Goal: Transaction & Acquisition: Purchase product/service

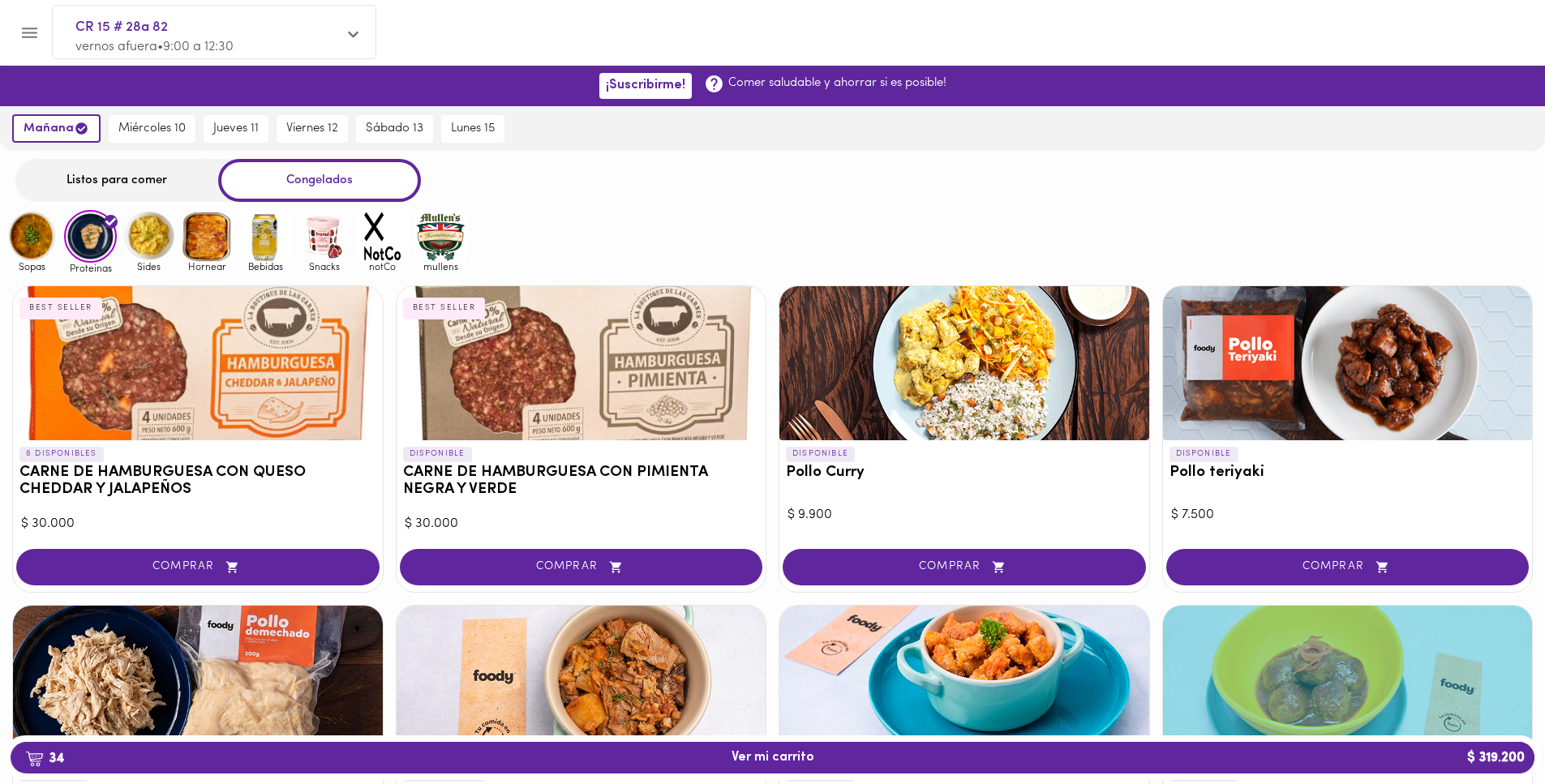
scroll to position [350, 0]
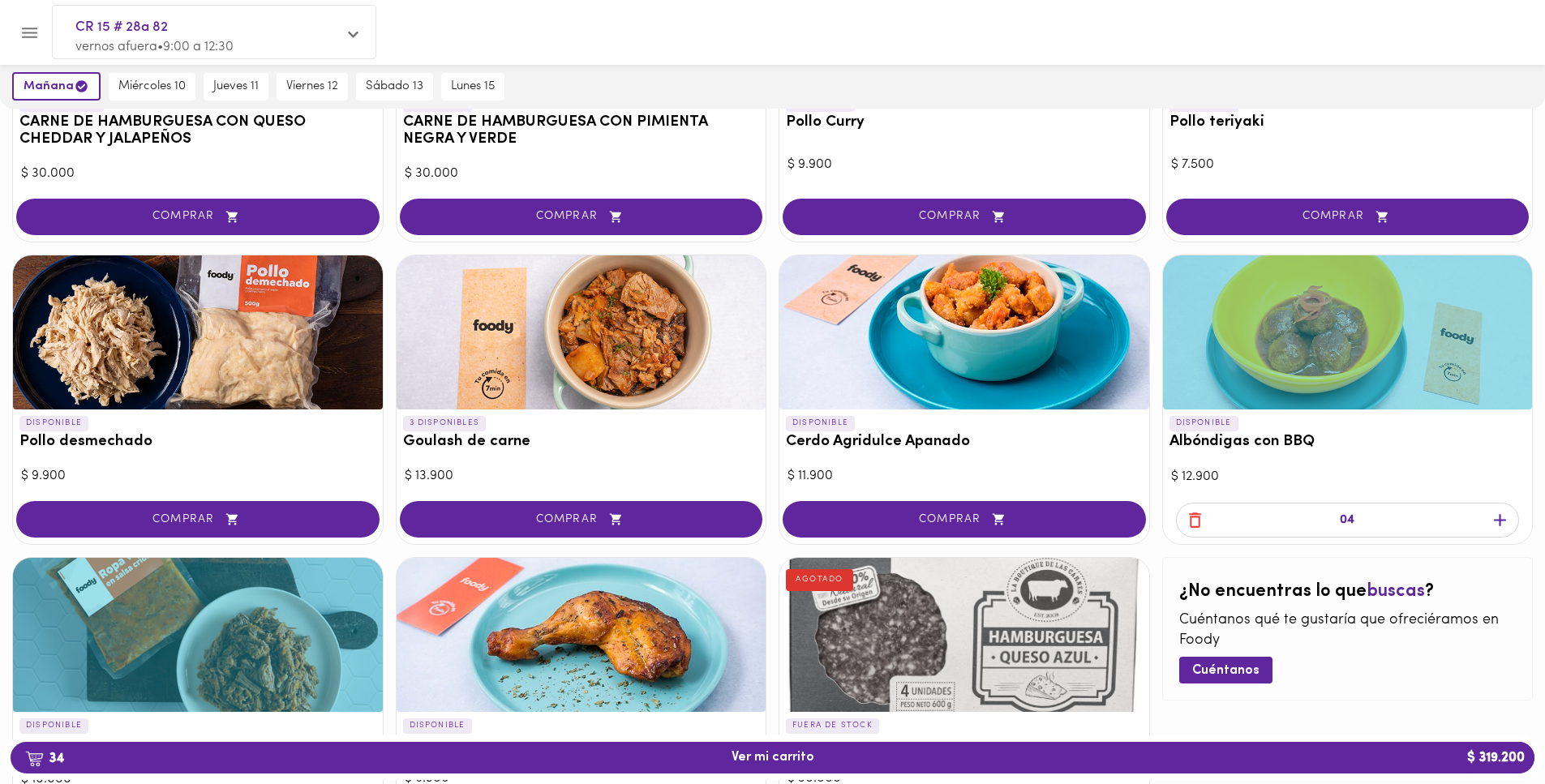
click at [1187, 529] on icon "button" at bounding box center [1195, 520] width 21 height 21
click at [1190, 526] on icon "button" at bounding box center [1195, 520] width 21 height 21
click at [1189, 526] on icon "button" at bounding box center [1195, 520] width 21 height 21
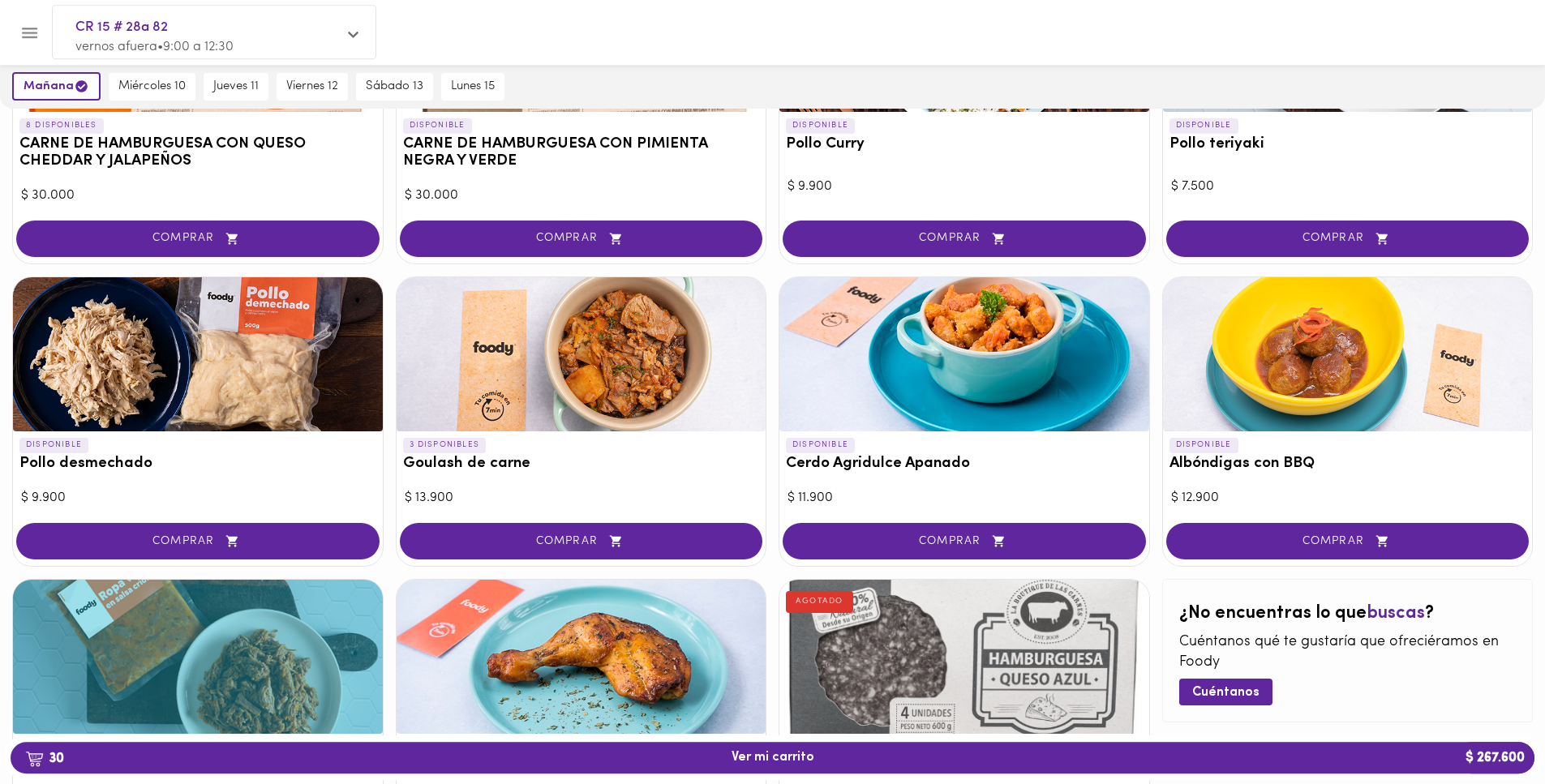
scroll to position [324, 0]
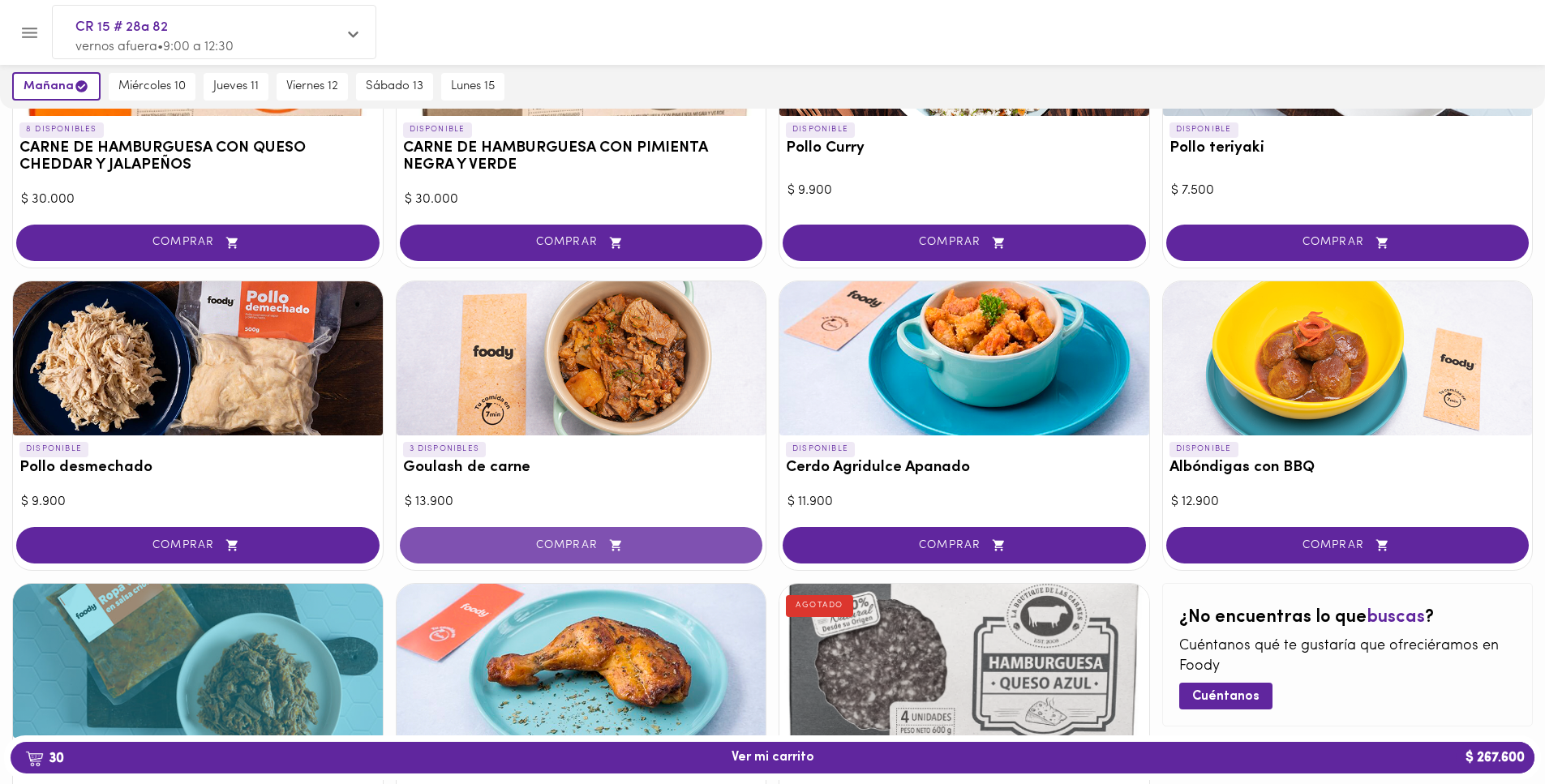
click at [732, 544] on span "COMPRAR" at bounding box center [581, 544] width 322 height 14
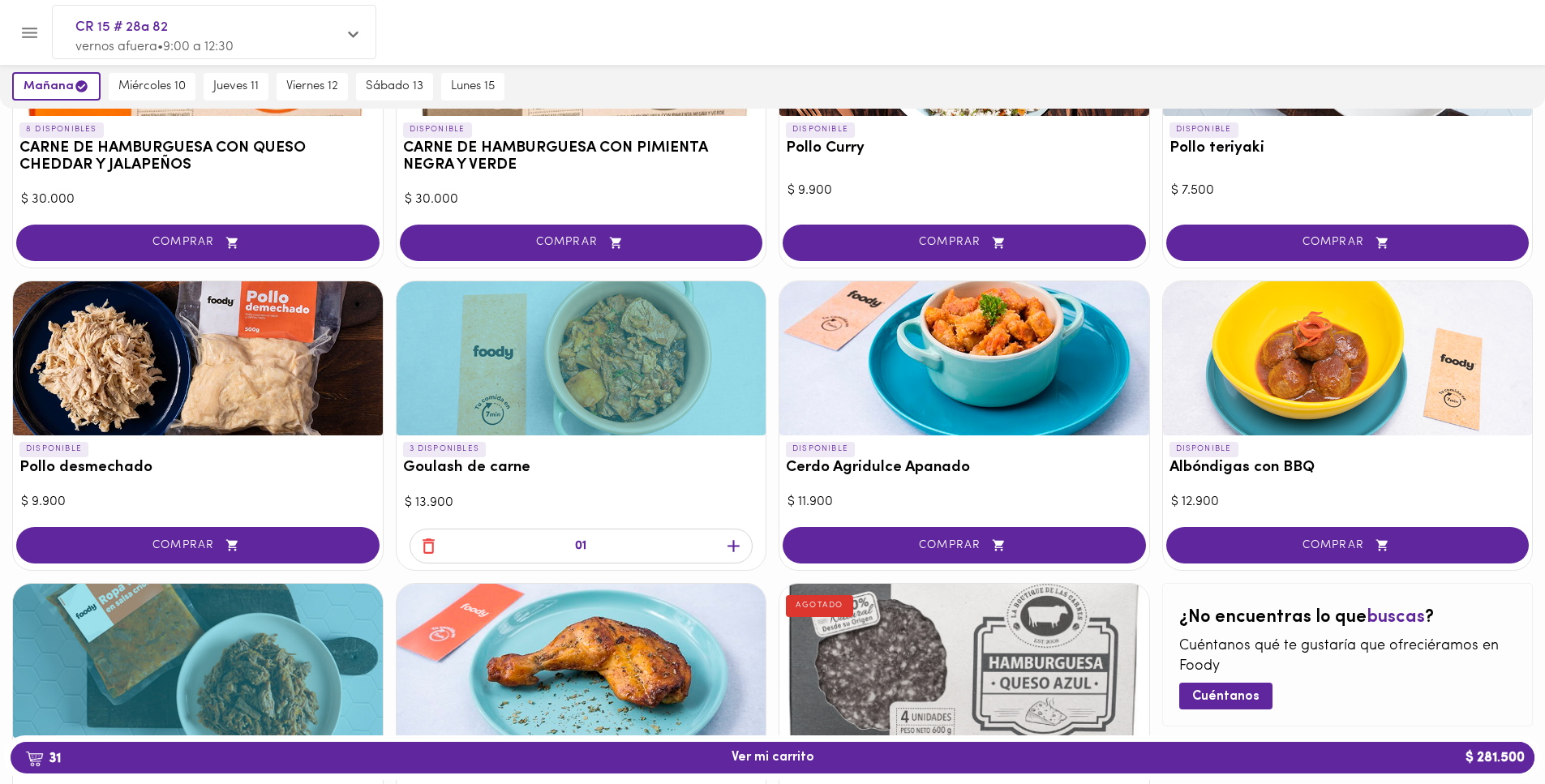
click at [736, 547] on icon "button" at bounding box center [733, 546] width 12 height 12
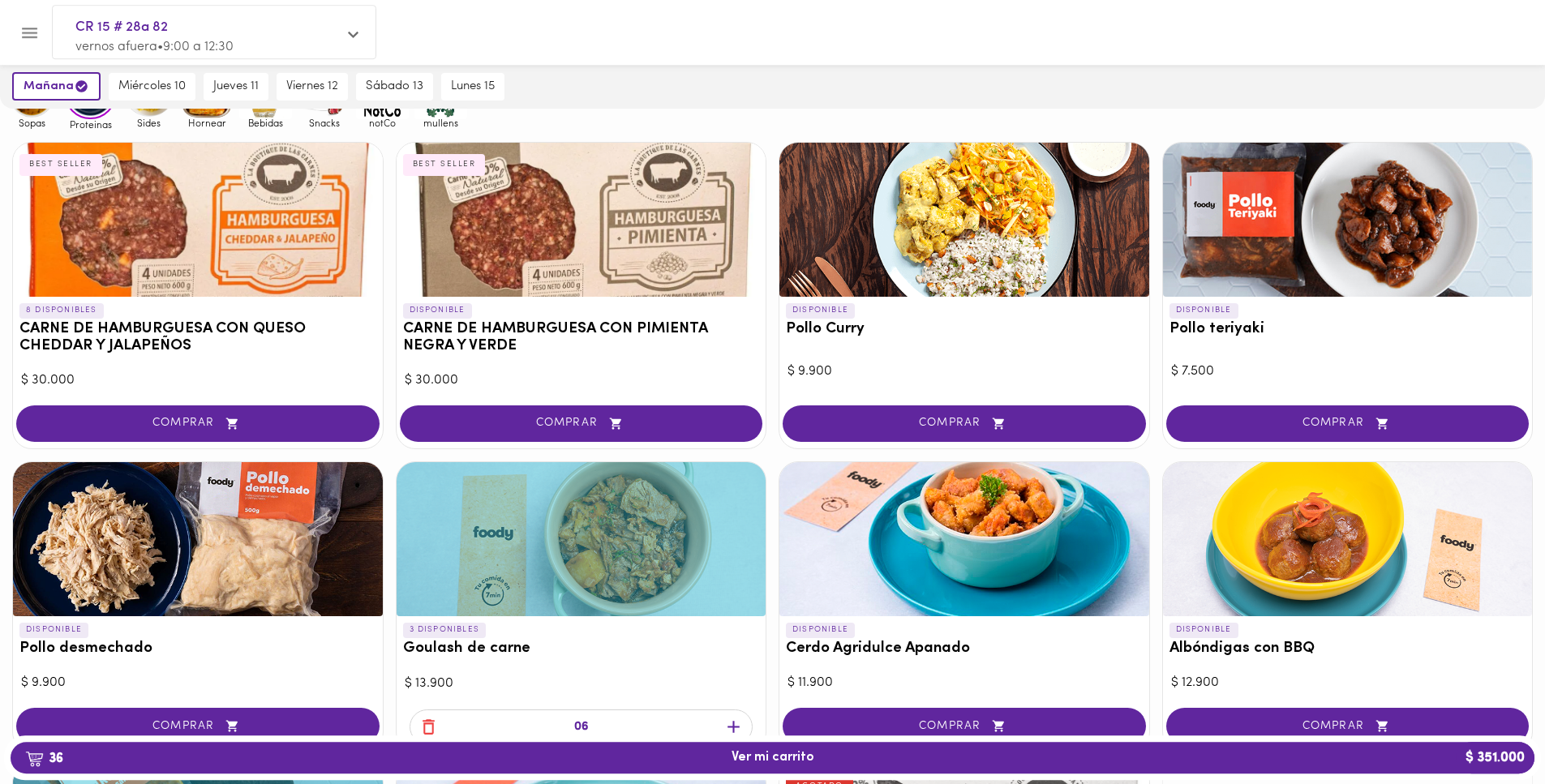
scroll to position [143, 0]
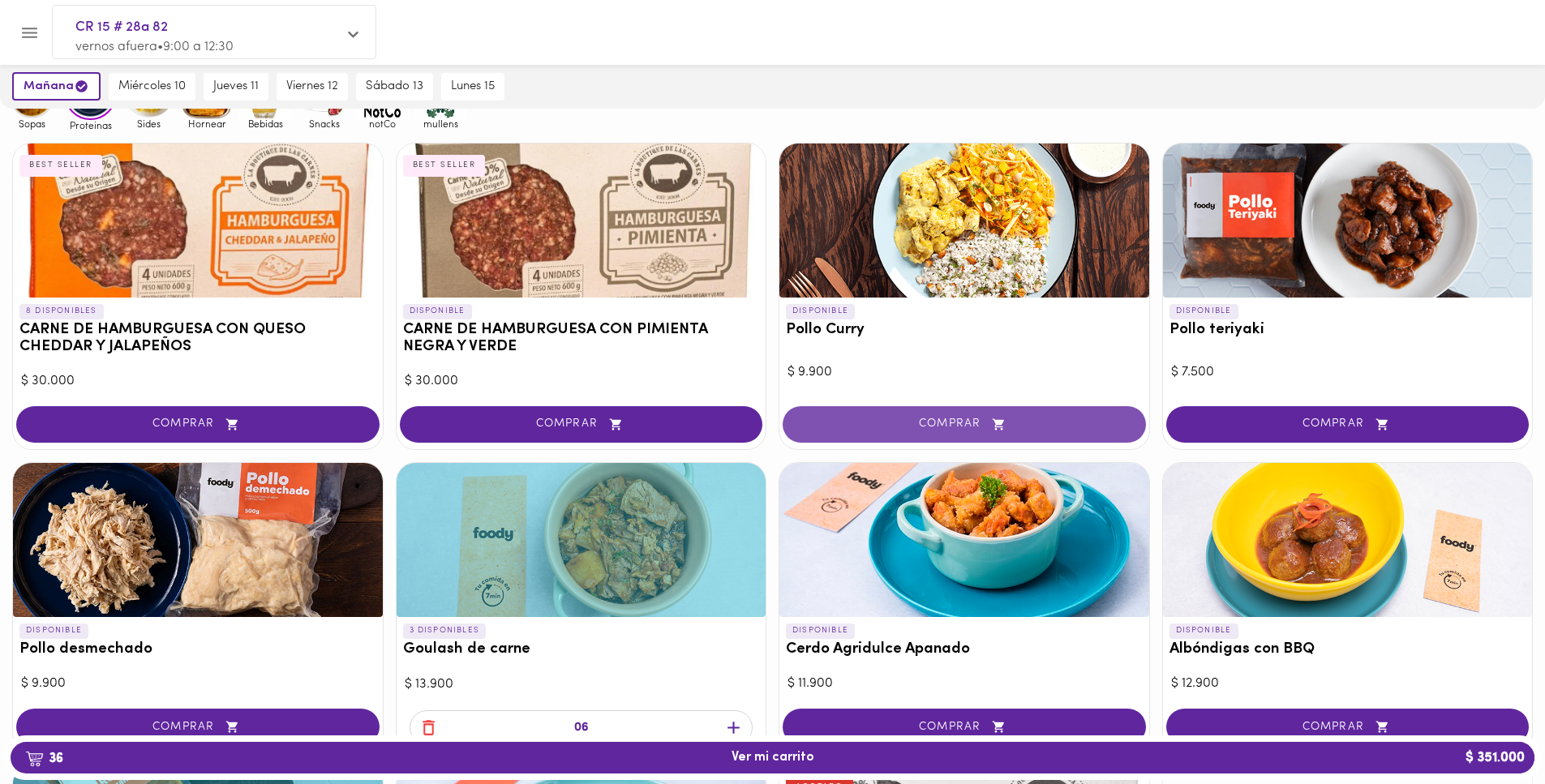
click at [1111, 430] on span "COMPRAR" at bounding box center [964, 424] width 322 height 14
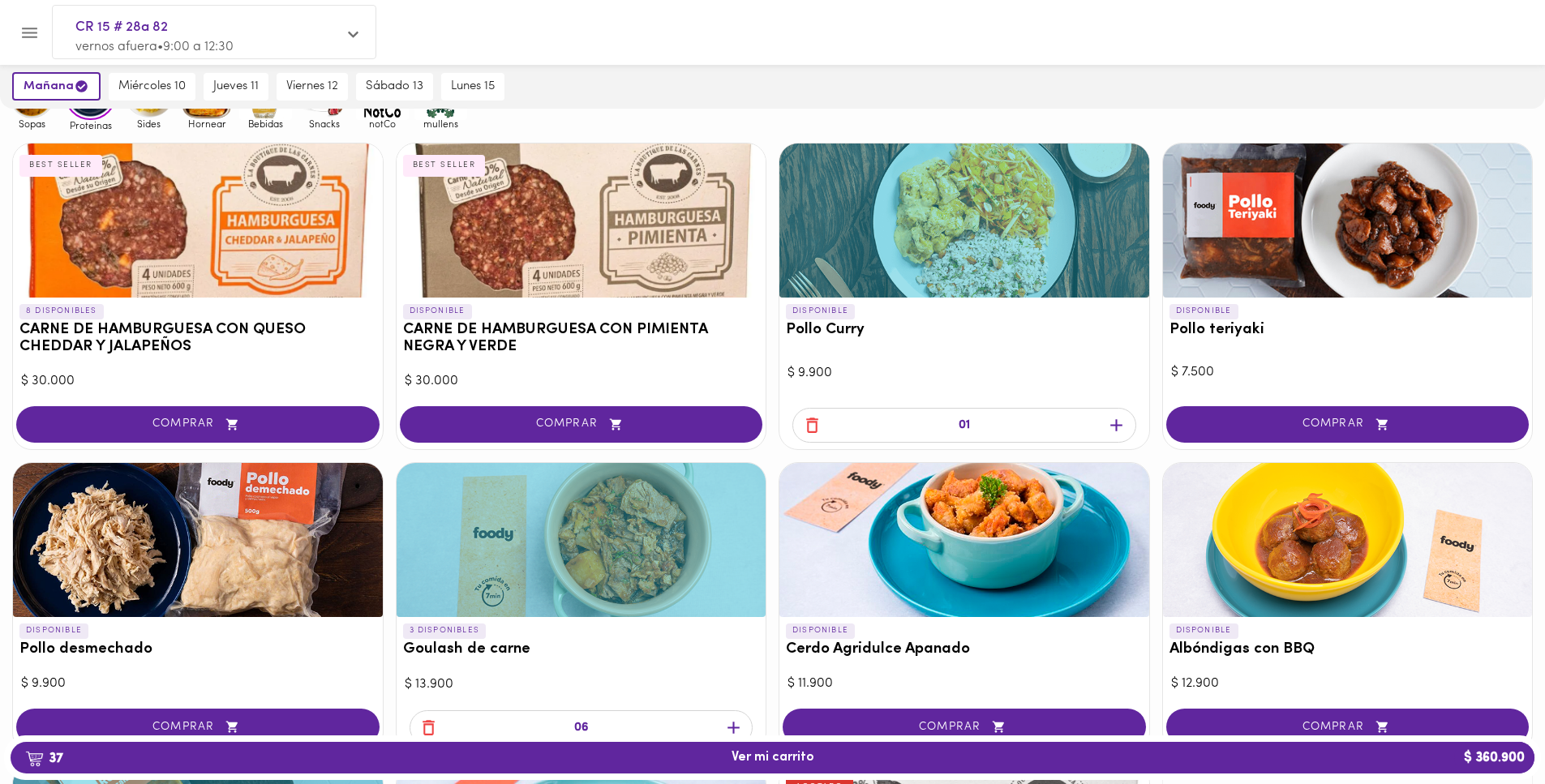
click at [1114, 425] on icon "button" at bounding box center [1116, 425] width 12 height 12
click at [1117, 424] on icon "button" at bounding box center [1116, 425] width 12 height 12
click at [1475, 425] on span "COMPRAR" at bounding box center [1347, 424] width 322 height 14
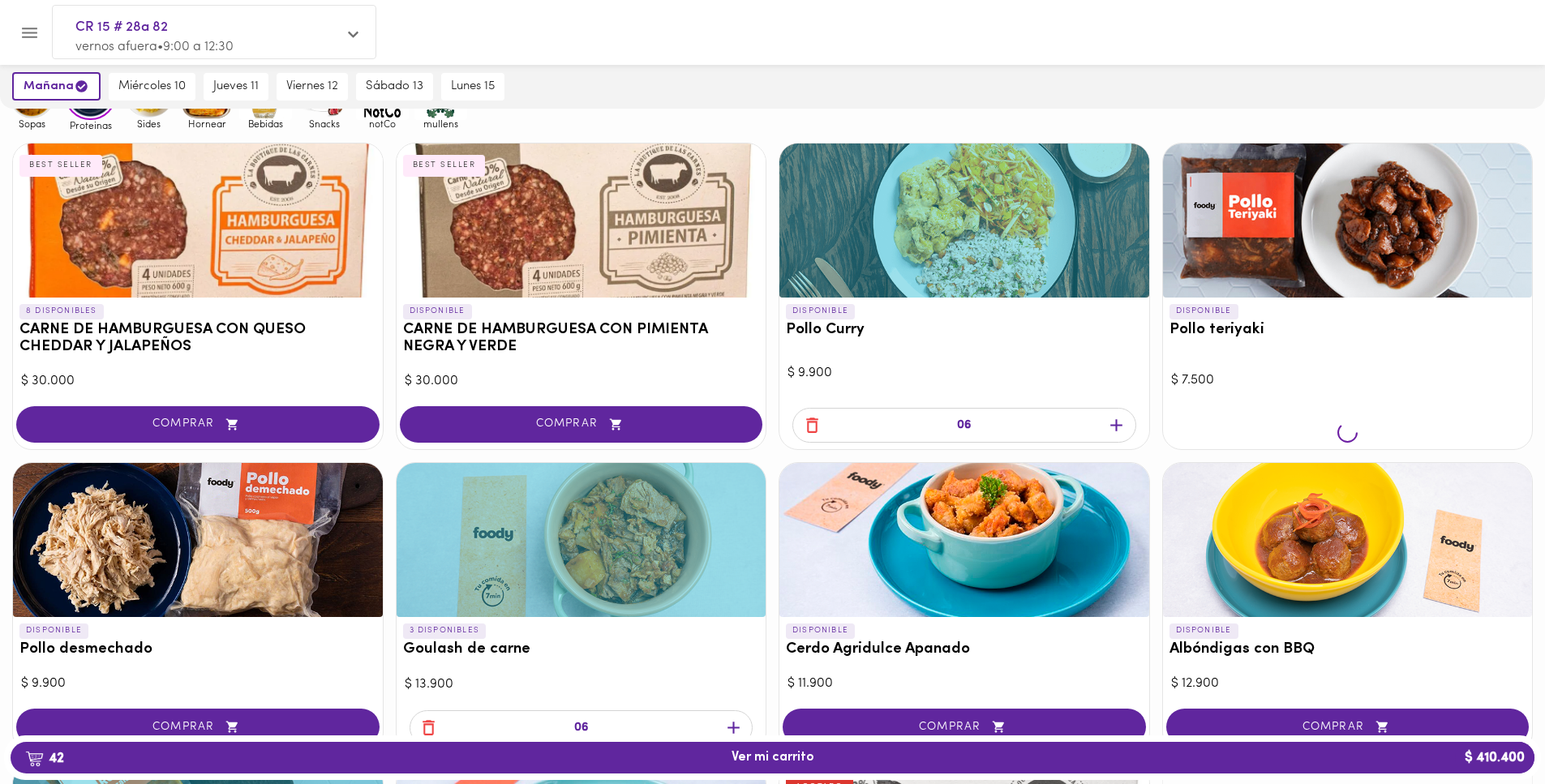
click at [1520, 425] on div at bounding box center [1347, 434] width 370 height 30
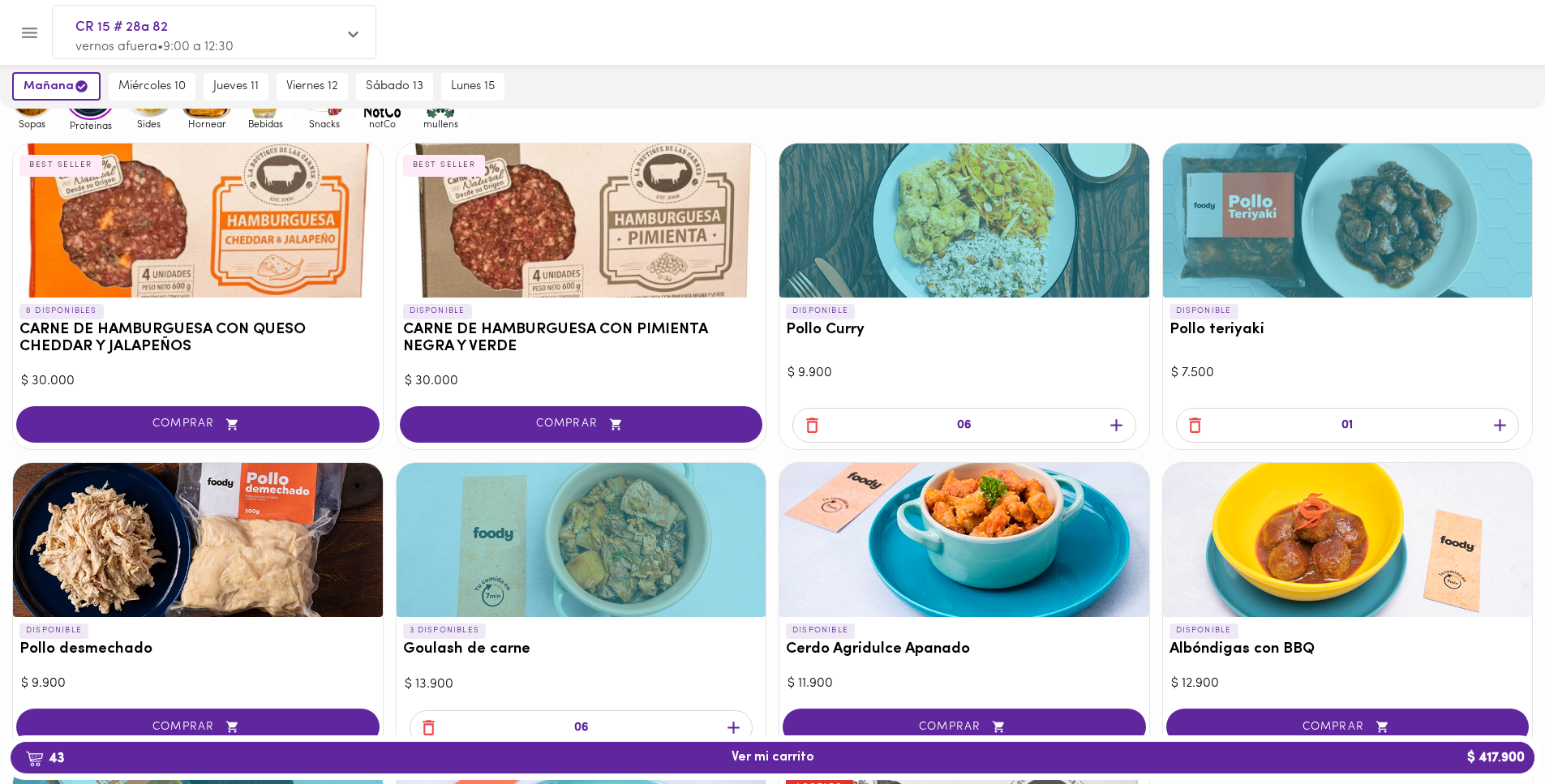
click at [1484, 429] on div "01" at bounding box center [1347, 425] width 344 height 35
click at [1509, 427] on icon "button" at bounding box center [1500, 425] width 21 height 21
click at [1504, 427] on icon "button" at bounding box center [1500, 425] width 21 height 21
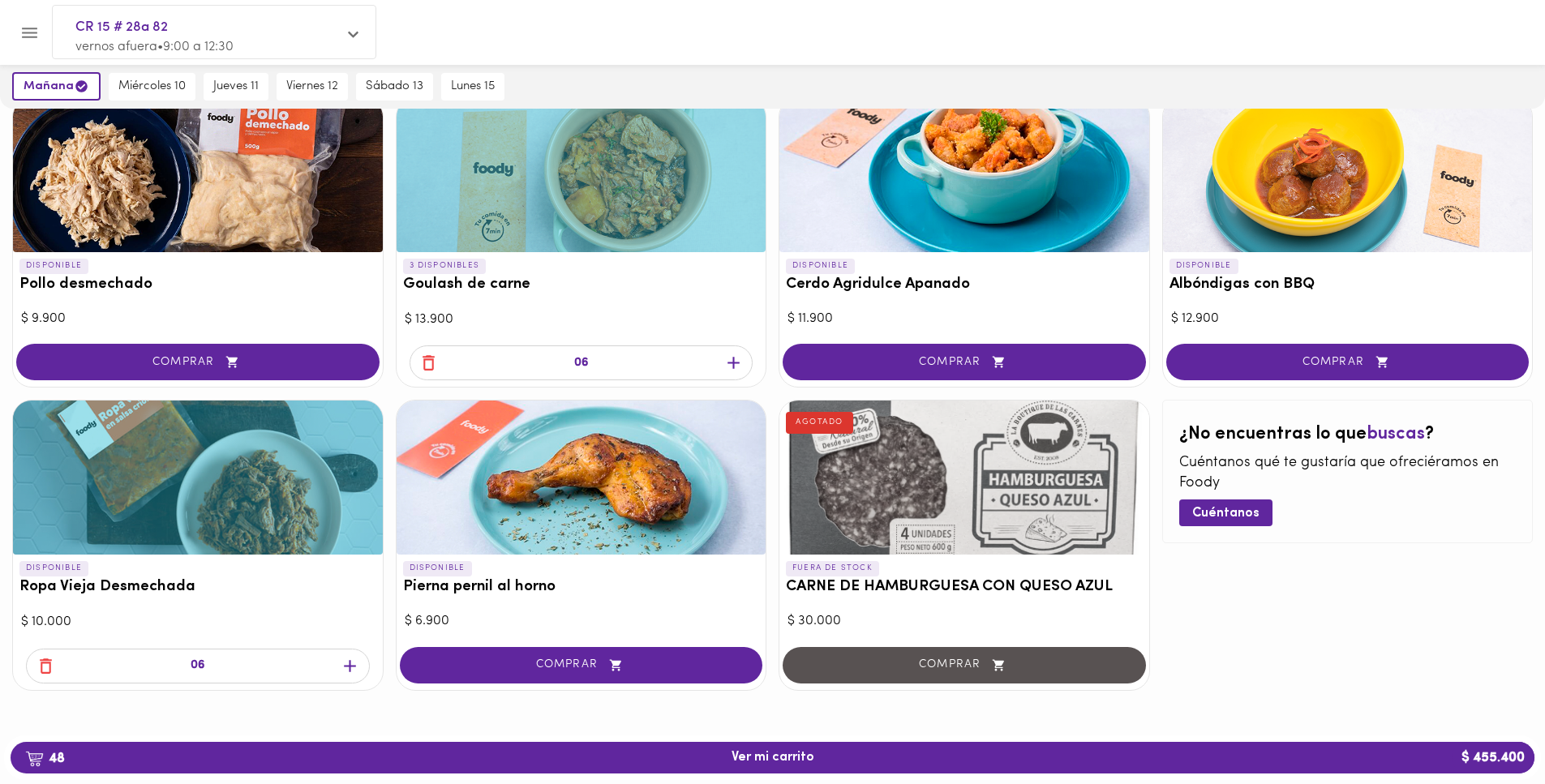
scroll to position [0, 0]
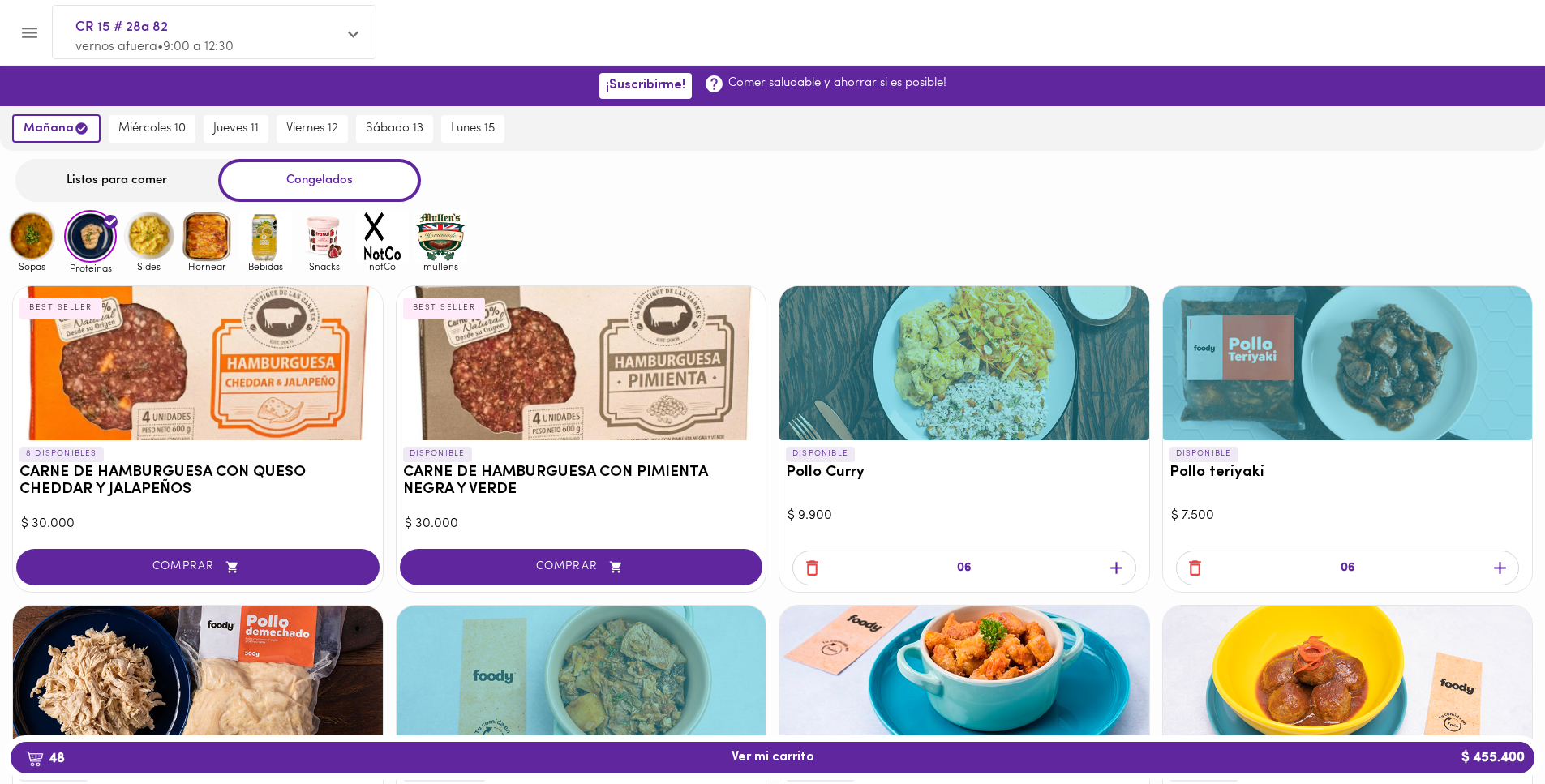
click at [207, 246] on img at bounding box center [207, 236] width 53 height 53
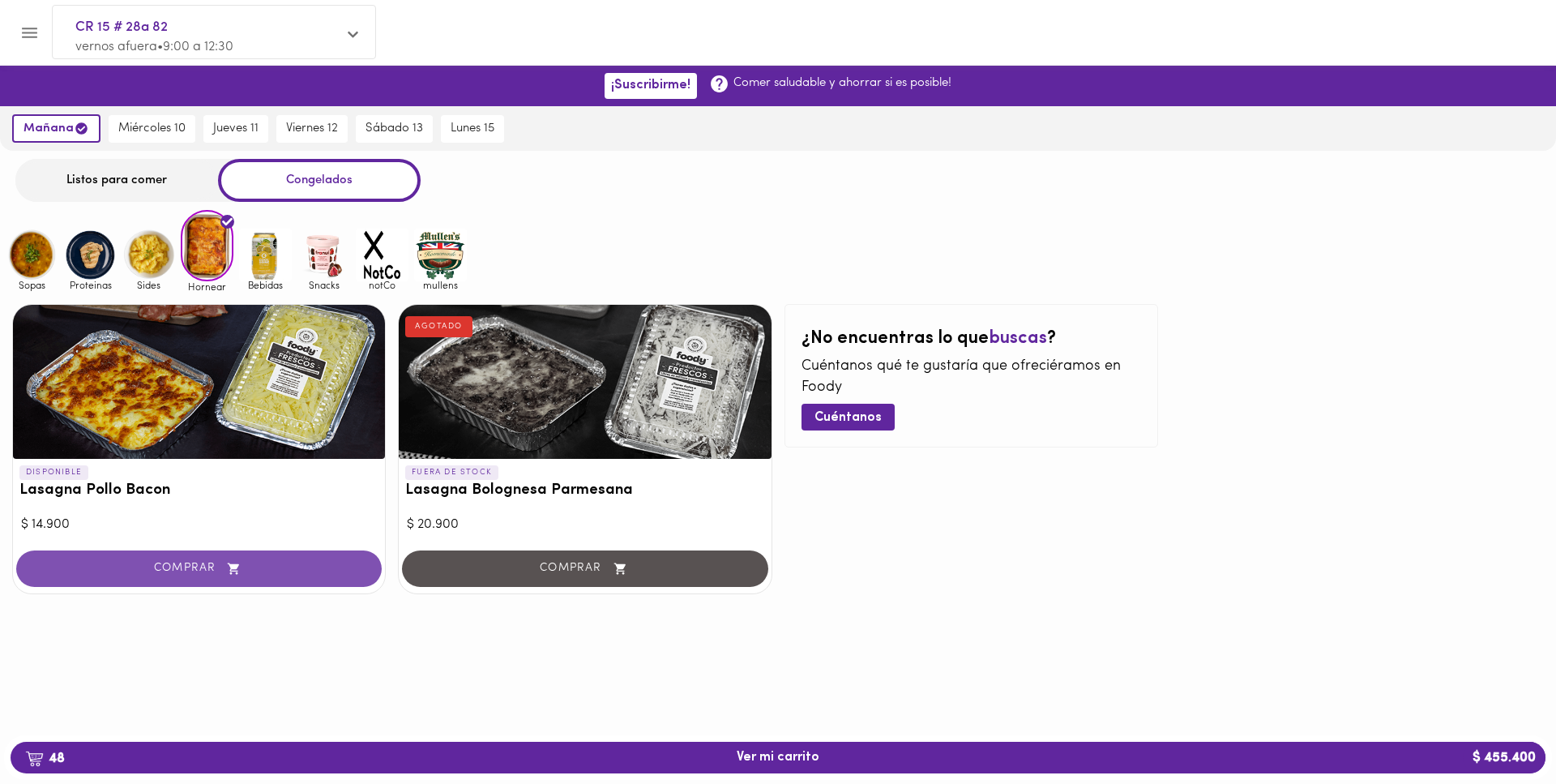
click at [347, 573] on span "COMPRAR" at bounding box center [198, 568] width 325 height 14
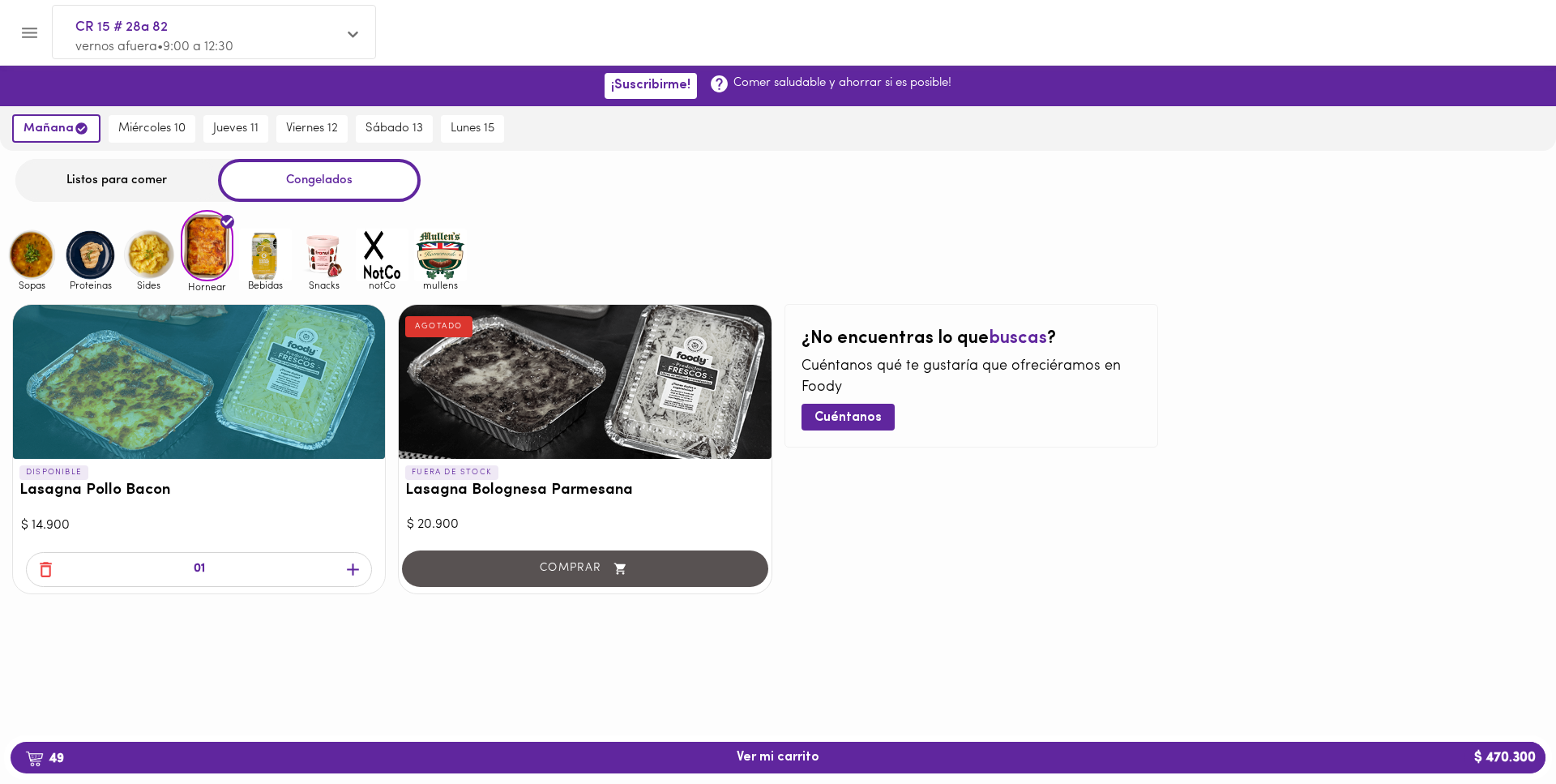
click at [350, 573] on icon "button" at bounding box center [353, 569] width 21 height 21
click at [351, 573] on icon "button" at bounding box center [353, 569] width 21 height 21
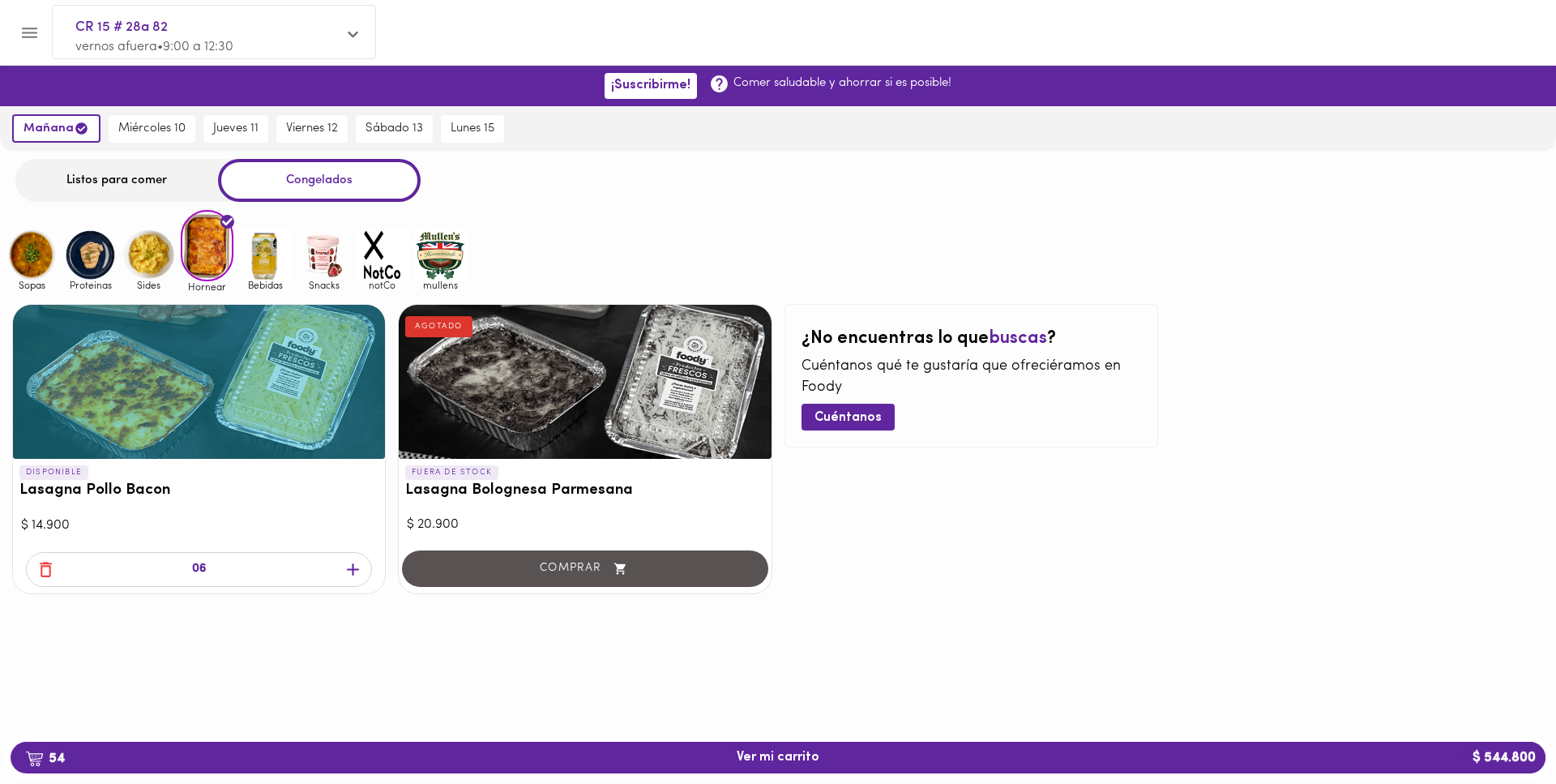
click at [533, 466] on div "FUERA DE STOCK Lasagna Bolognesa Parmesana AGOTADO" at bounding box center [585, 485] width 372 height 54
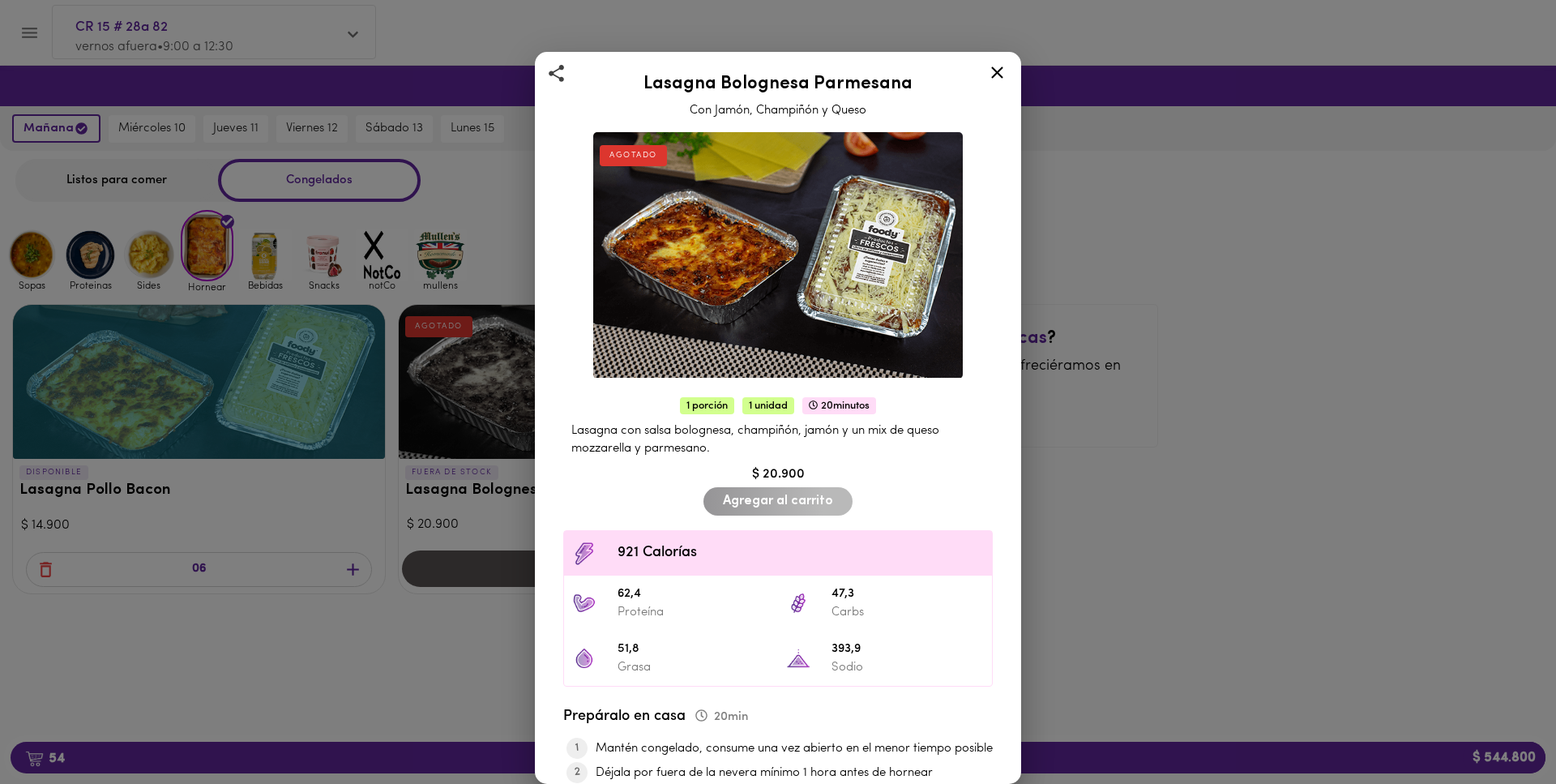
click at [1000, 79] on icon at bounding box center [997, 73] width 21 height 21
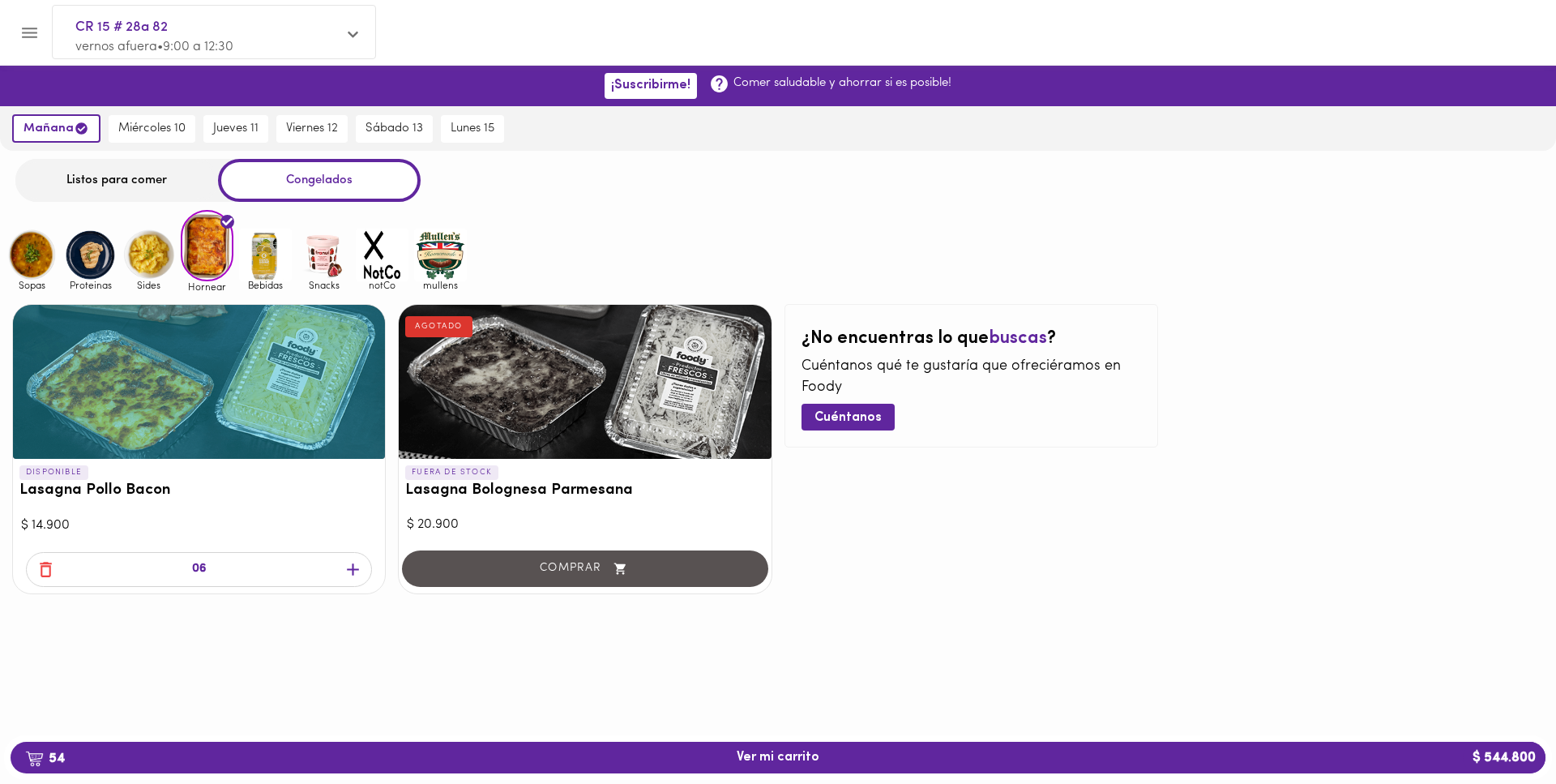
click at [390, 247] on img at bounding box center [383, 255] width 53 height 53
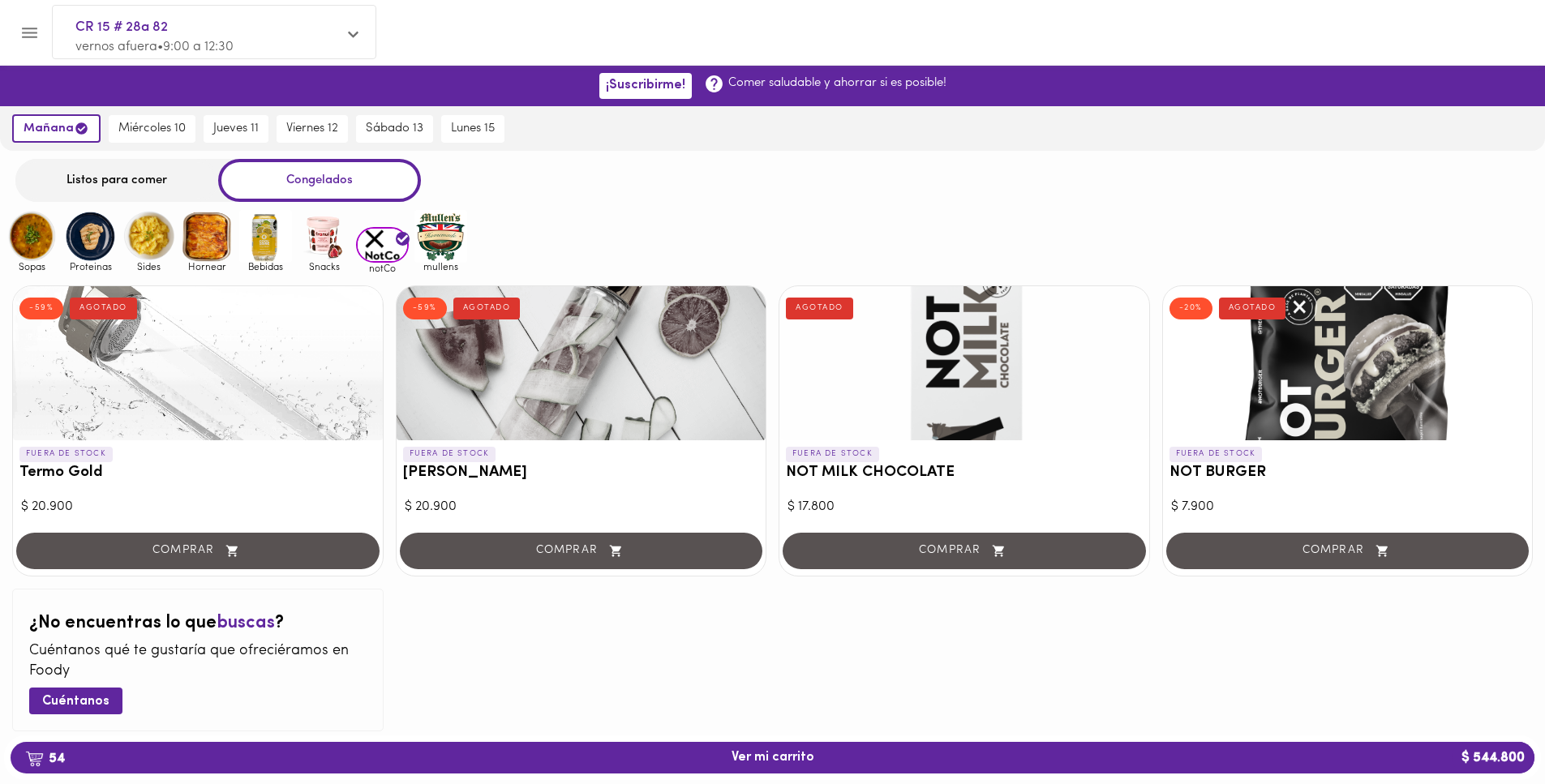
click at [278, 564] on div "COMPRAR" at bounding box center [198, 553] width 370 height 46
click at [279, 563] on div "COMPRAR" at bounding box center [198, 553] width 370 height 46
click at [657, 527] on div "FUERA DE STOCK [PERSON_NAME] -59% AGOTADO $ 20.900 COMPRAR" at bounding box center [581, 430] width 371 height 290
click at [658, 527] on div "FUERA DE STOCK [PERSON_NAME] -59% AGOTADO $ 20.900 COMPRAR" at bounding box center [581, 430] width 371 height 290
click at [680, 555] on div "COMPRAR" at bounding box center [581, 553] width 370 height 46
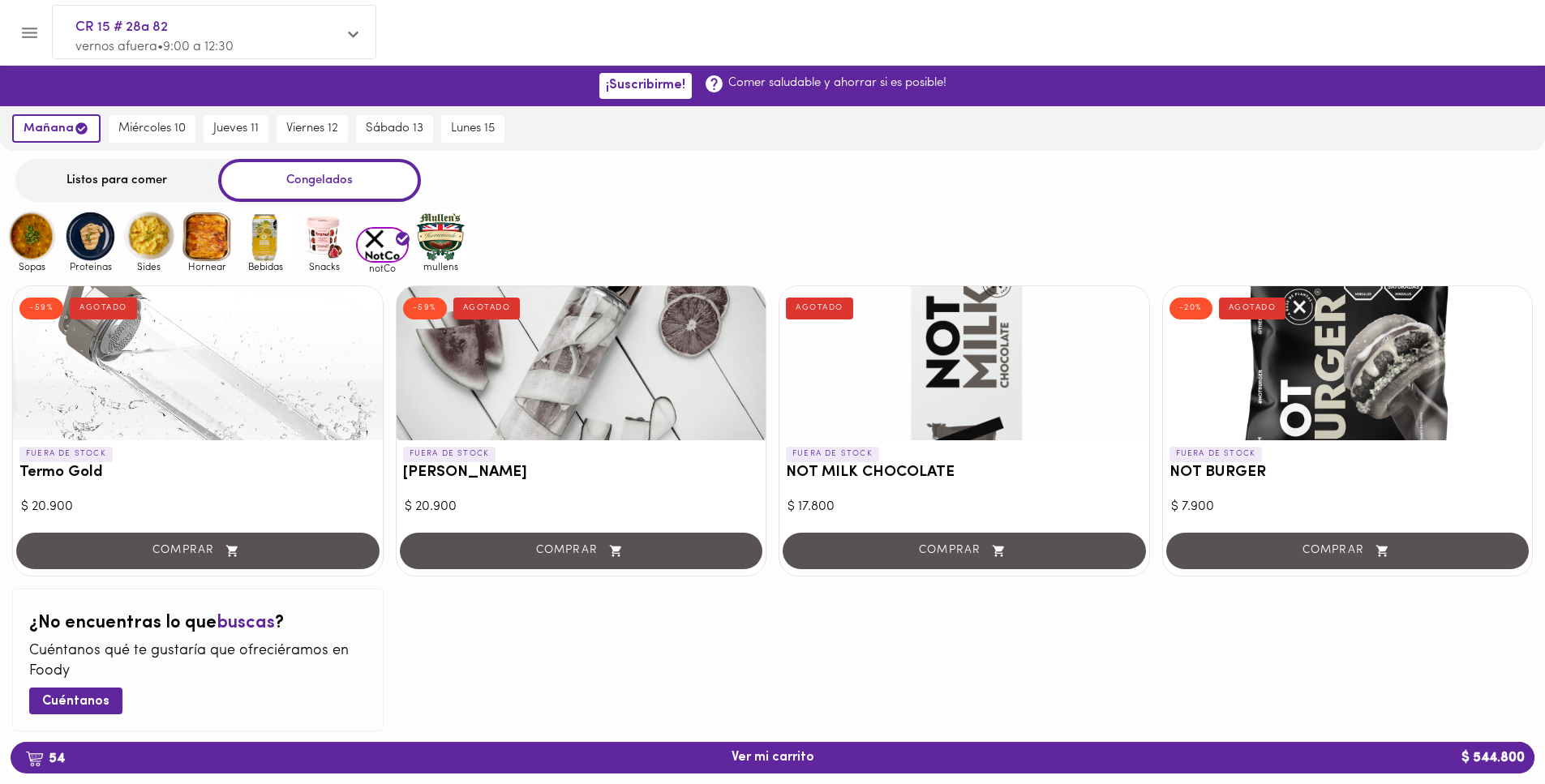
click at [681, 555] on div "COMPRAR" at bounding box center [581, 553] width 370 height 46
click at [680, 554] on div "COMPRAR" at bounding box center [581, 553] width 370 height 46
click at [681, 554] on div "COMPRAR" at bounding box center [581, 553] width 370 height 46
click at [256, 259] on img at bounding box center [265, 236] width 53 height 53
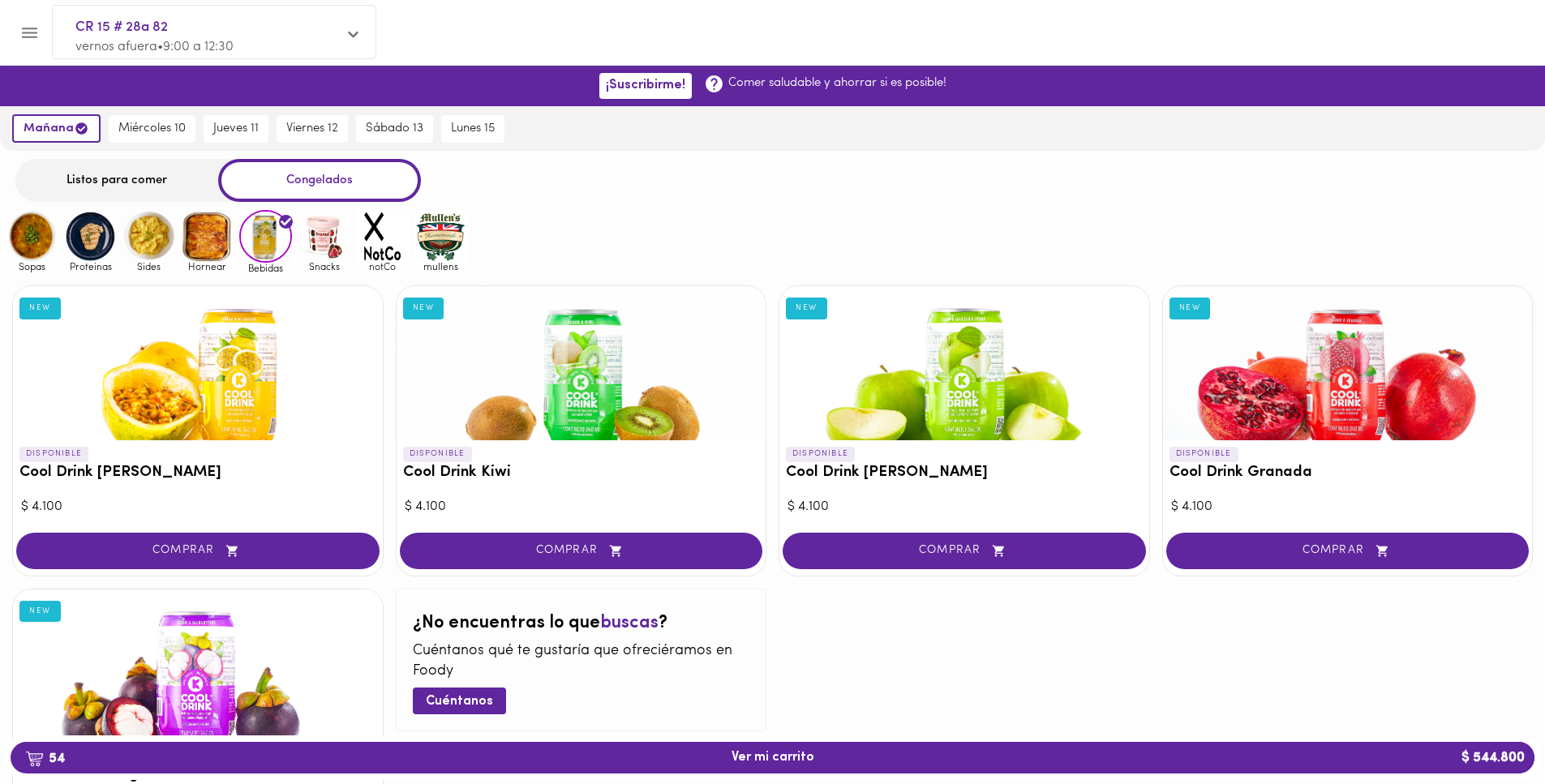
click at [315, 243] on img at bounding box center [324, 236] width 53 height 53
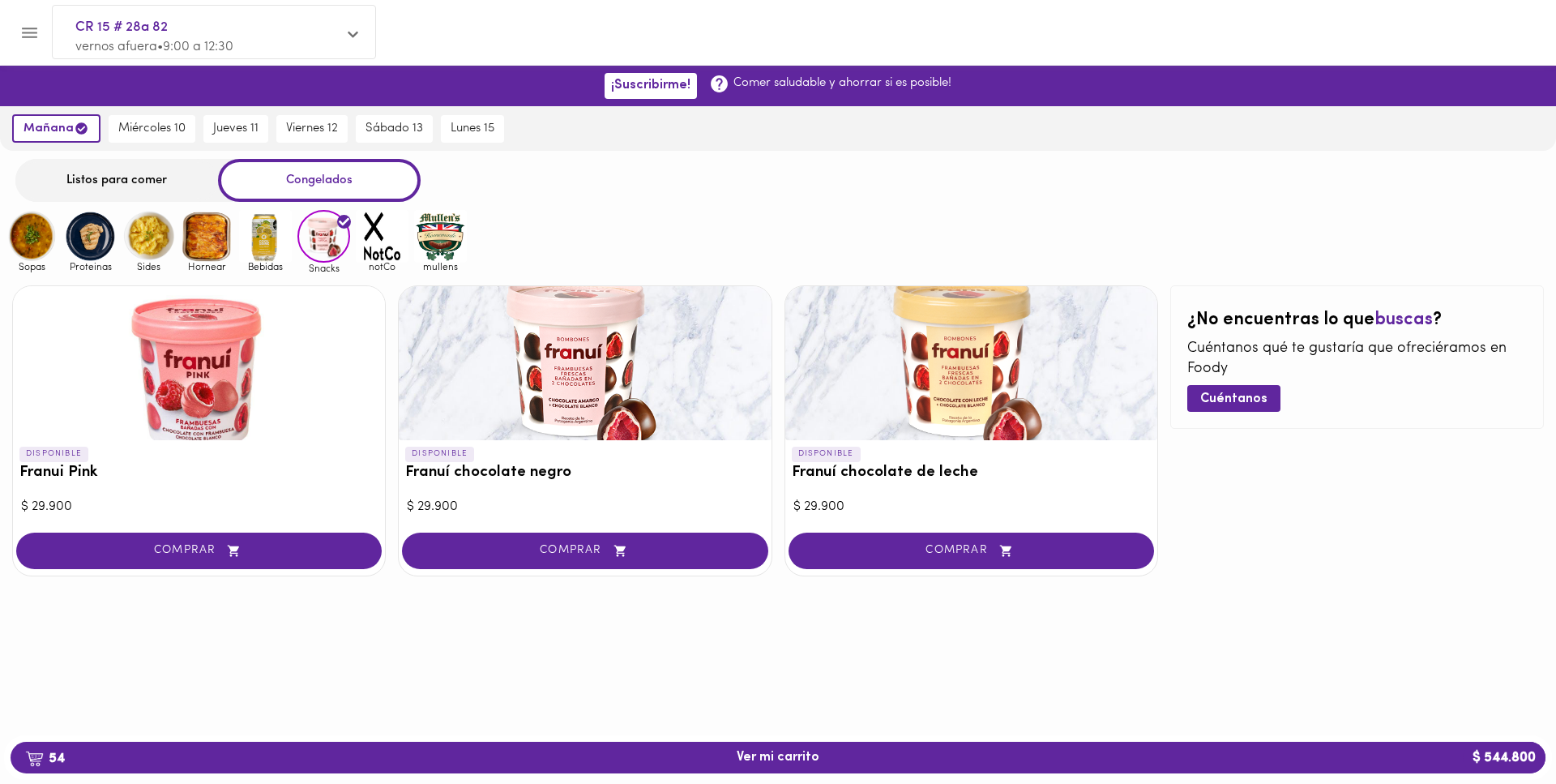
click at [718, 559] on button "COMPRAR" at bounding box center [585, 550] width 365 height 36
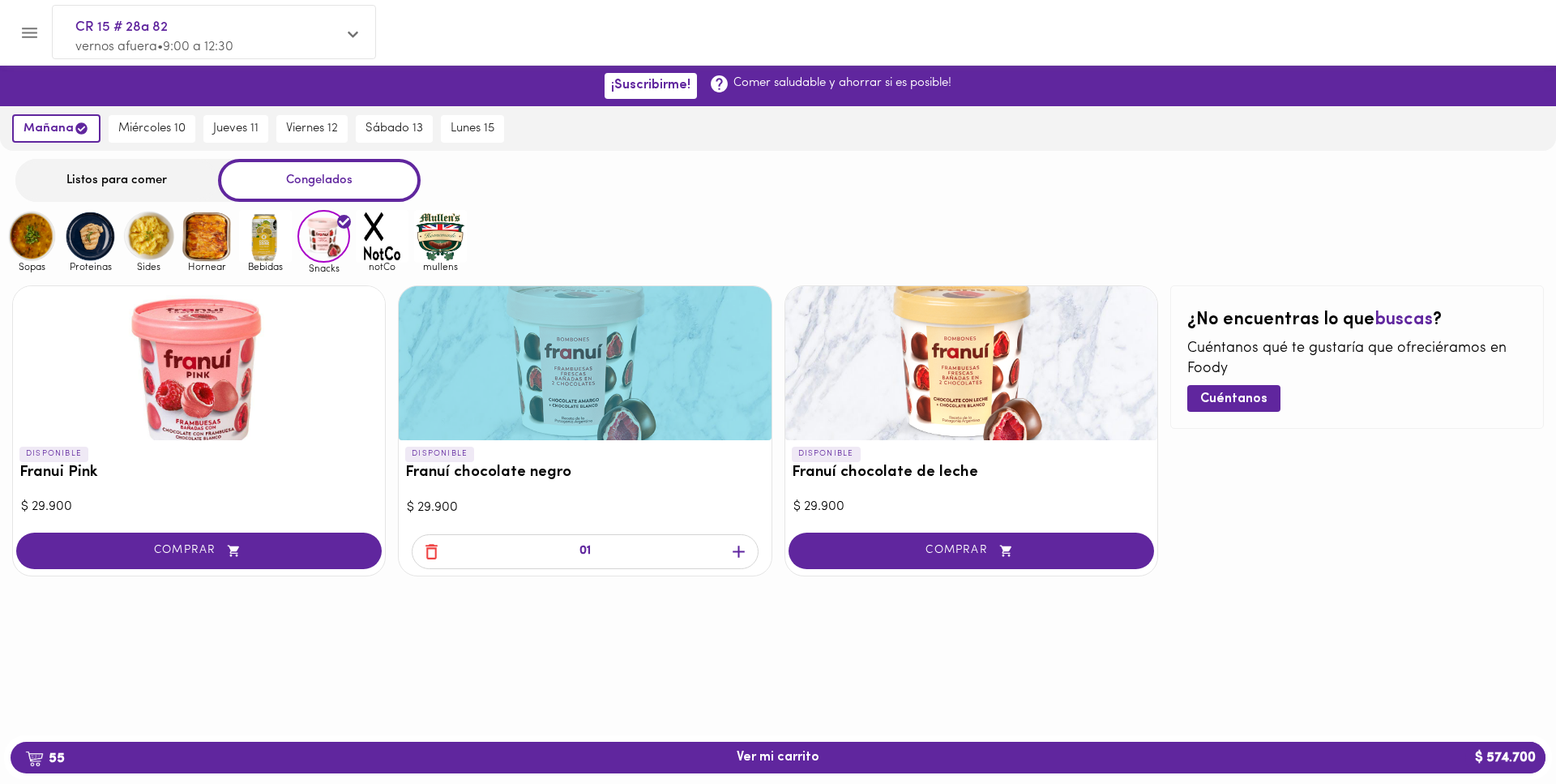
click at [735, 555] on icon "button" at bounding box center [739, 551] width 21 height 21
click at [378, 240] on img at bounding box center [383, 236] width 53 height 53
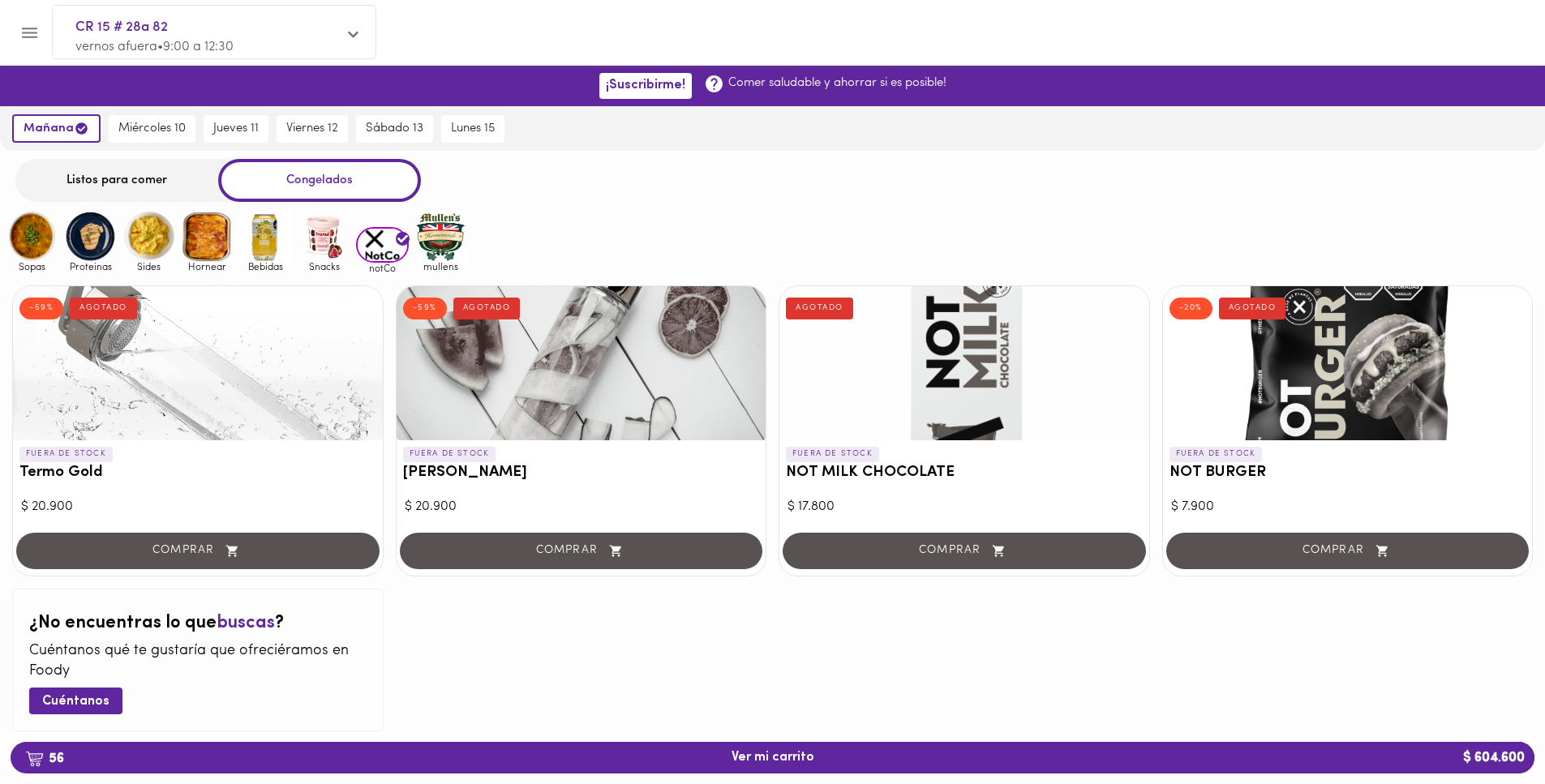
click at [398, 221] on div "Sopas Proteinas Sides Hornear Bebidas Snacks notCo [PERSON_NAME]" at bounding box center [233, 241] width 467 height 64
click at [446, 230] on img at bounding box center [441, 236] width 53 height 53
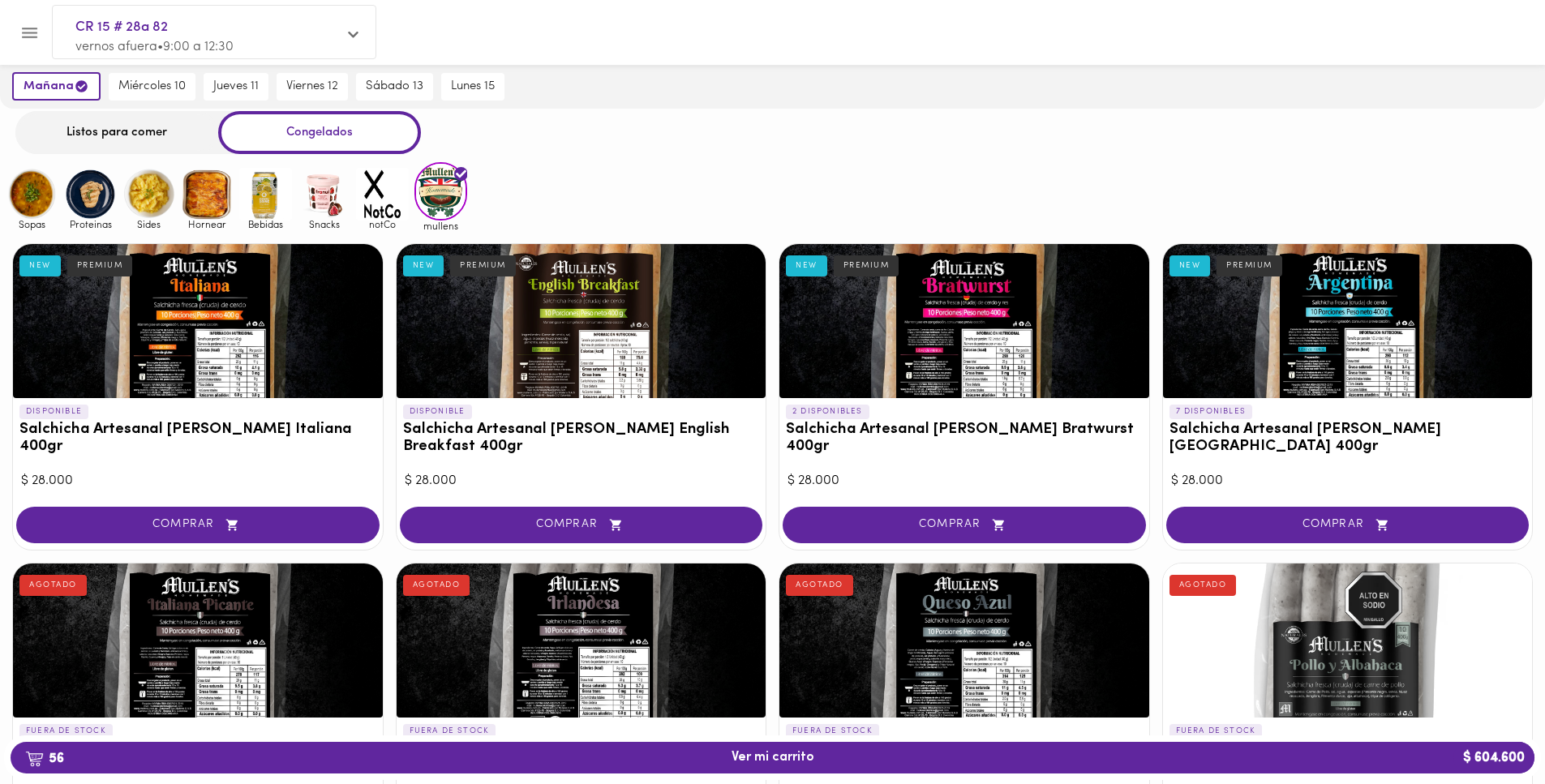
scroll to position [52, 0]
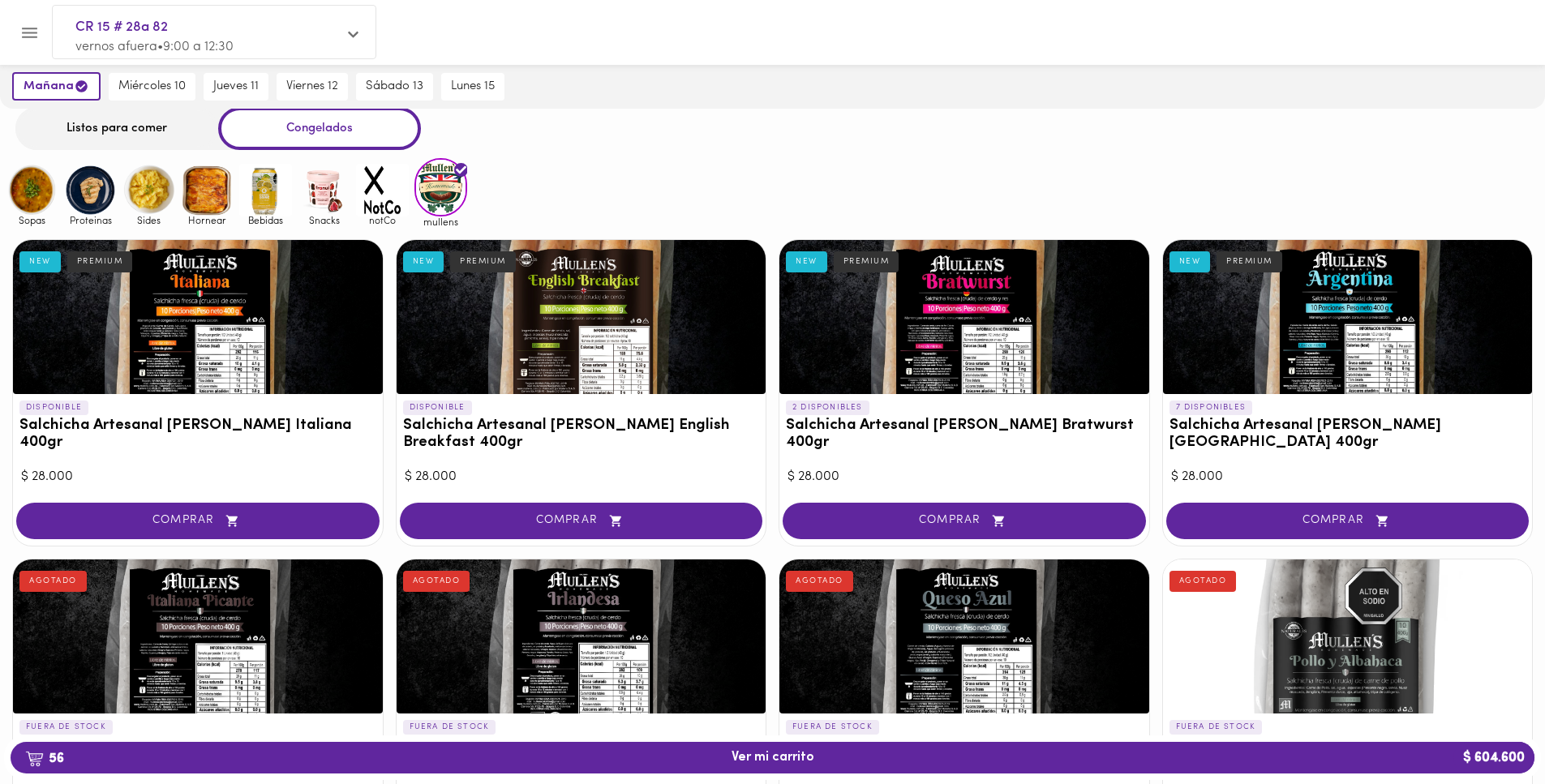
click at [97, 202] on img at bounding box center [90, 190] width 53 height 53
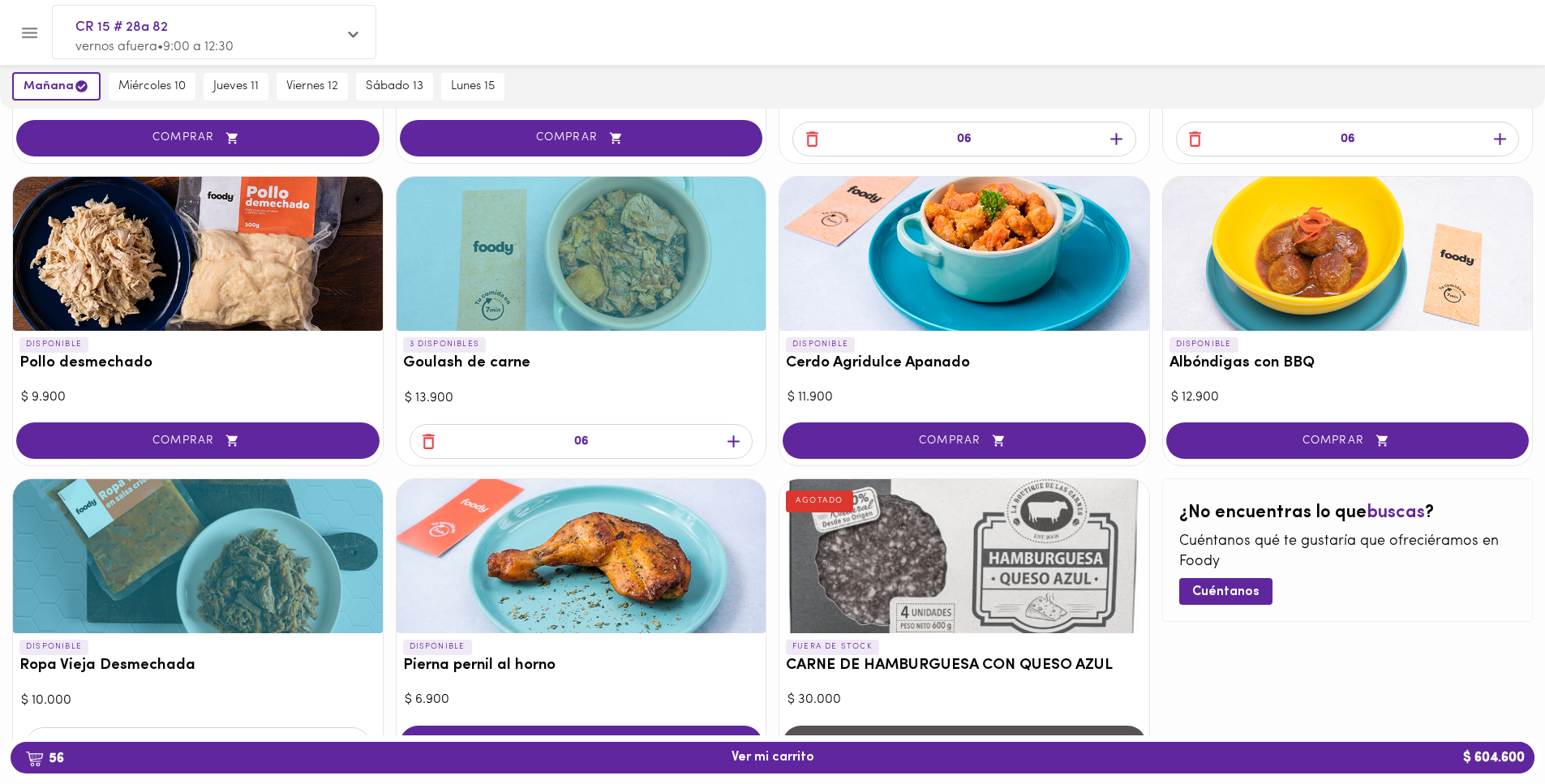
scroll to position [428, 0]
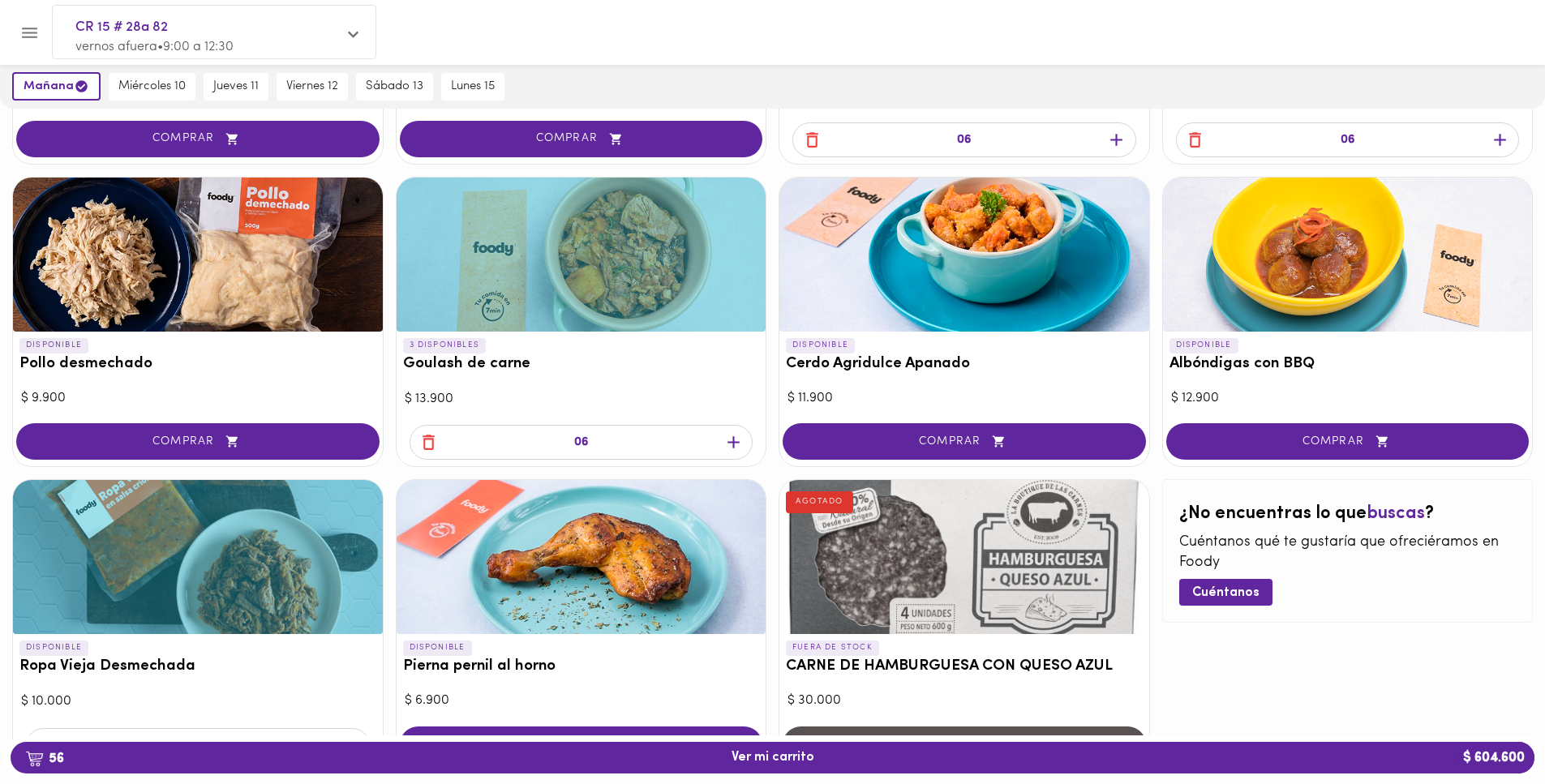
click at [1484, 446] on span "COMPRAR" at bounding box center [1347, 441] width 322 height 14
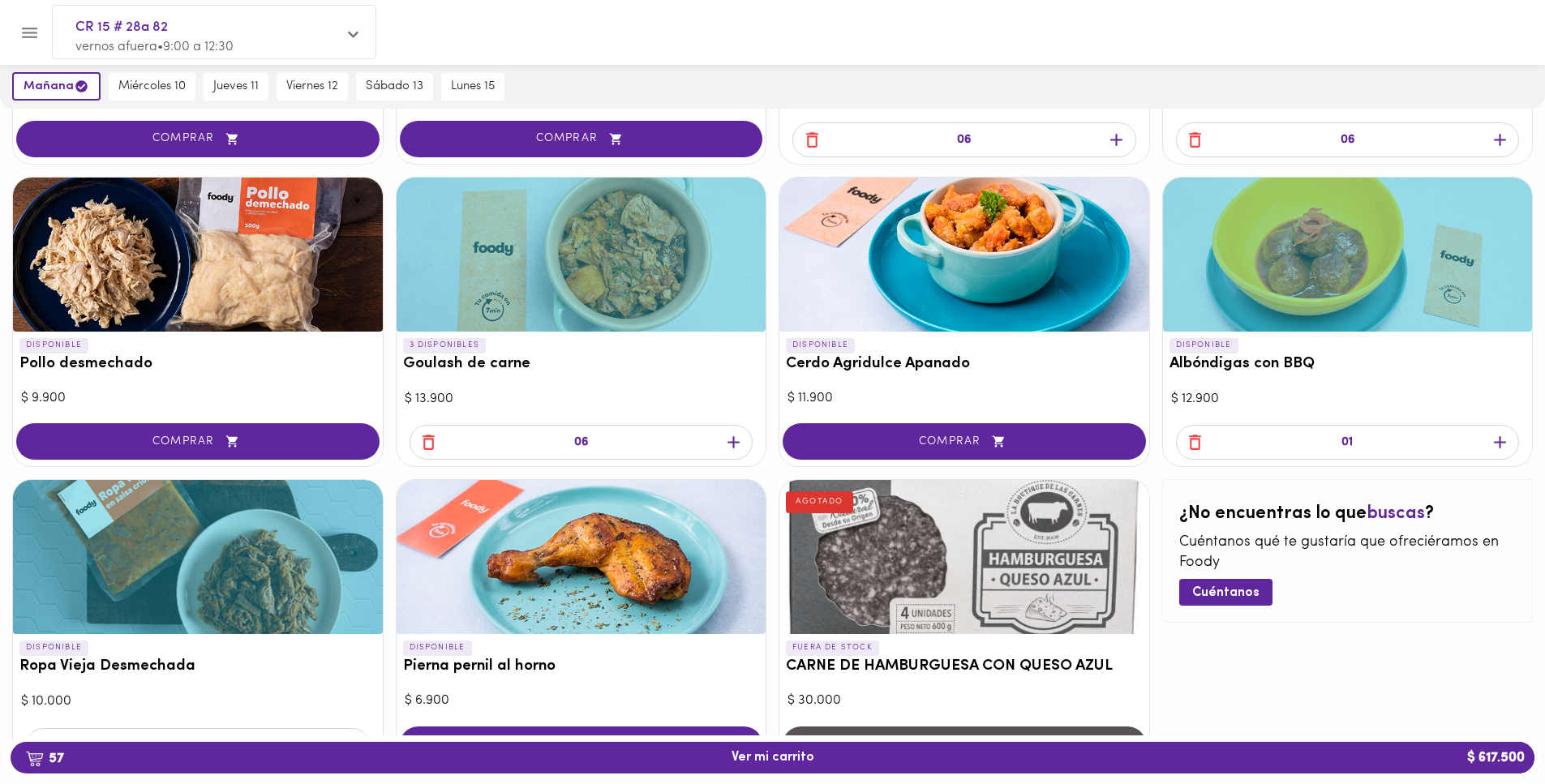
click at [1493, 442] on icon "button" at bounding box center [1500, 442] width 21 height 21
click at [1495, 442] on icon "button" at bounding box center [1500, 442] width 21 height 21
click at [1495, 442] on icon "button" at bounding box center [1500, 442] width 21 height 21
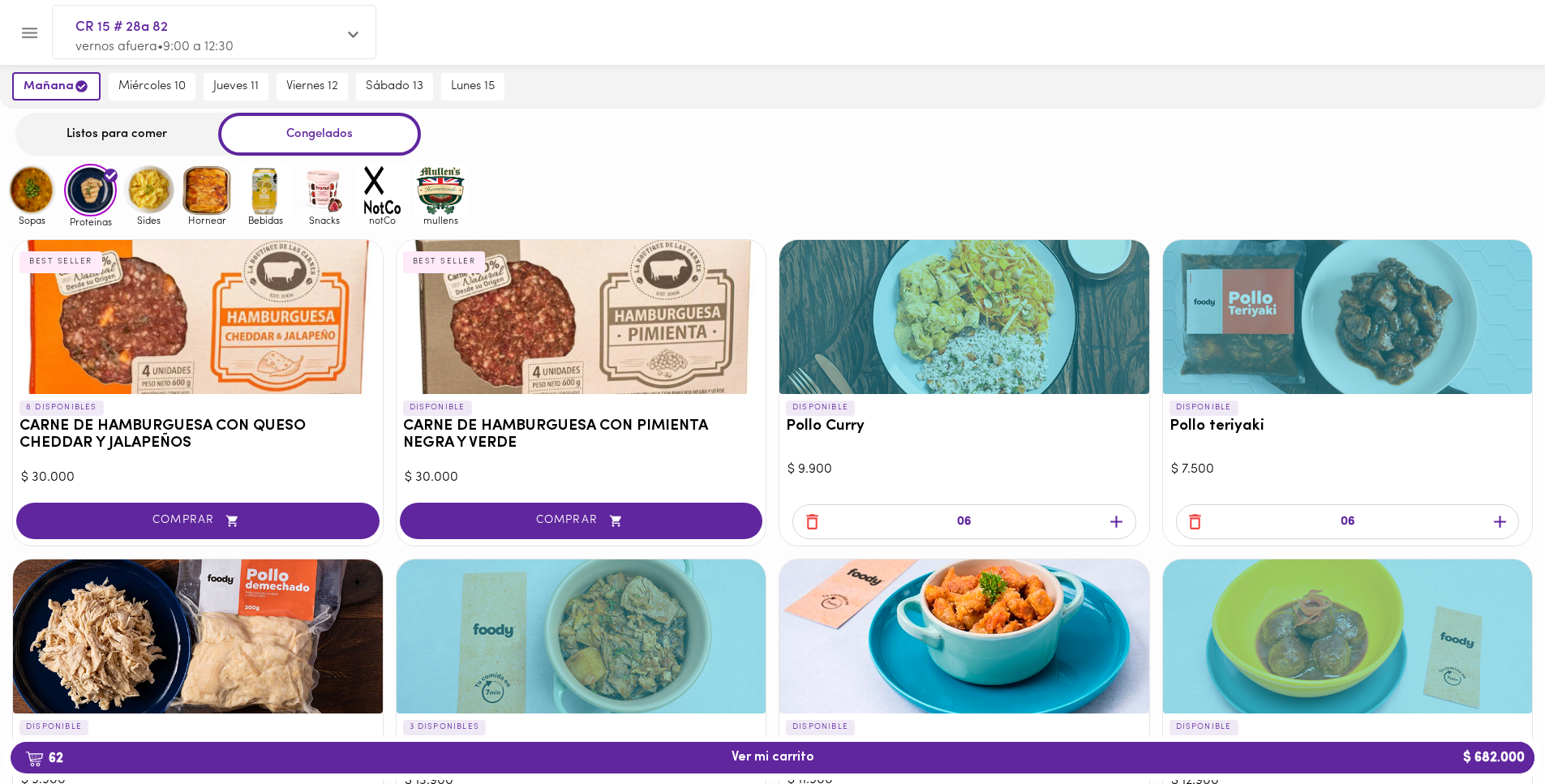
scroll to position [0, 0]
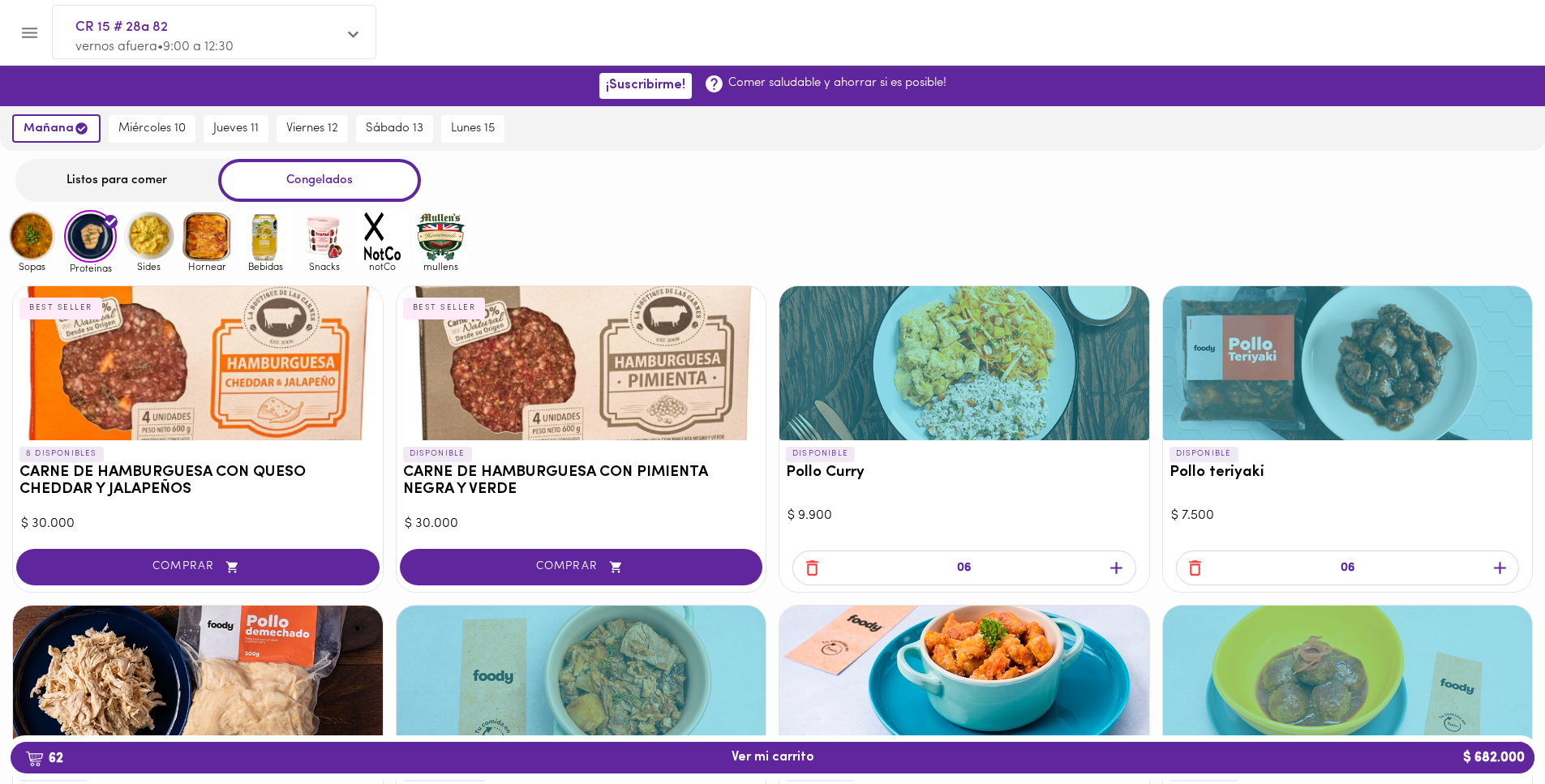
click at [203, 244] on img at bounding box center [207, 236] width 53 height 53
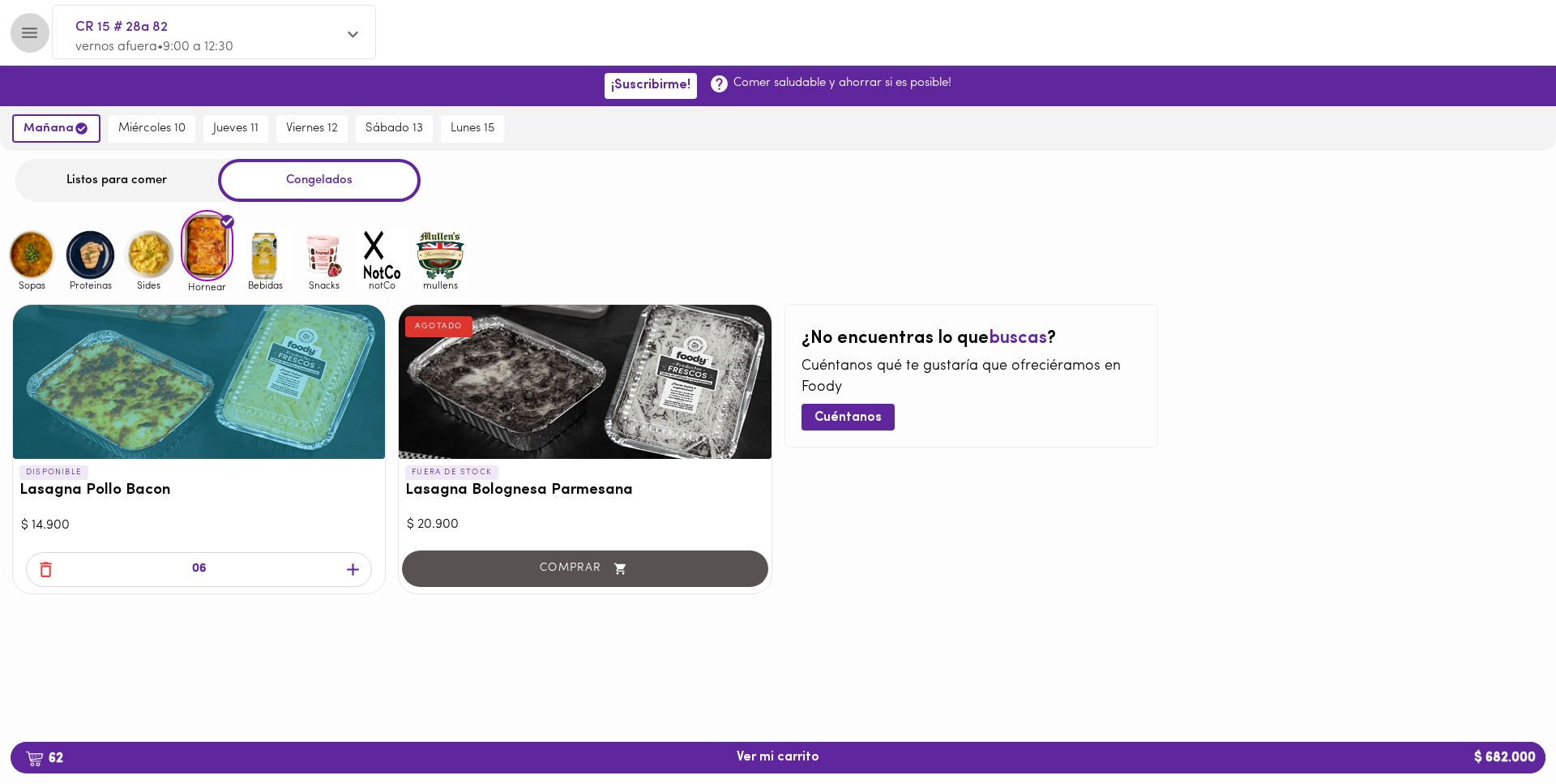
click at [39, 29] on icon "Menu" at bounding box center [30, 32] width 21 height 21
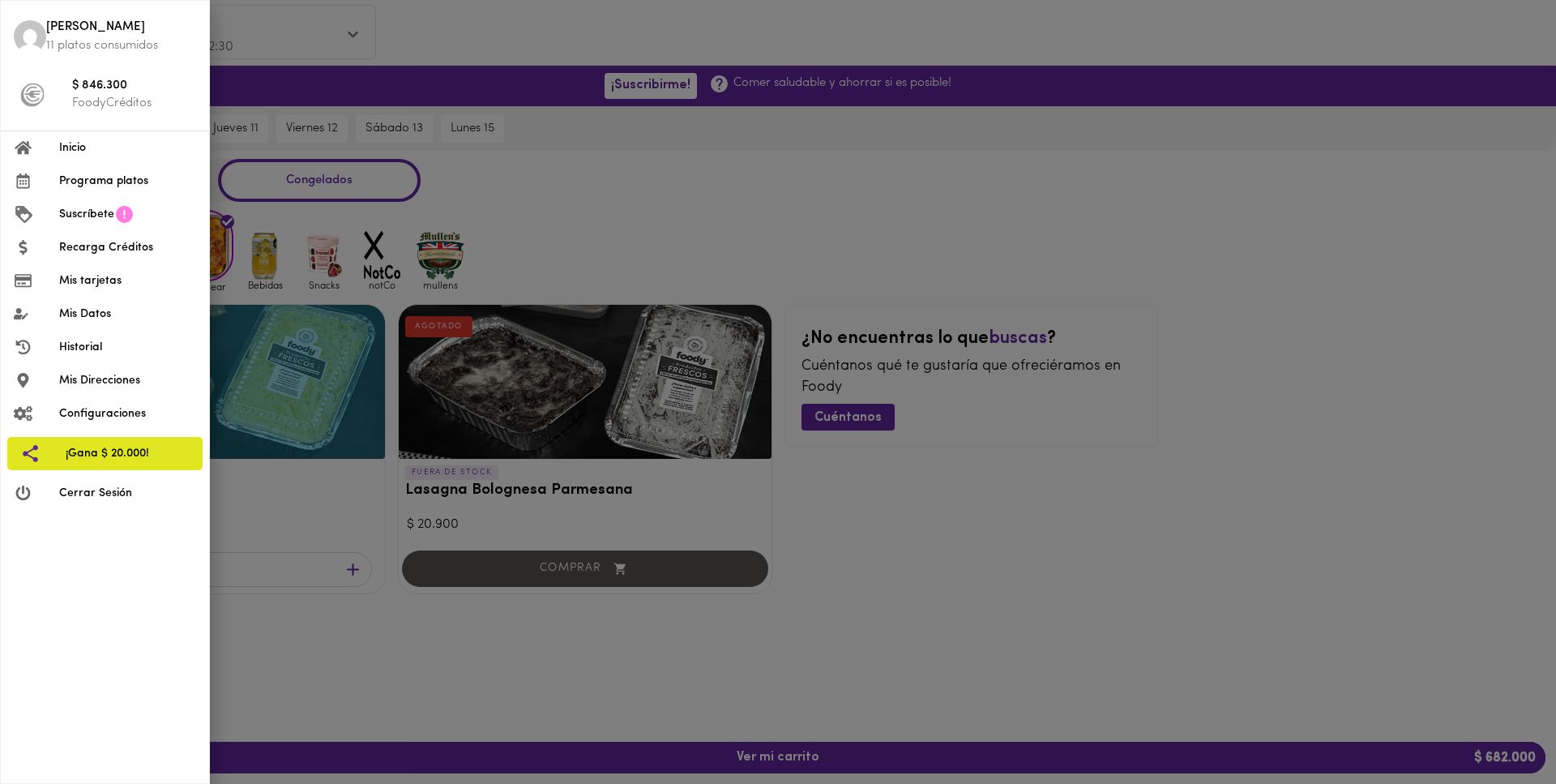
click at [437, 58] on div at bounding box center [778, 392] width 1556 height 784
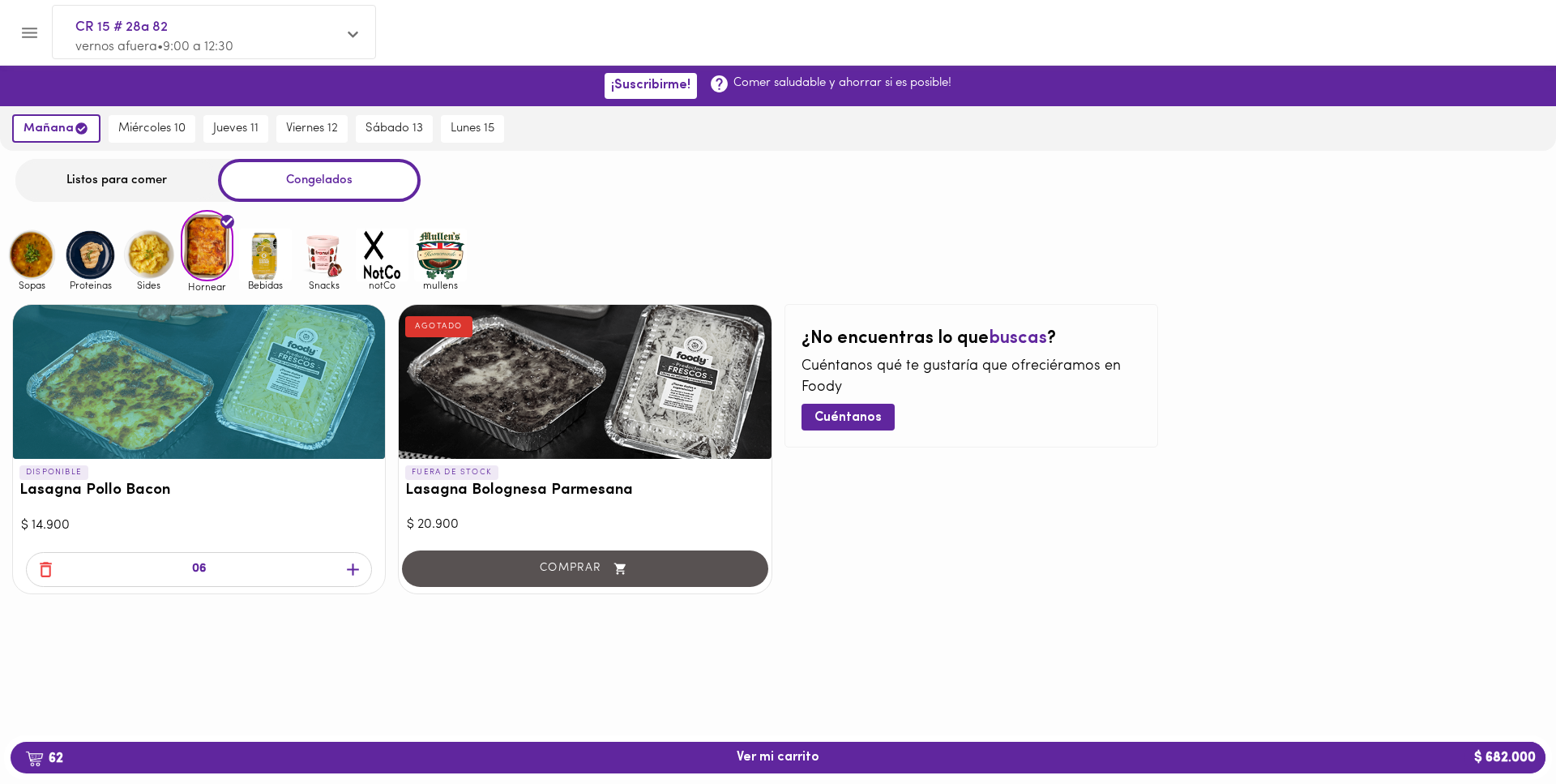
click at [319, 269] on img at bounding box center [324, 255] width 53 height 53
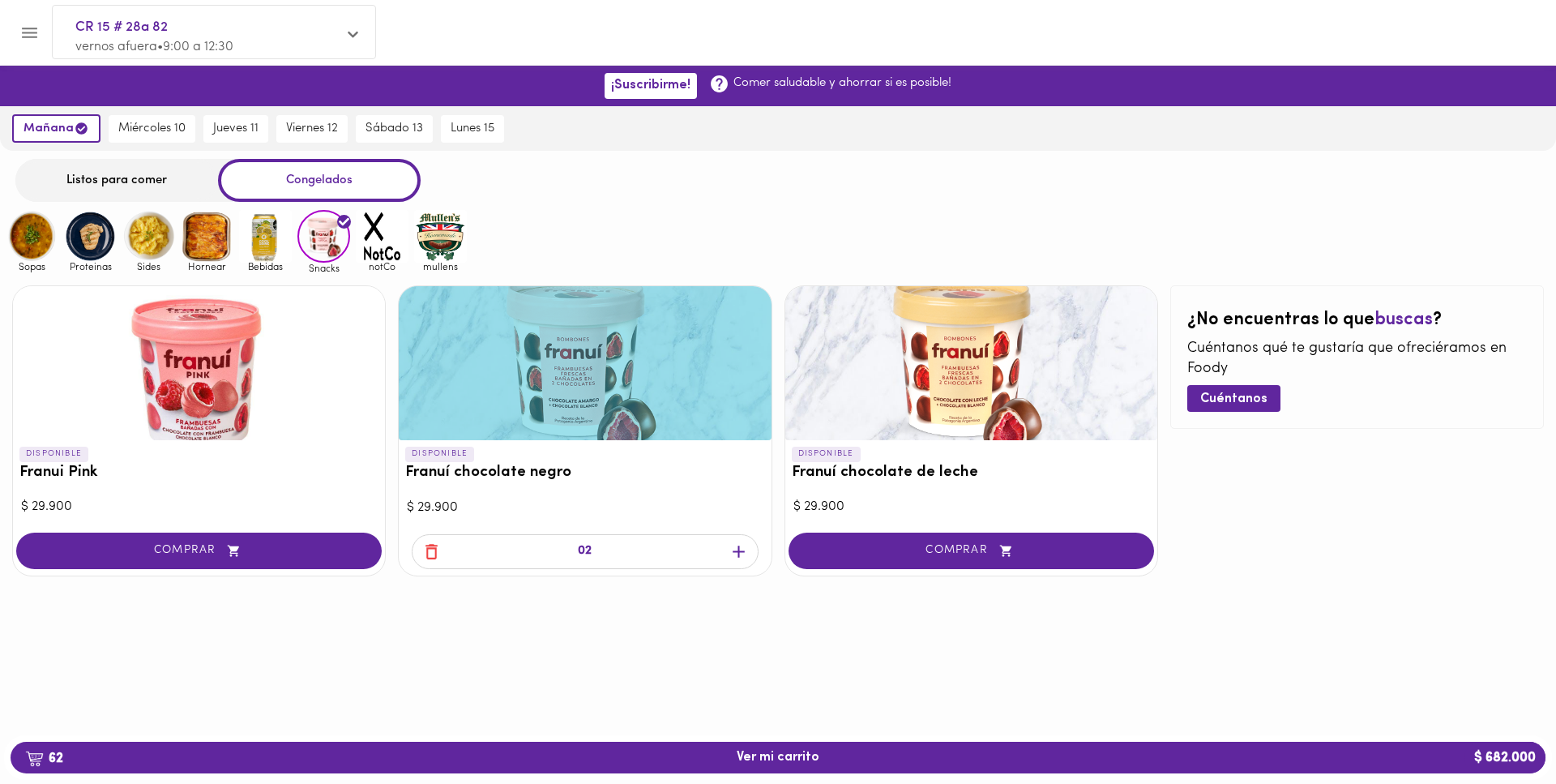
click at [734, 543] on icon "button" at bounding box center [739, 551] width 21 height 21
click at [736, 544] on icon "button" at bounding box center [739, 551] width 21 height 21
click at [431, 237] on img at bounding box center [440, 236] width 53 height 53
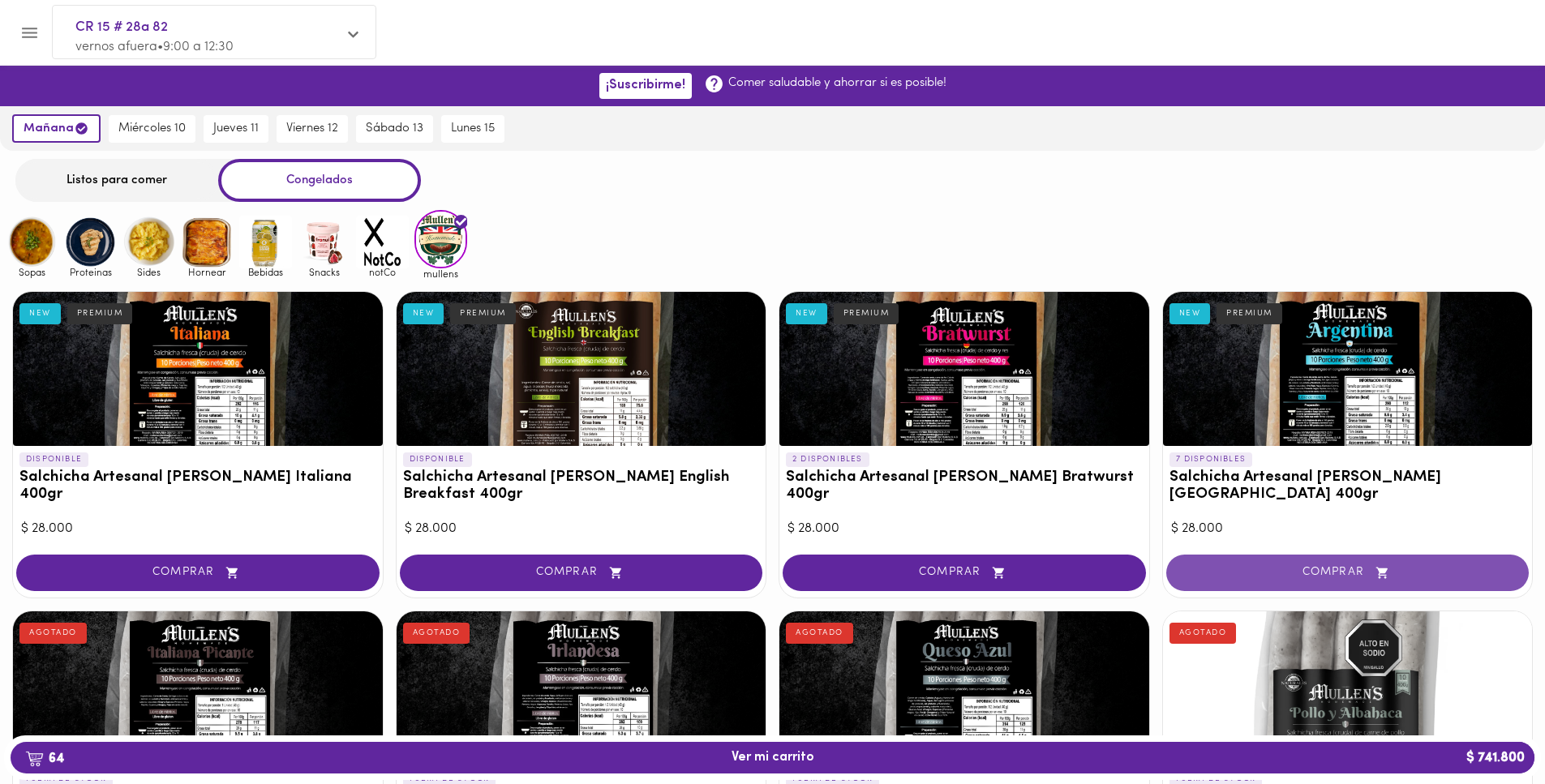
click at [1515, 569] on button "COMPRAR" at bounding box center [1347, 573] width 363 height 36
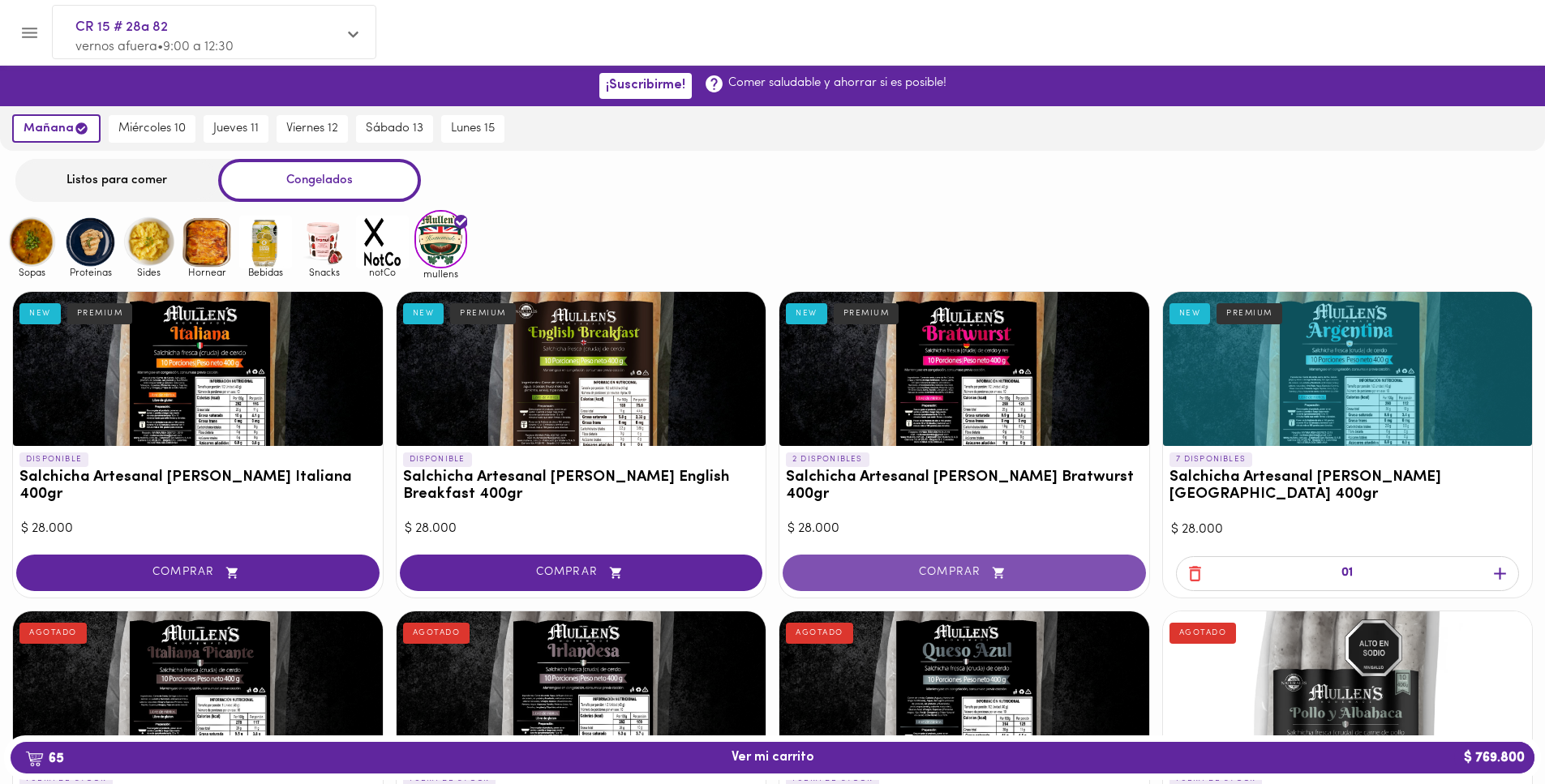
click at [1120, 577] on span "COMPRAR" at bounding box center [964, 573] width 322 height 14
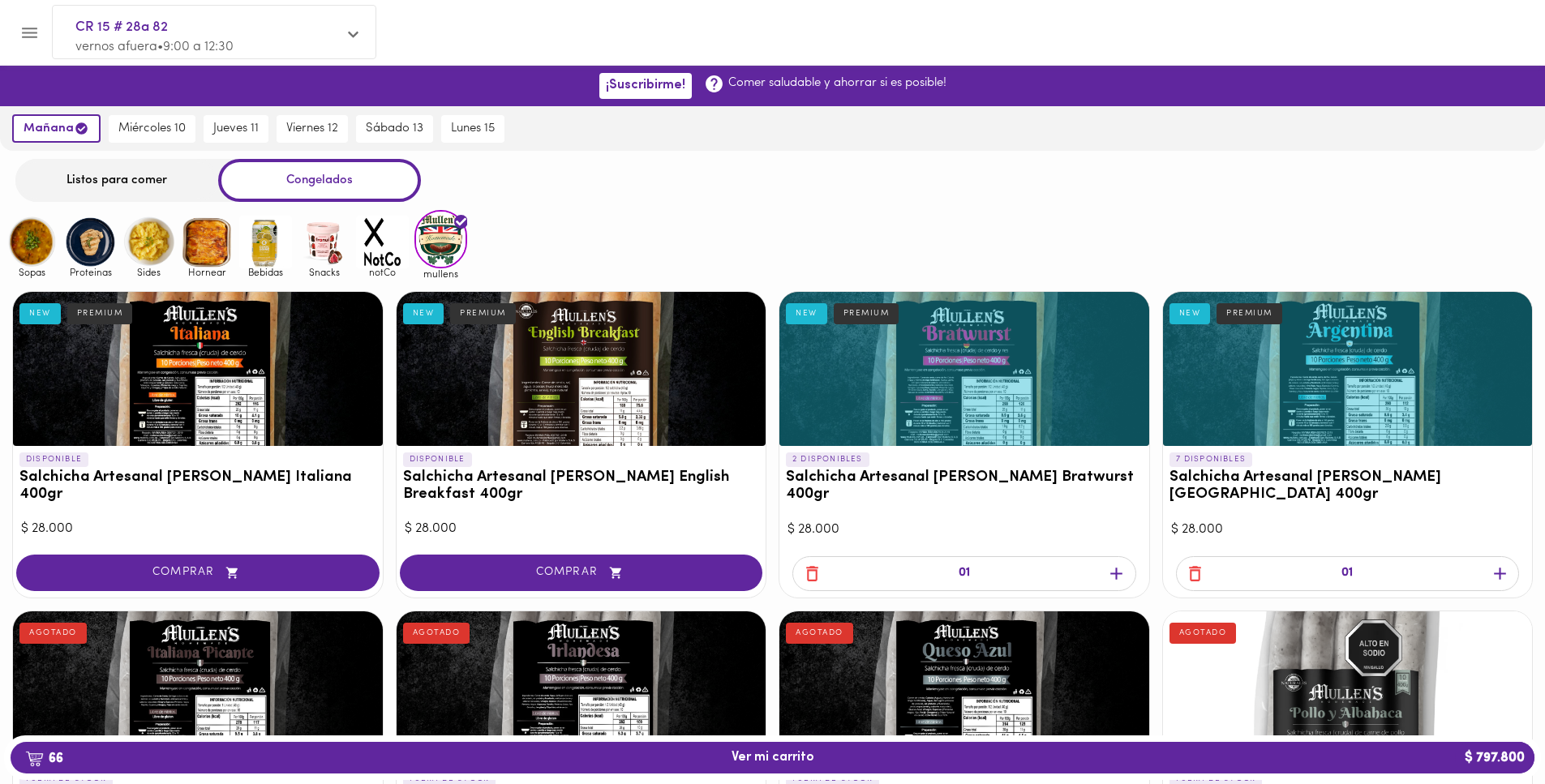
click at [1120, 577] on icon "button" at bounding box center [1116, 573] width 21 height 21
click at [23, 26] on icon "Menu" at bounding box center [30, 32] width 21 height 21
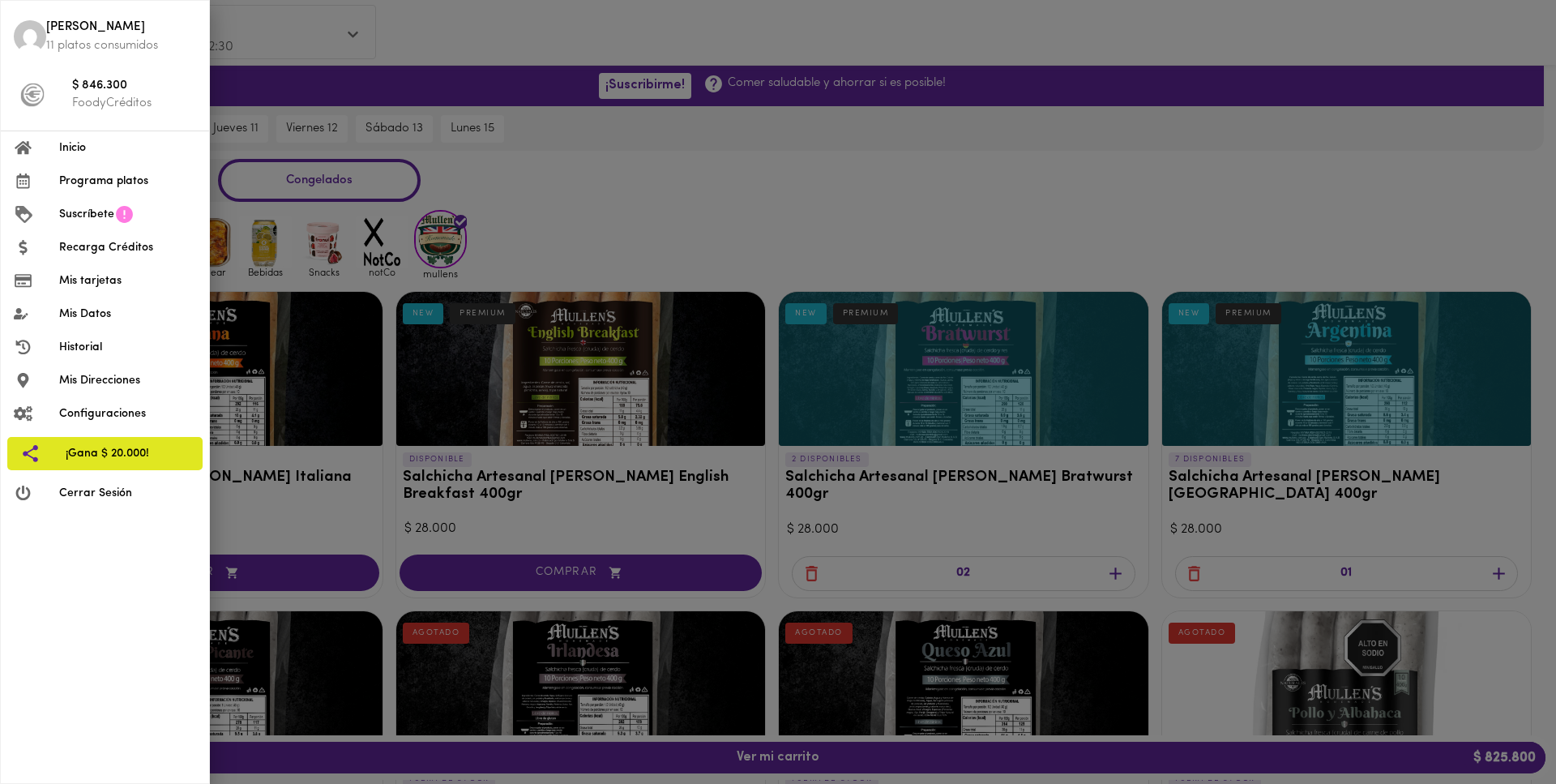
click at [446, 51] on div at bounding box center [778, 392] width 1556 height 784
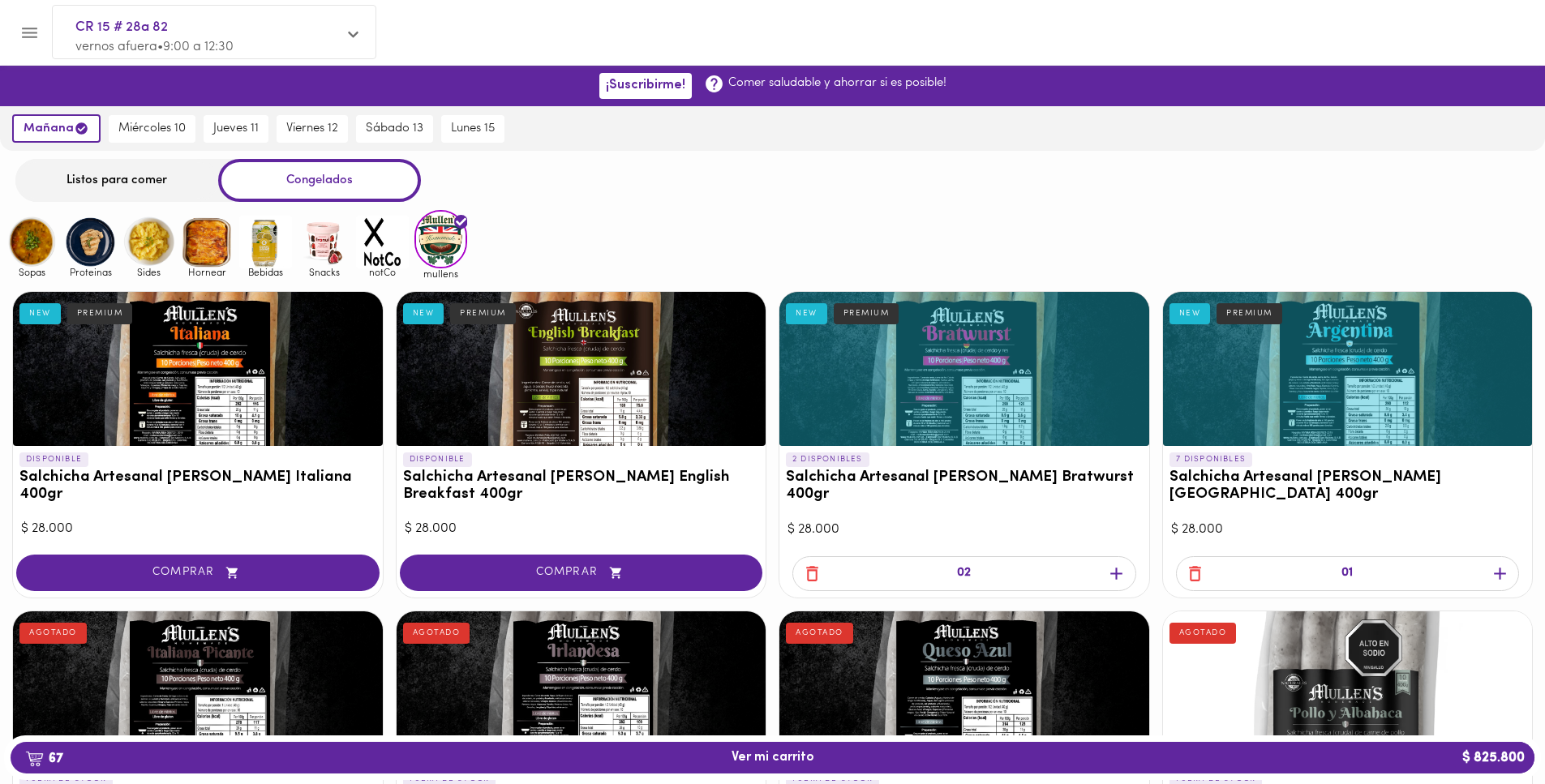
click at [351, 240] on div "notCo" at bounding box center [379, 247] width 59 height 64
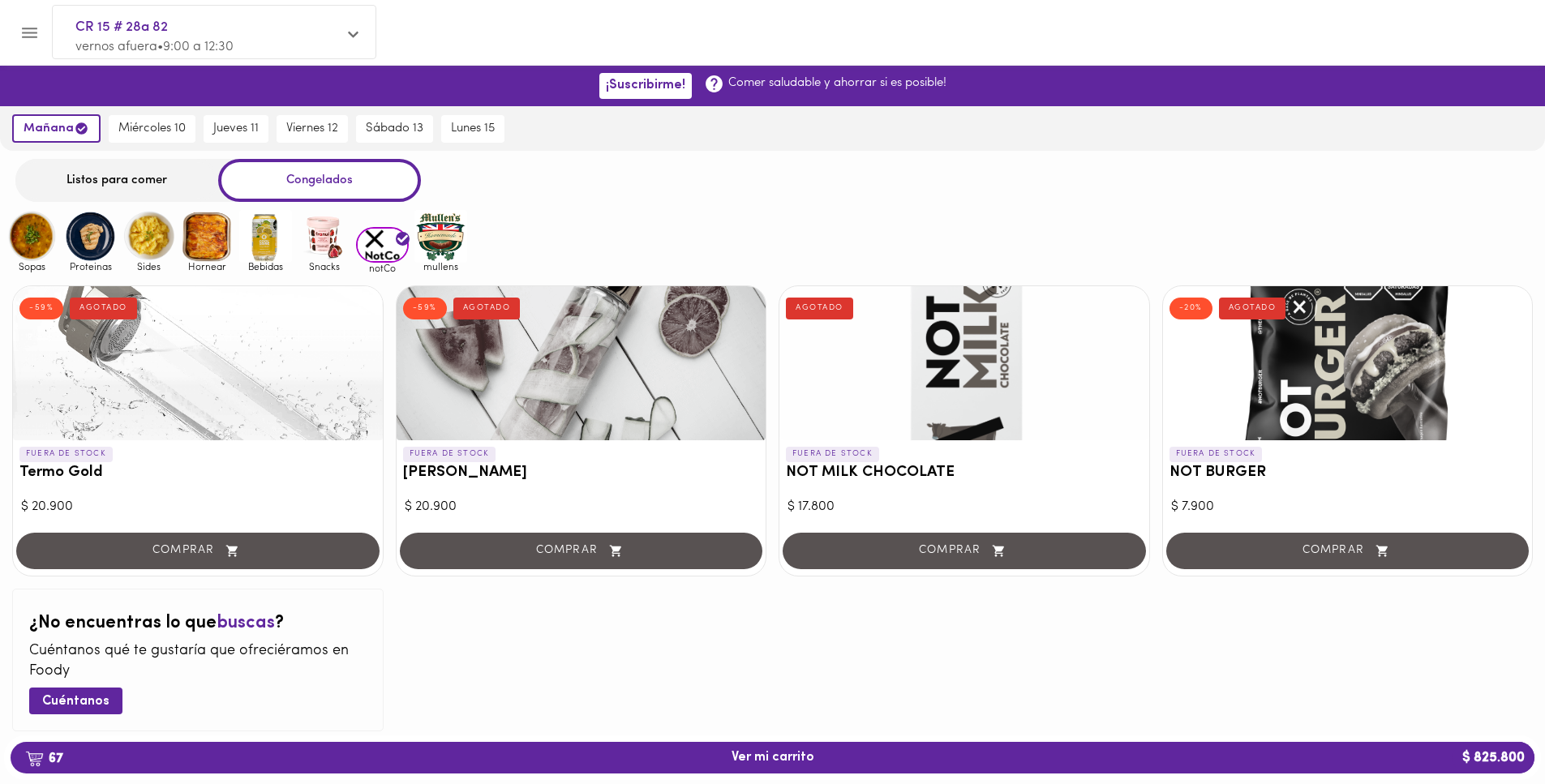
click at [293, 240] on div "Snacks" at bounding box center [321, 241] width 59 height 64
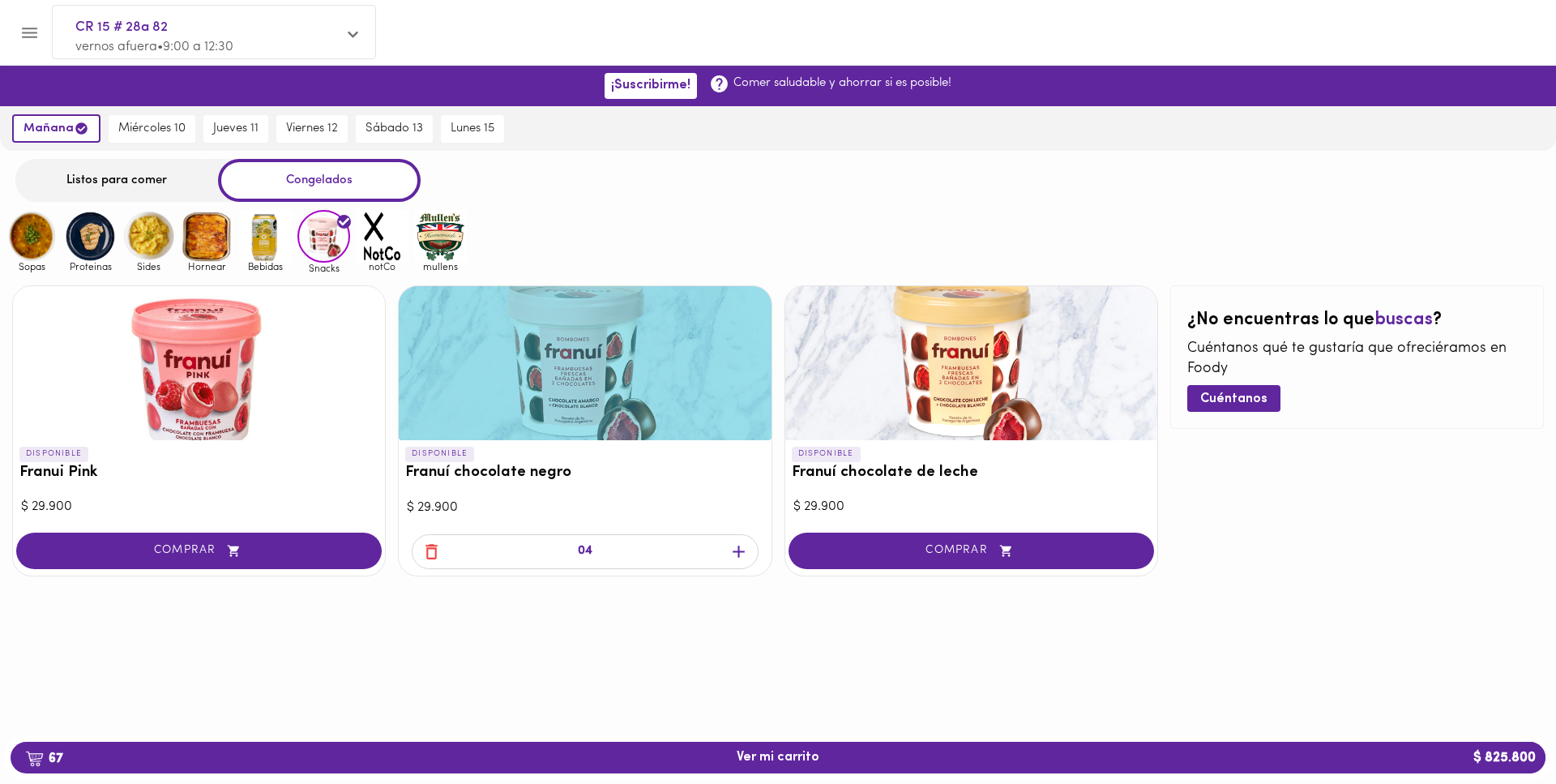
click at [251, 240] on img at bounding box center [265, 236] width 53 height 53
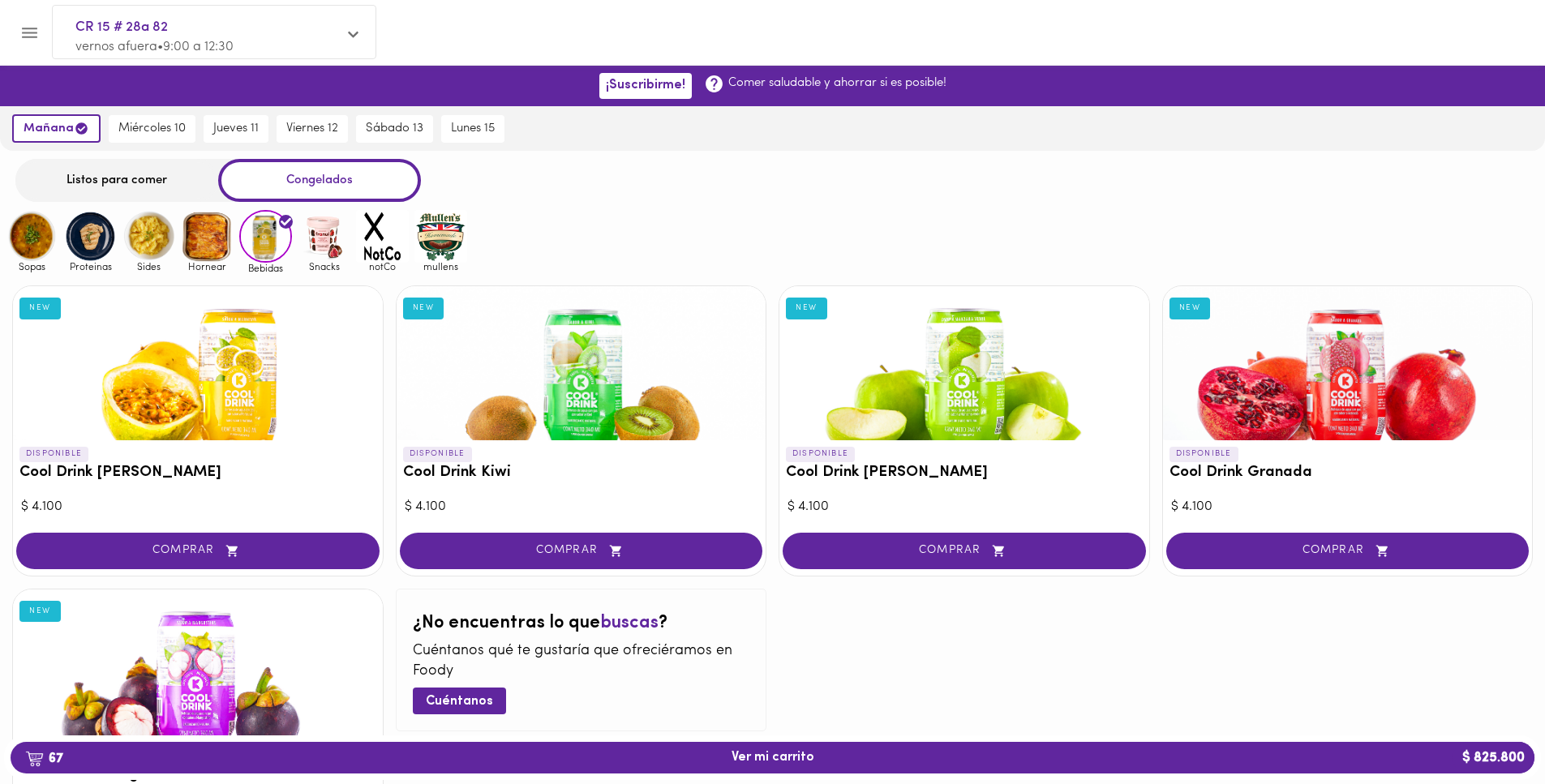
click at [38, 240] on img at bounding box center [32, 236] width 53 height 53
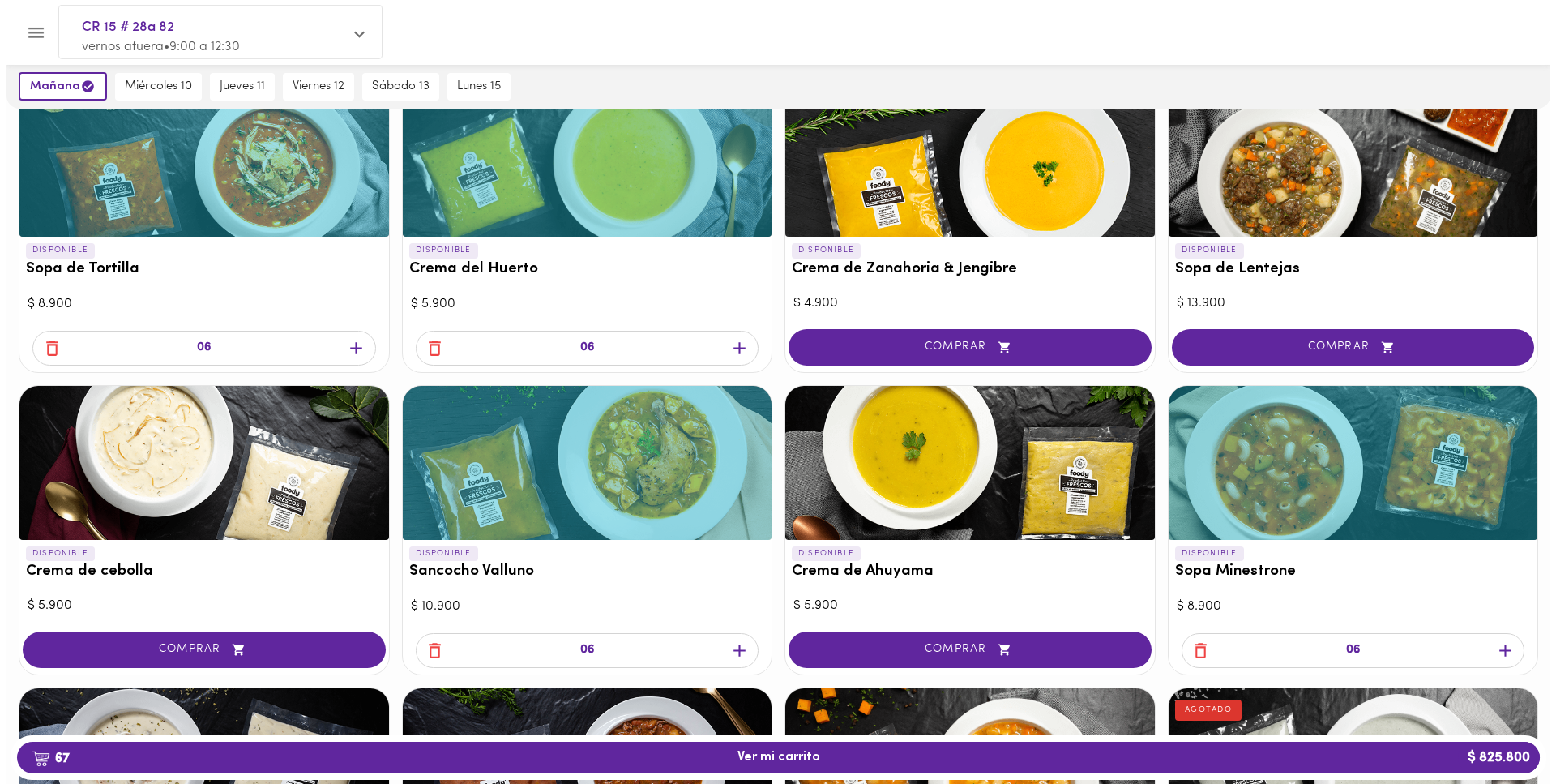
scroll to position [207, 0]
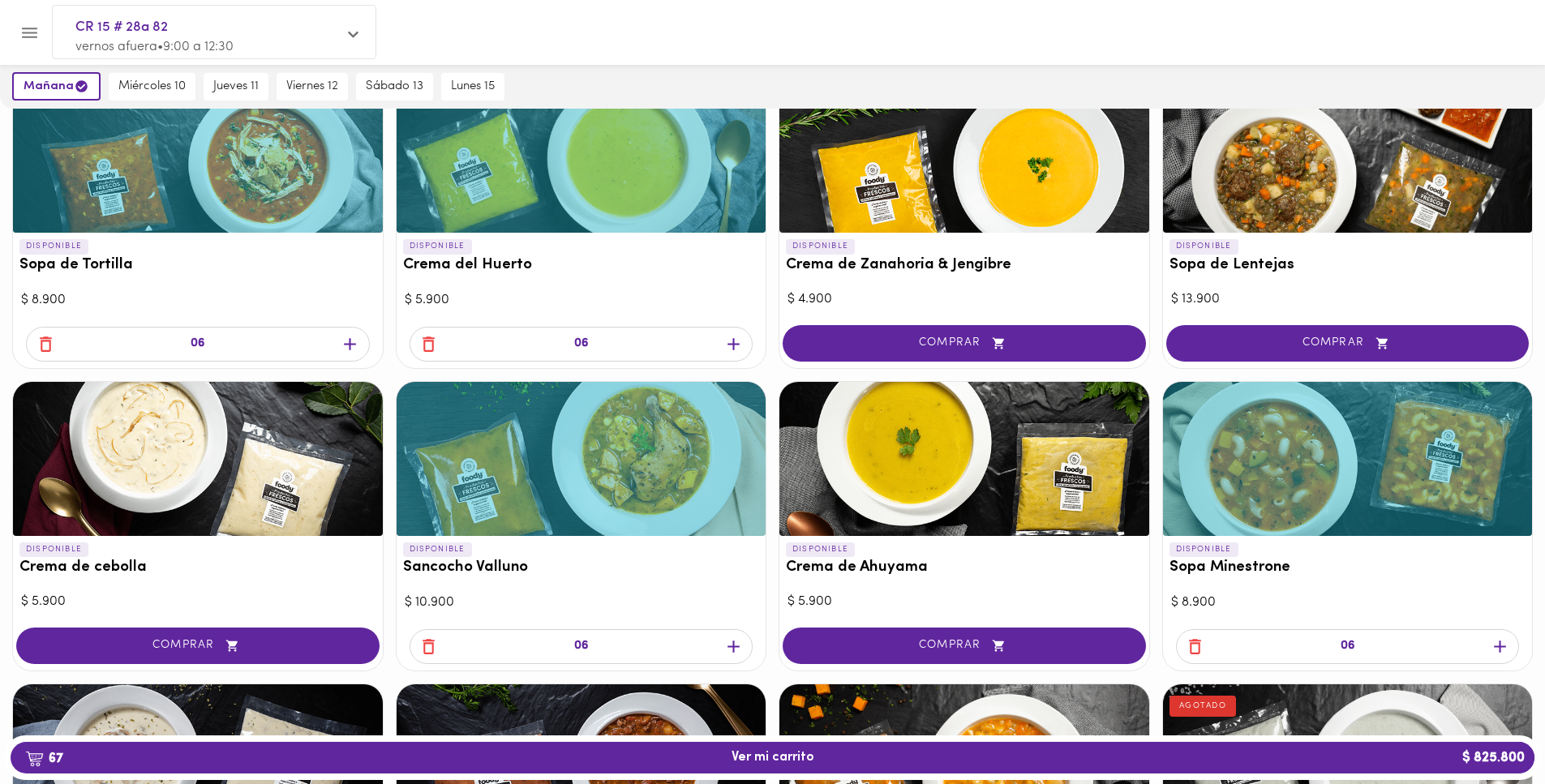
click at [726, 351] on icon "button" at bounding box center [733, 344] width 21 height 21
click at [31, 39] on icon "Menu" at bounding box center [30, 32] width 21 height 21
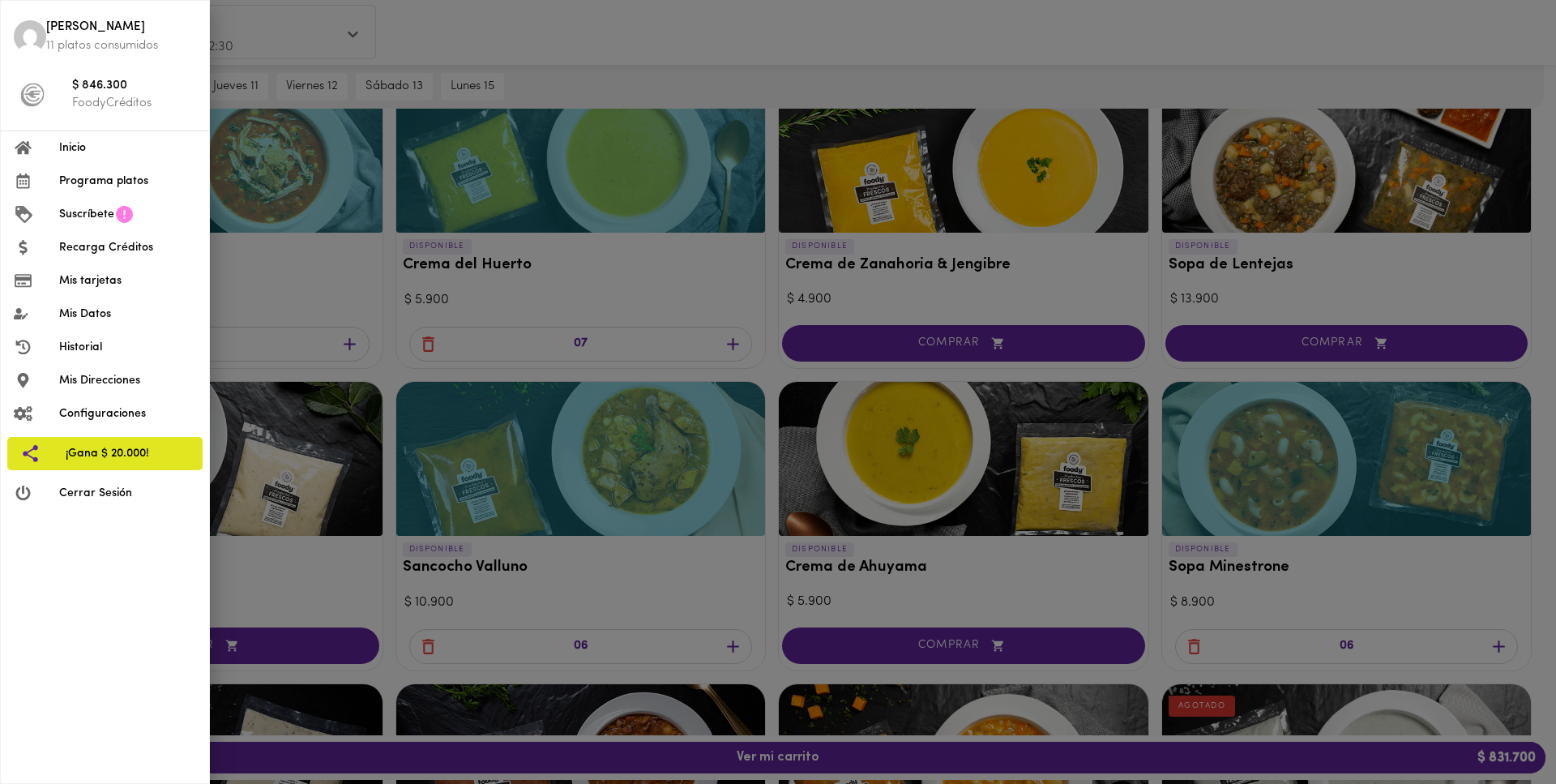
click at [483, 54] on div at bounding box center [778, 392] width 1556 height 784
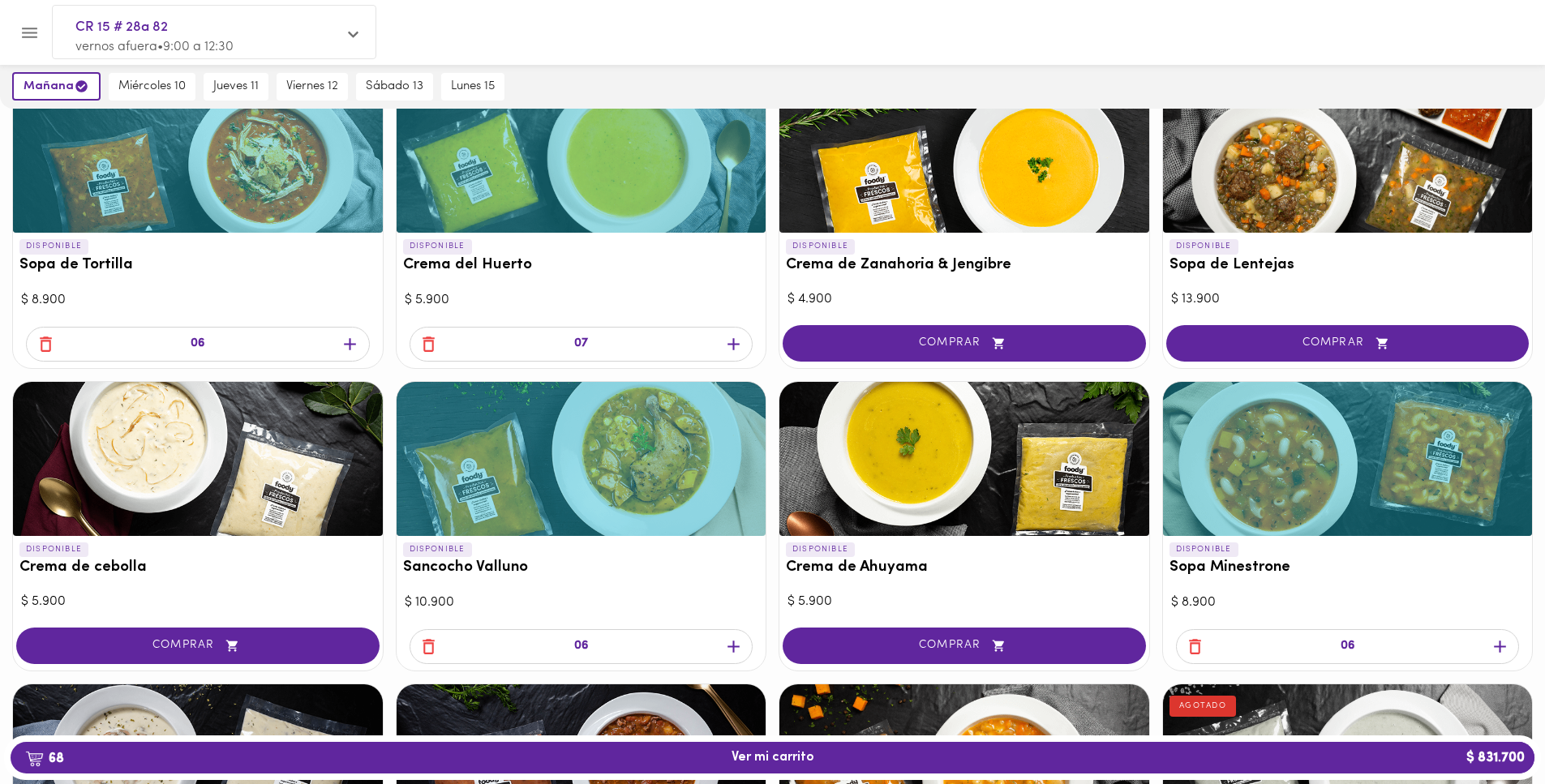
click at [742, 345] on icon "button" at bounding box center [733, 344] width 21 height 21
click at [24, 42] on icon "Menu" at bounding box center [30, 32] width 21 height 21
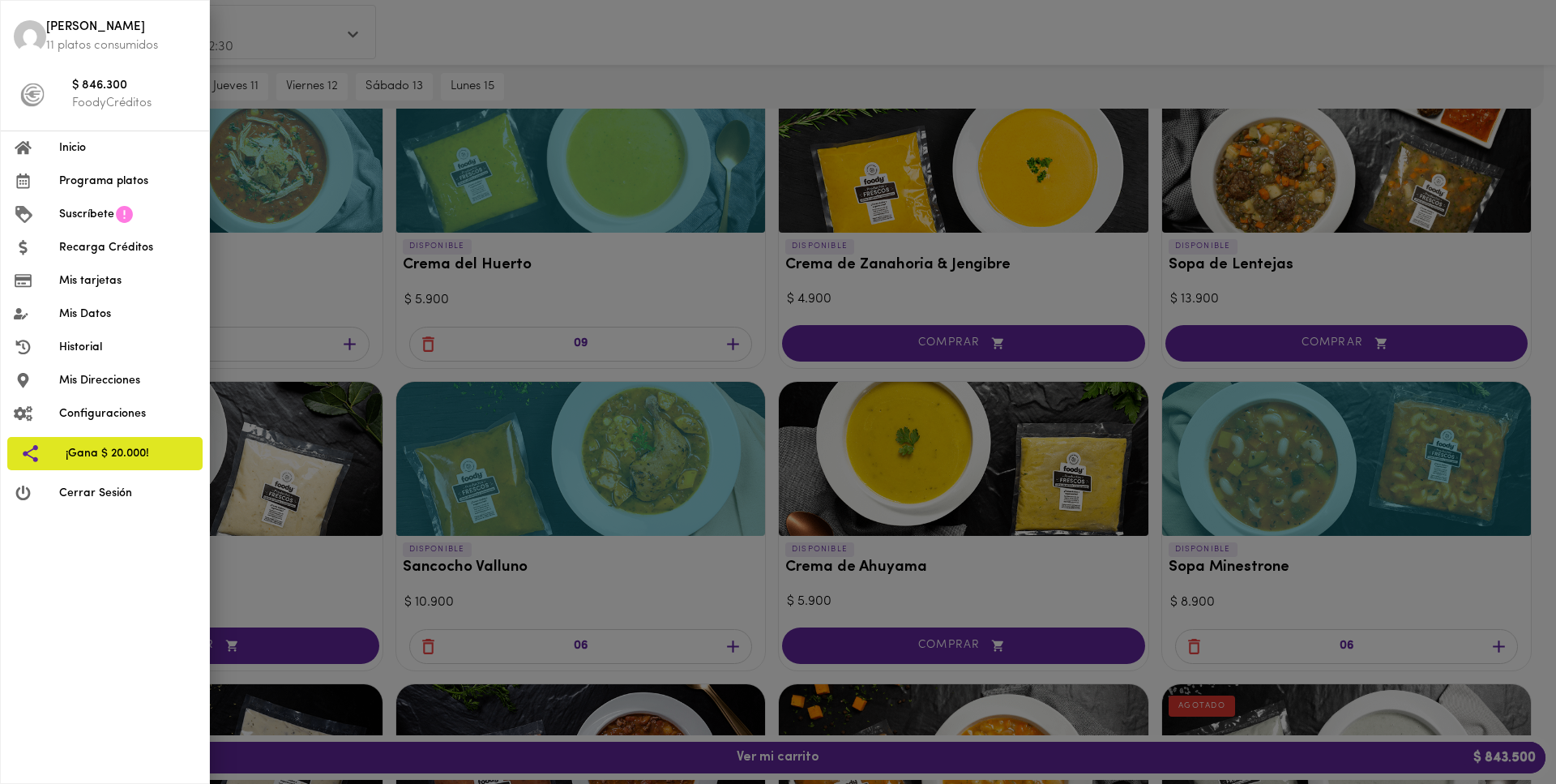
click at [381, 221] on div at bounding box center [778, 392] width 1556 height 784
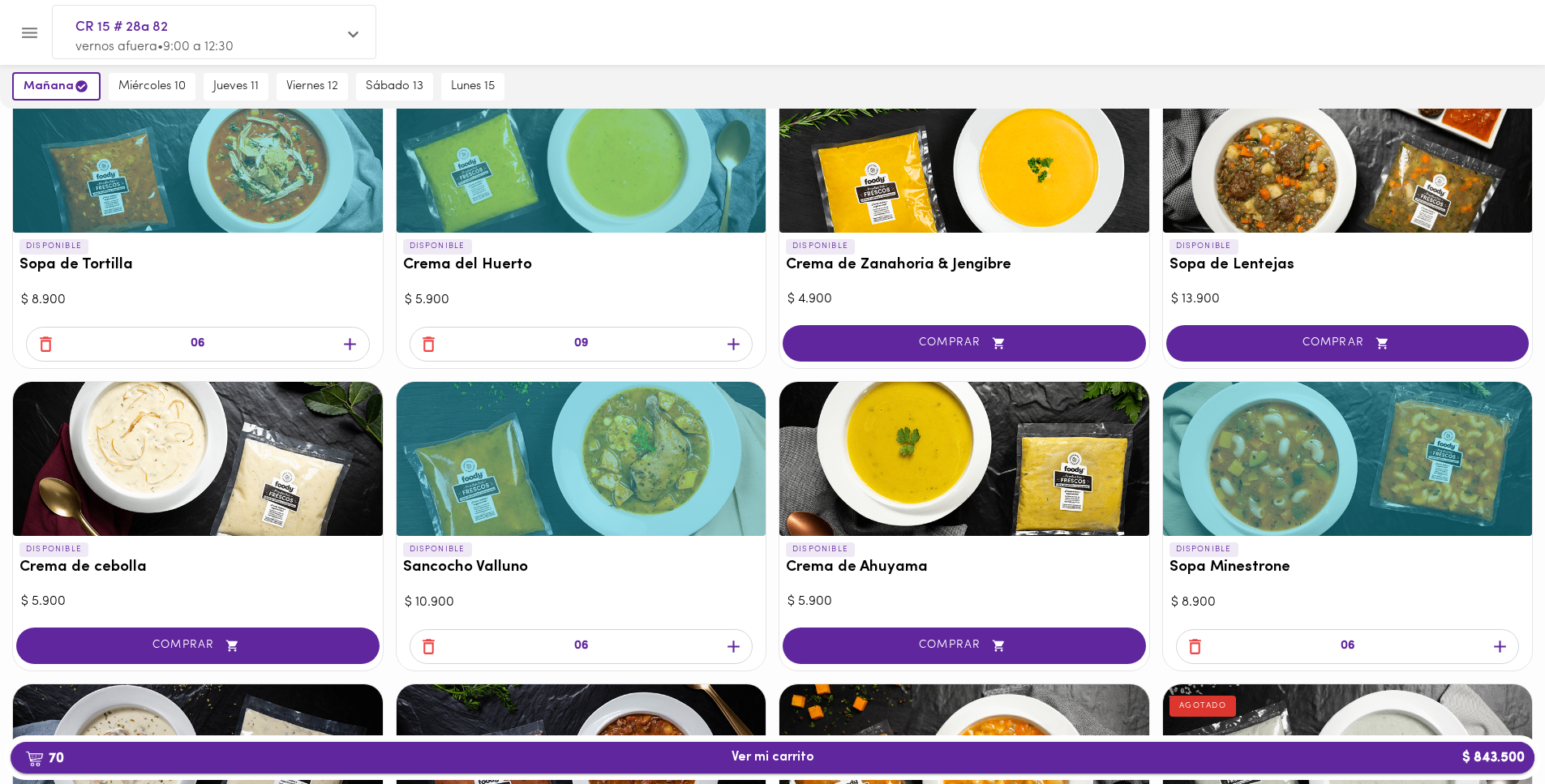
click at [620, 760] on span "70 Ver mi carrito $ 843.500" at bounding box center [772, 757] width 1498 height 16
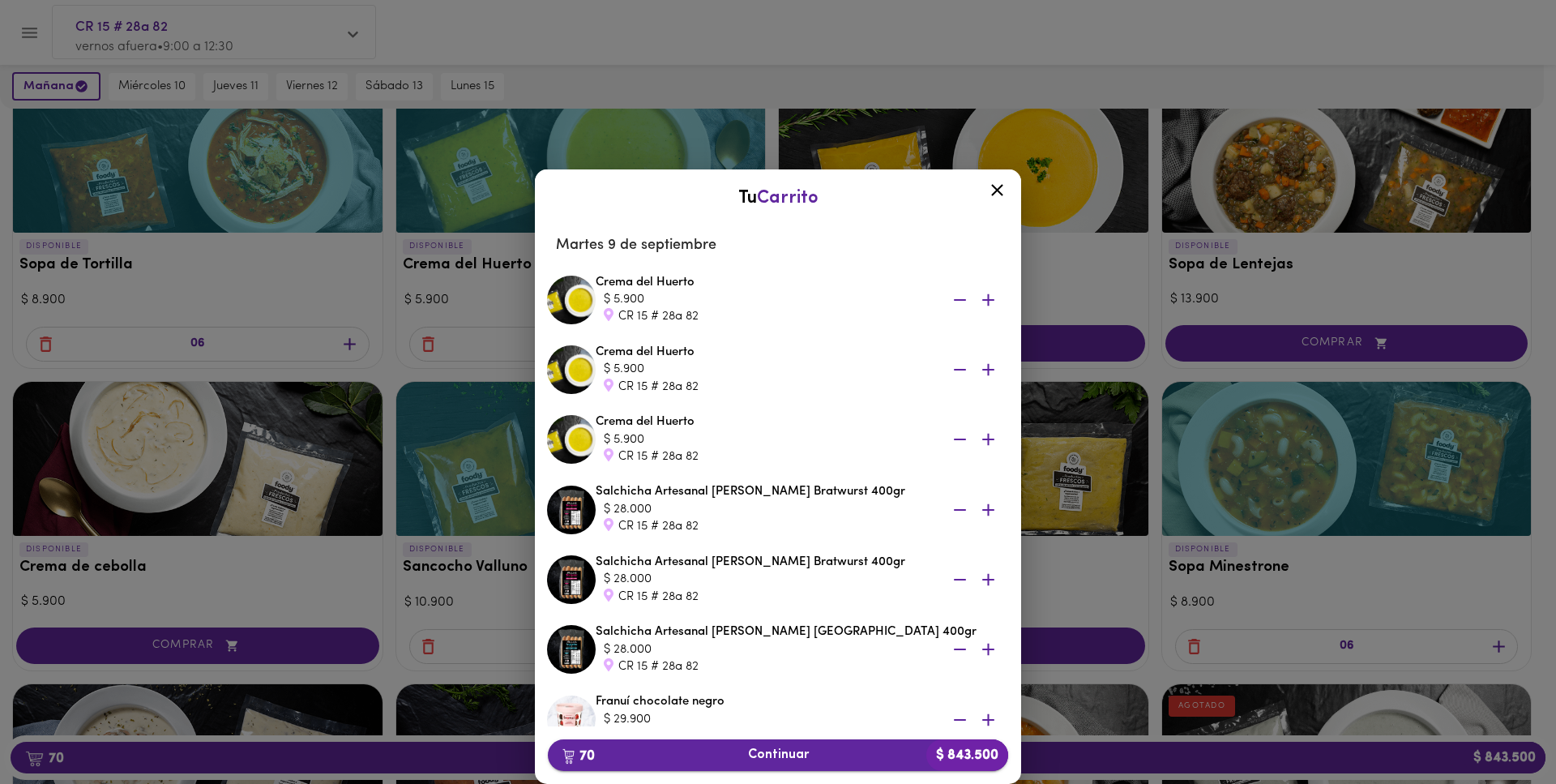
click at [887, 757] on span "70 Continuar $ 843.500" at bounding box center [778, 754] width 435 height 16
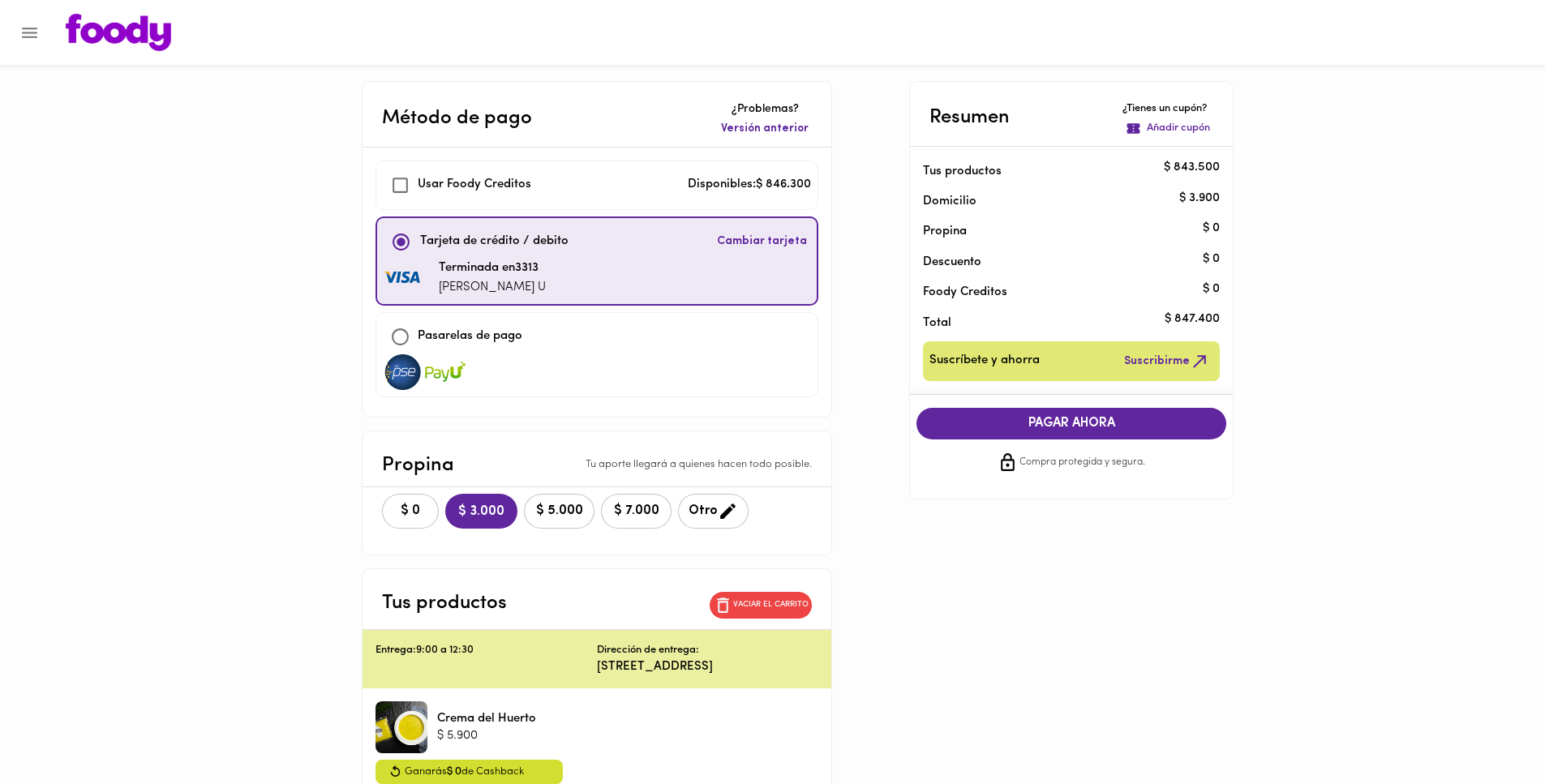
checkbox input "true"
click at [428, 509] on span "$ 0" at bounding box center [410, 511] width 36 height 16
click at [505, 514] on span "$ 3.000" at bounding box center [480, 511] width 50 height 16
click at [1017, 418] on span "PAGAR AHORA" at bounding box center [1071, 423] width 277 height 16
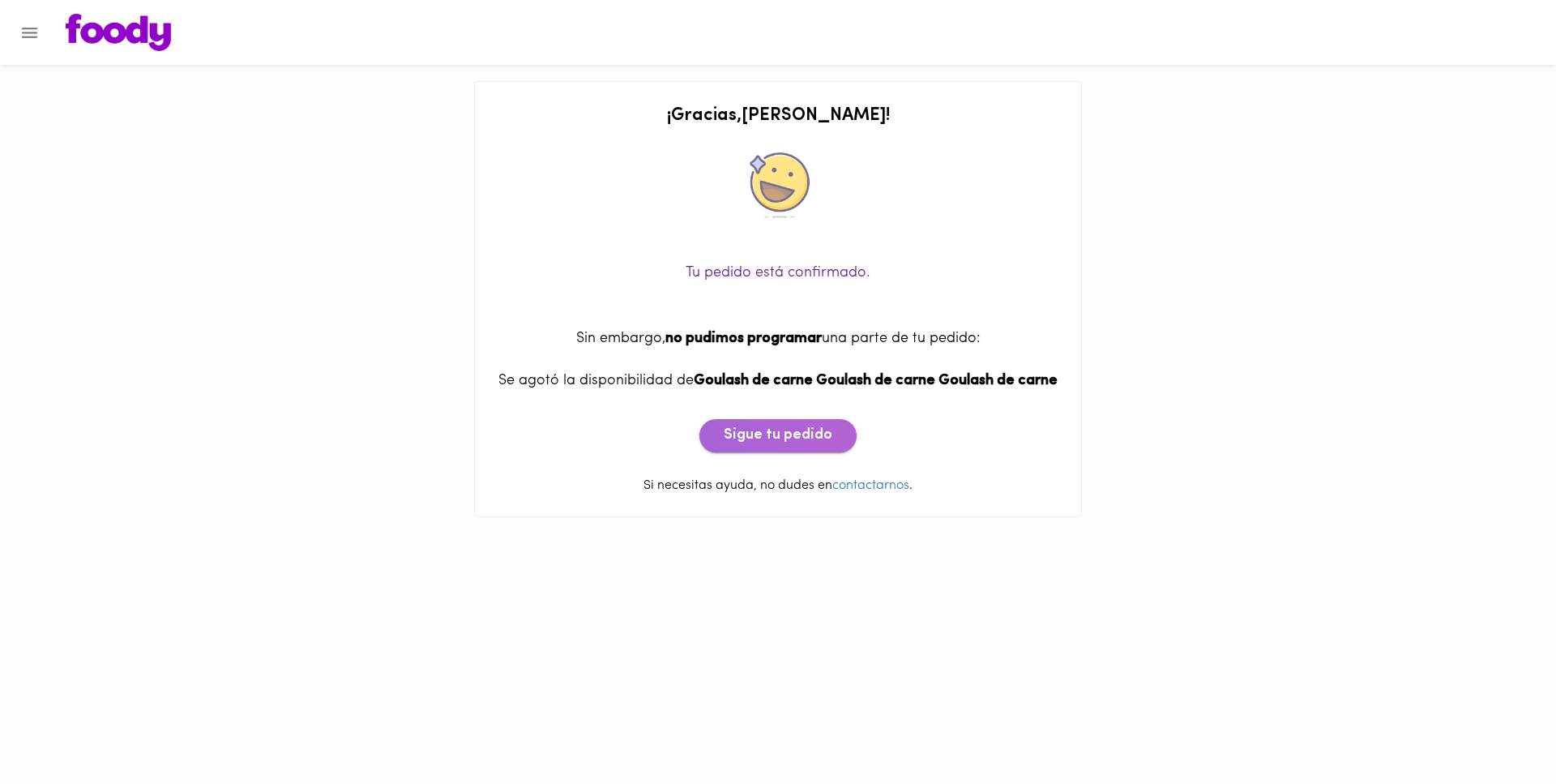
click at [825, 445] on span "Sigue tu pedido" at bounding box center [778, 436] width 108 height 18
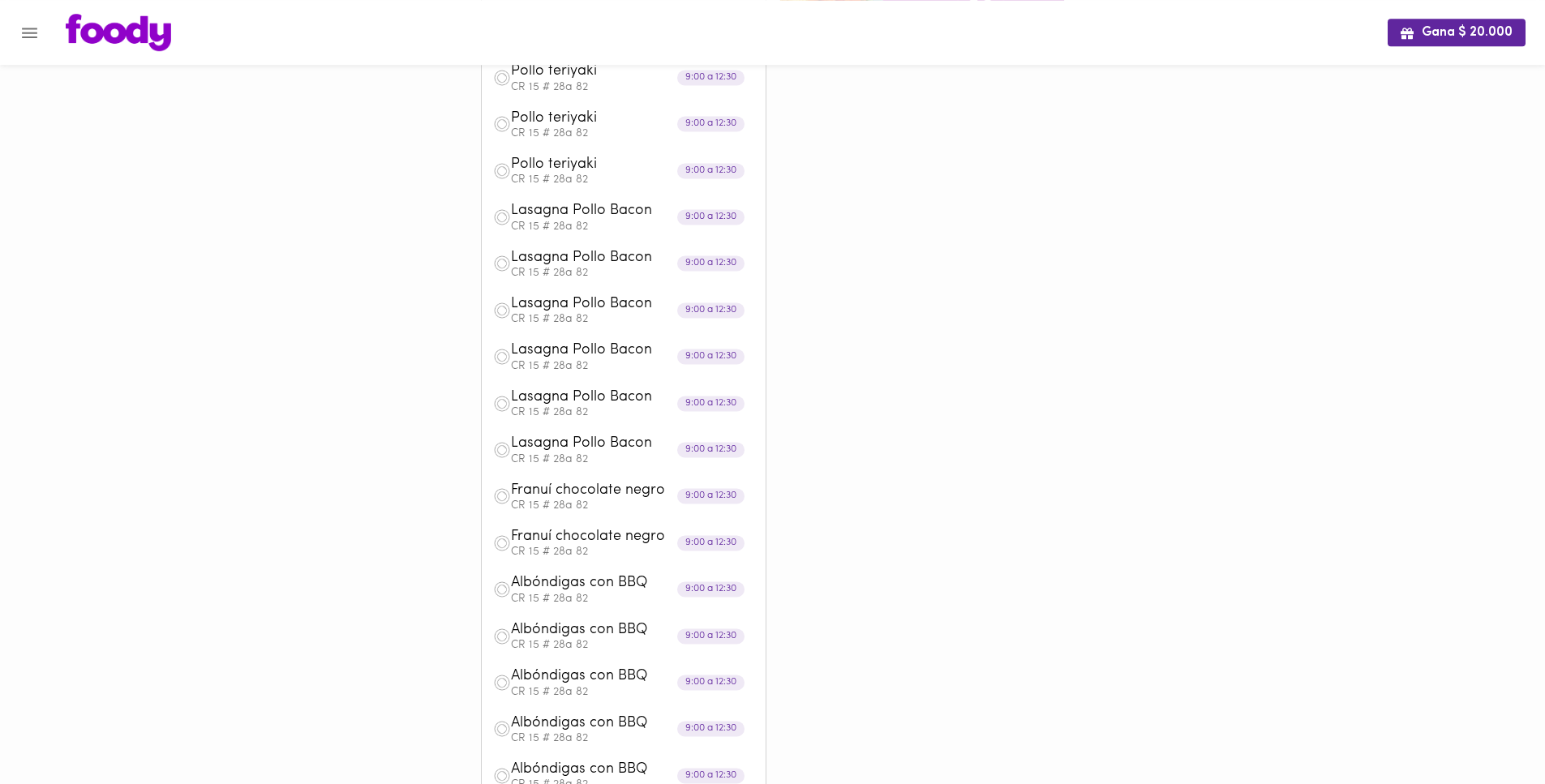
scroll to position [2062, 0]
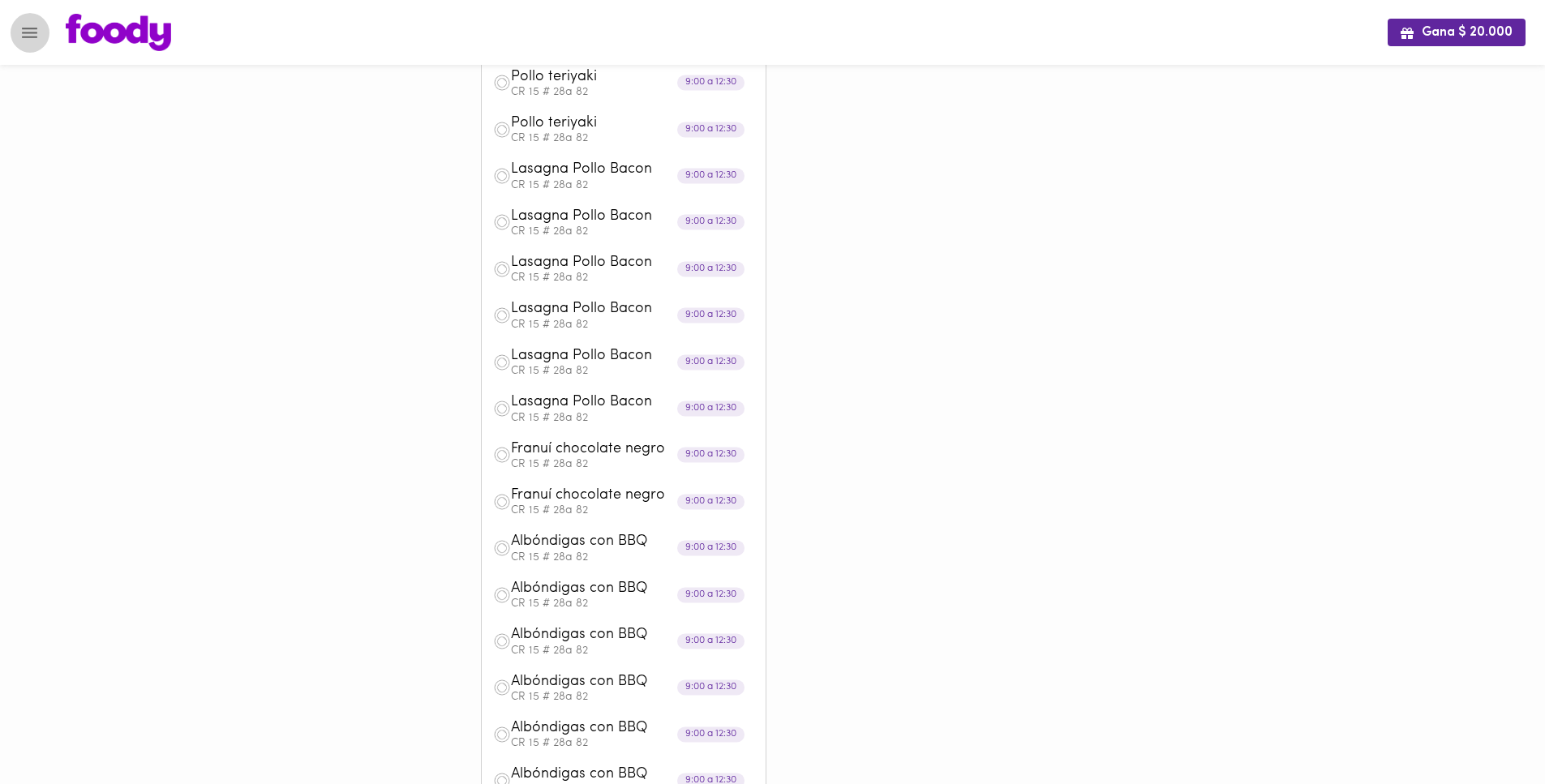
click at [38, 38] on icon "Menu" at bounding box center [30, 32] width 21 height 21
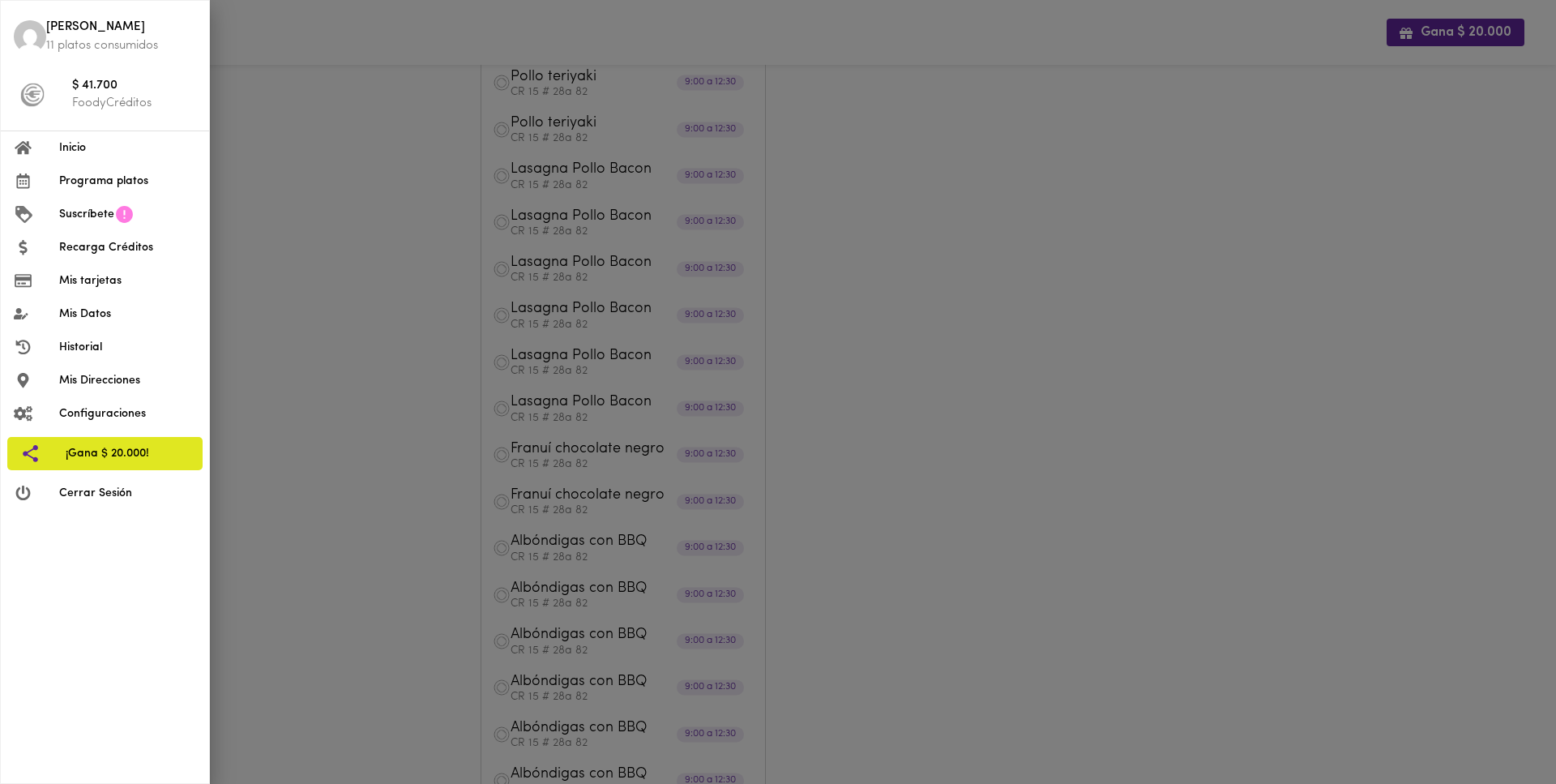
click at [408, 368] on div at bounding box center [778, 392] width 1556 height 784
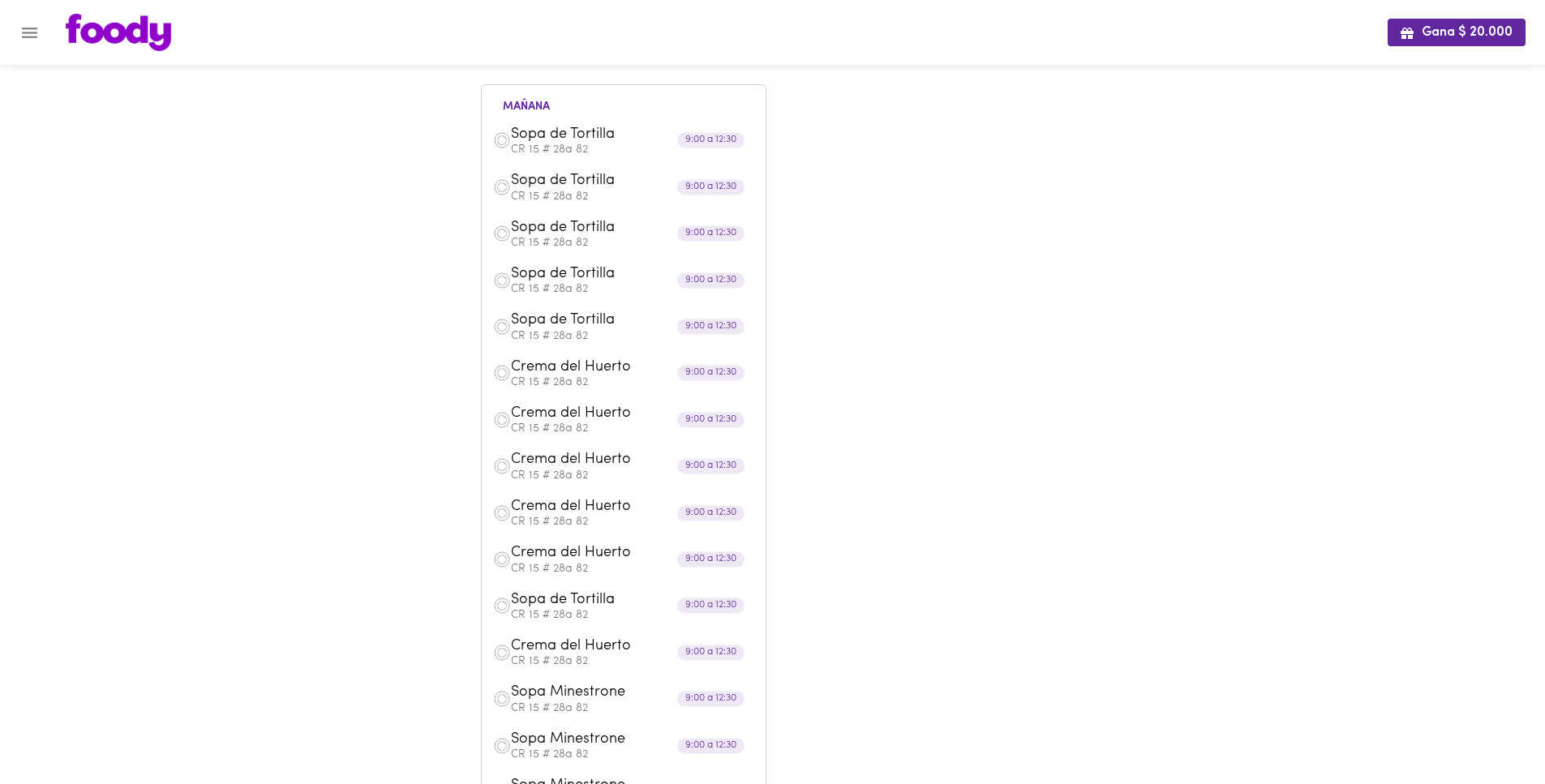
scroll to position [0, 0]
click at [45, 37] on button "Menu" at bounding box center [30, 33] width 40 height 40
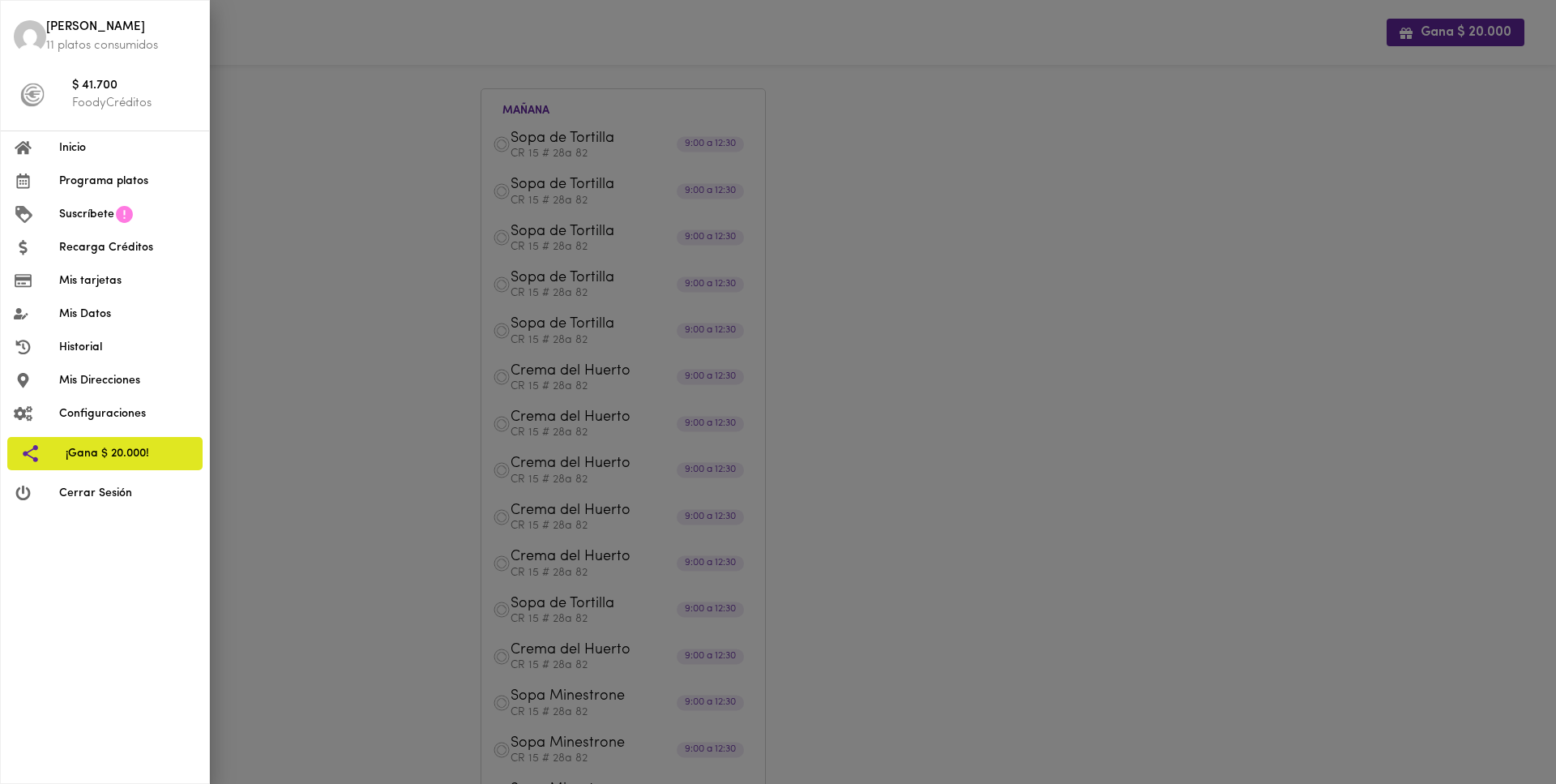
click at [111, 149] on span "Inicio" at bounding box center [128, 148] width 137 height 17
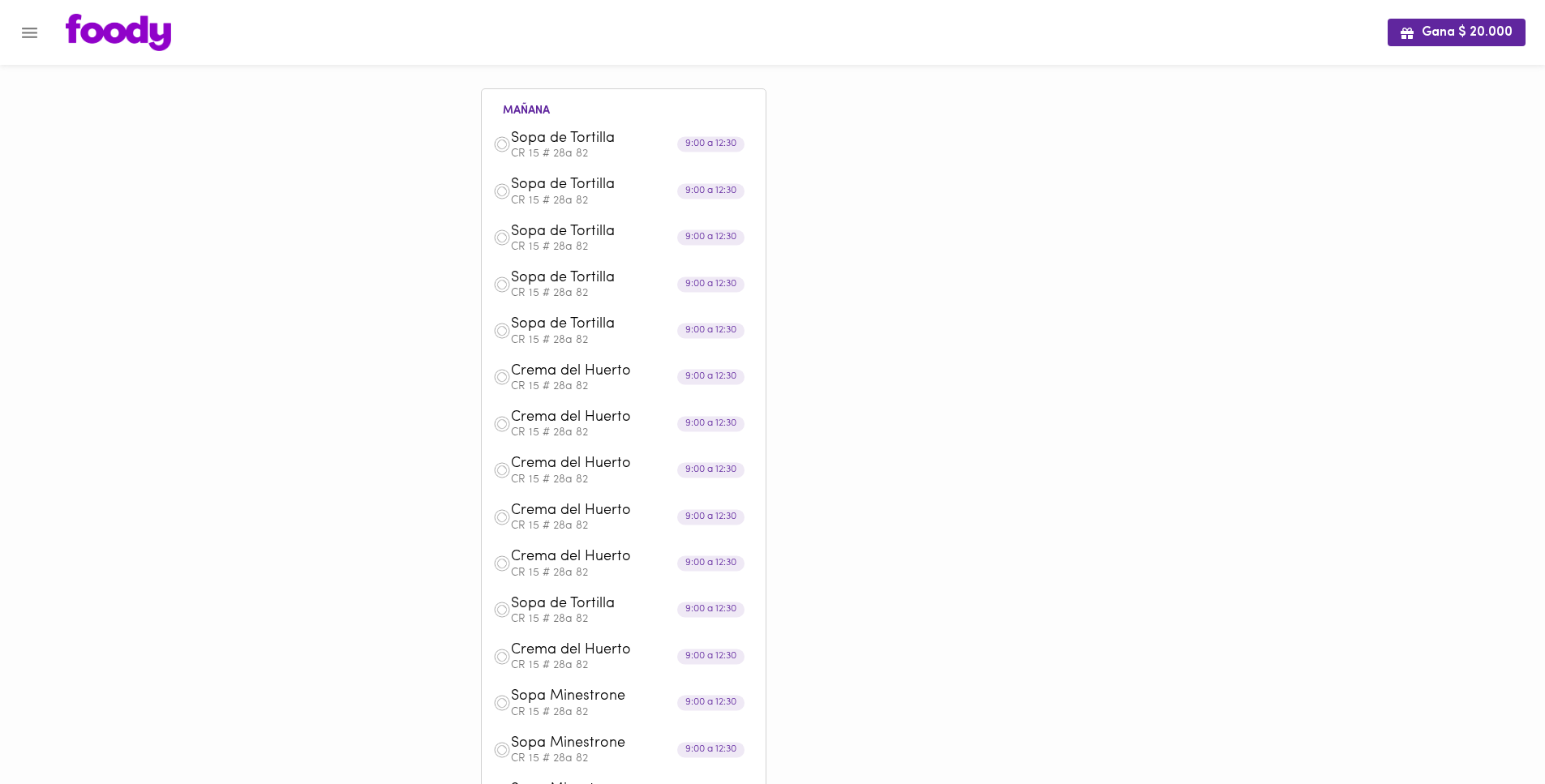
click at [41, 24] on button "Menu" at bounding box center [30, 33] width 40 height 40
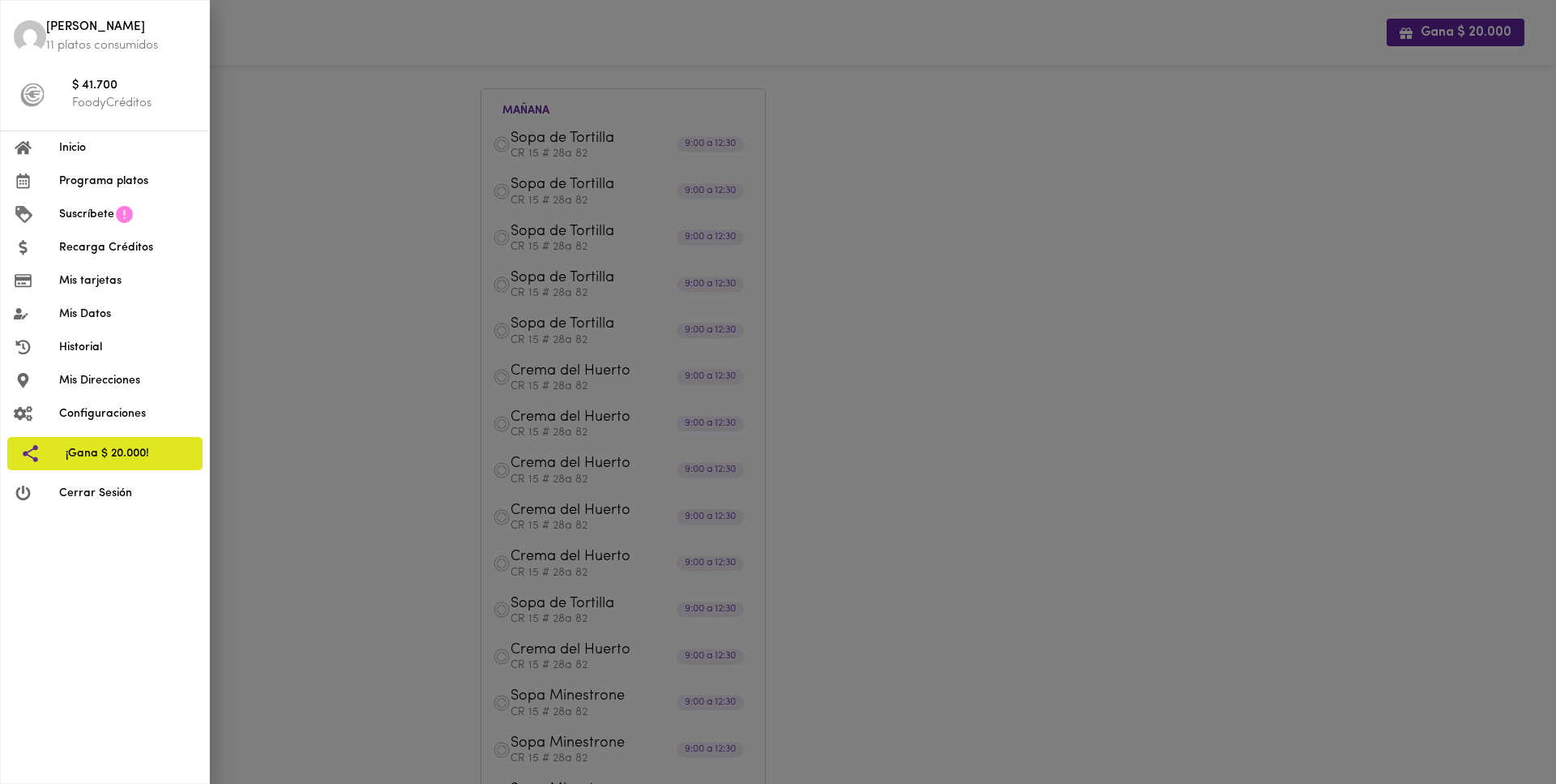
click at [111, 139] on li "Inicio" at bounding box center [105, 148] width 208 height 33
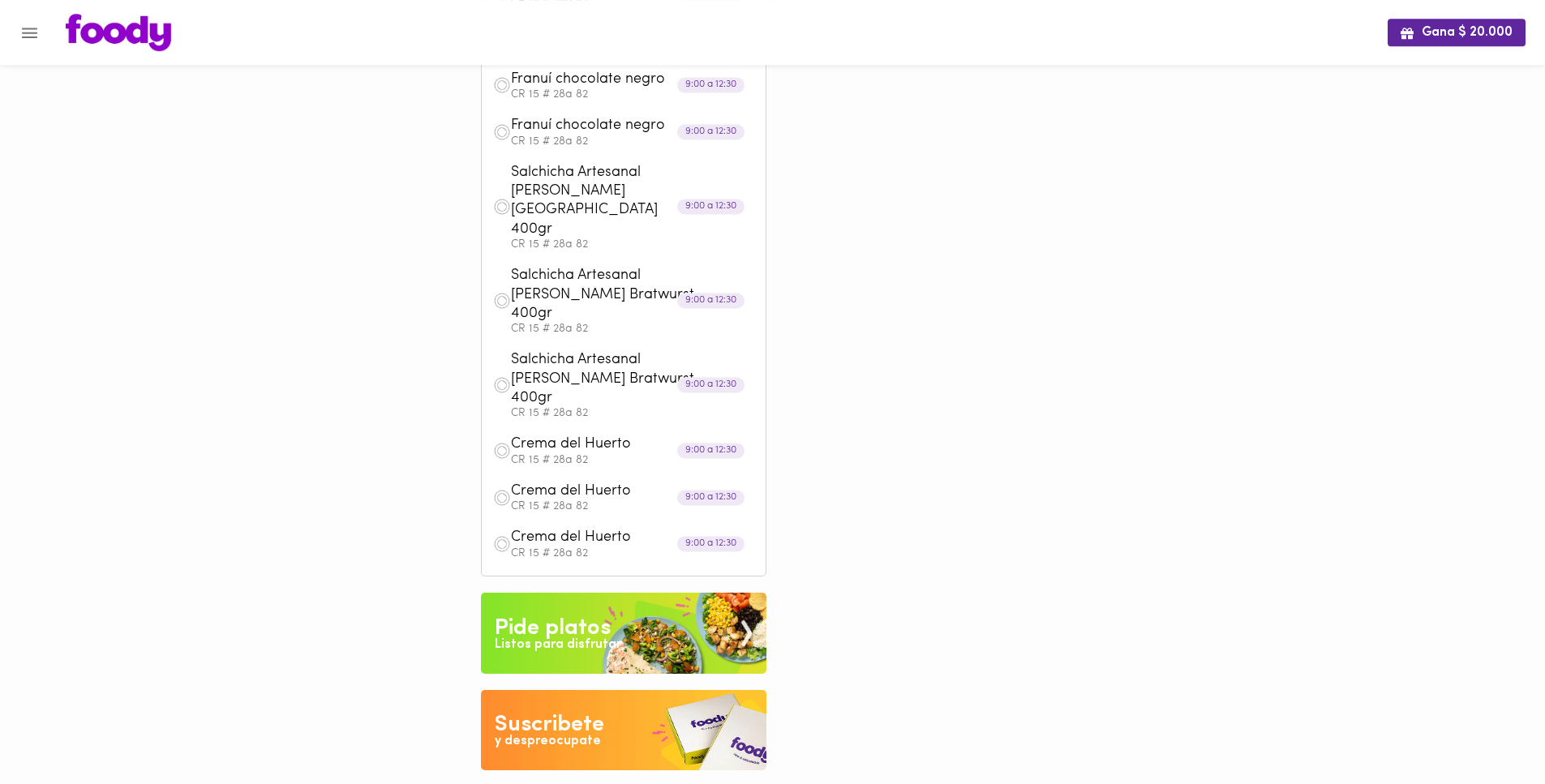
scroll to position [2835, 0]
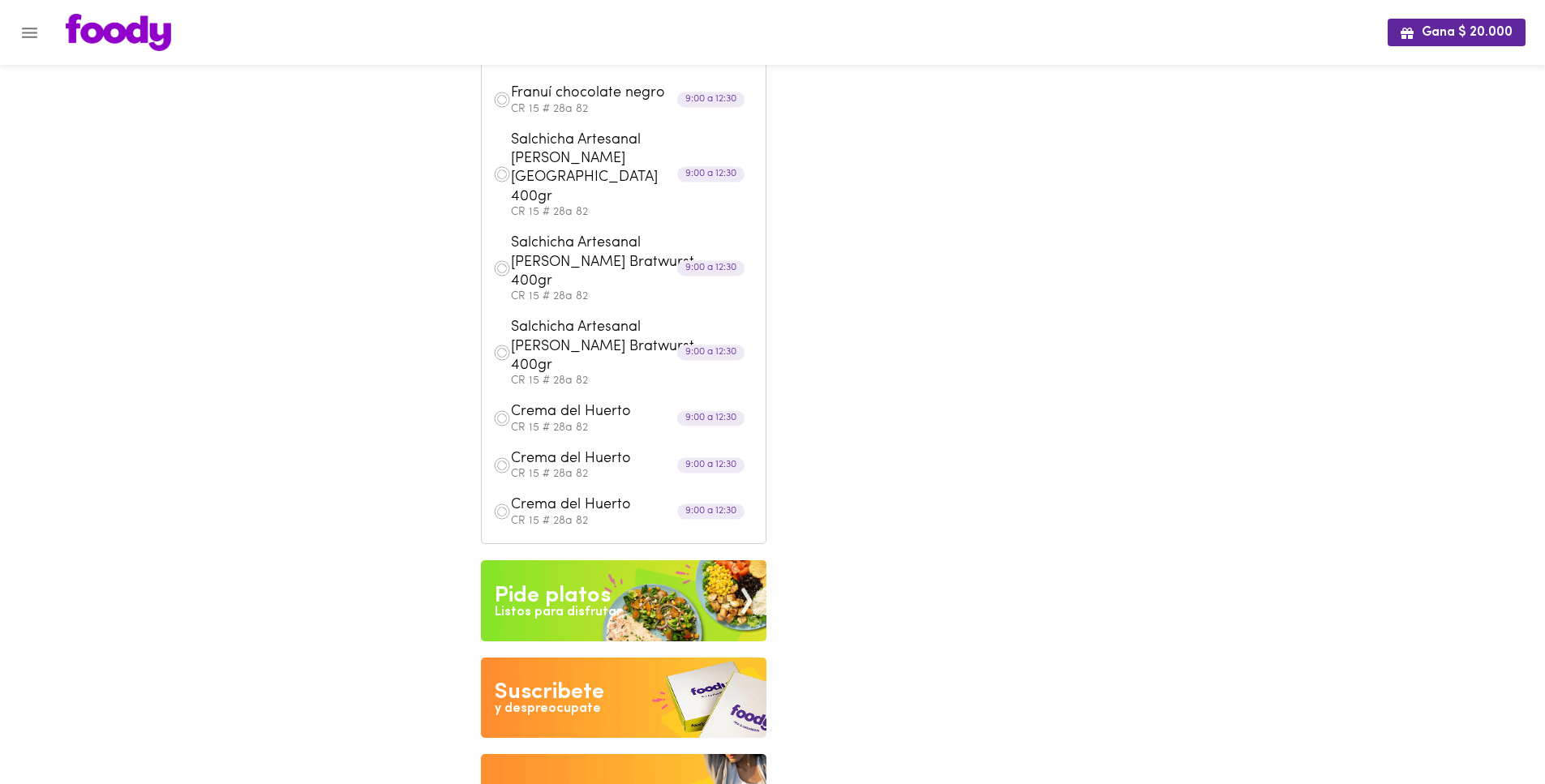
click at [597, 560] on img at bounding box center [623, 601] width 285 height 81
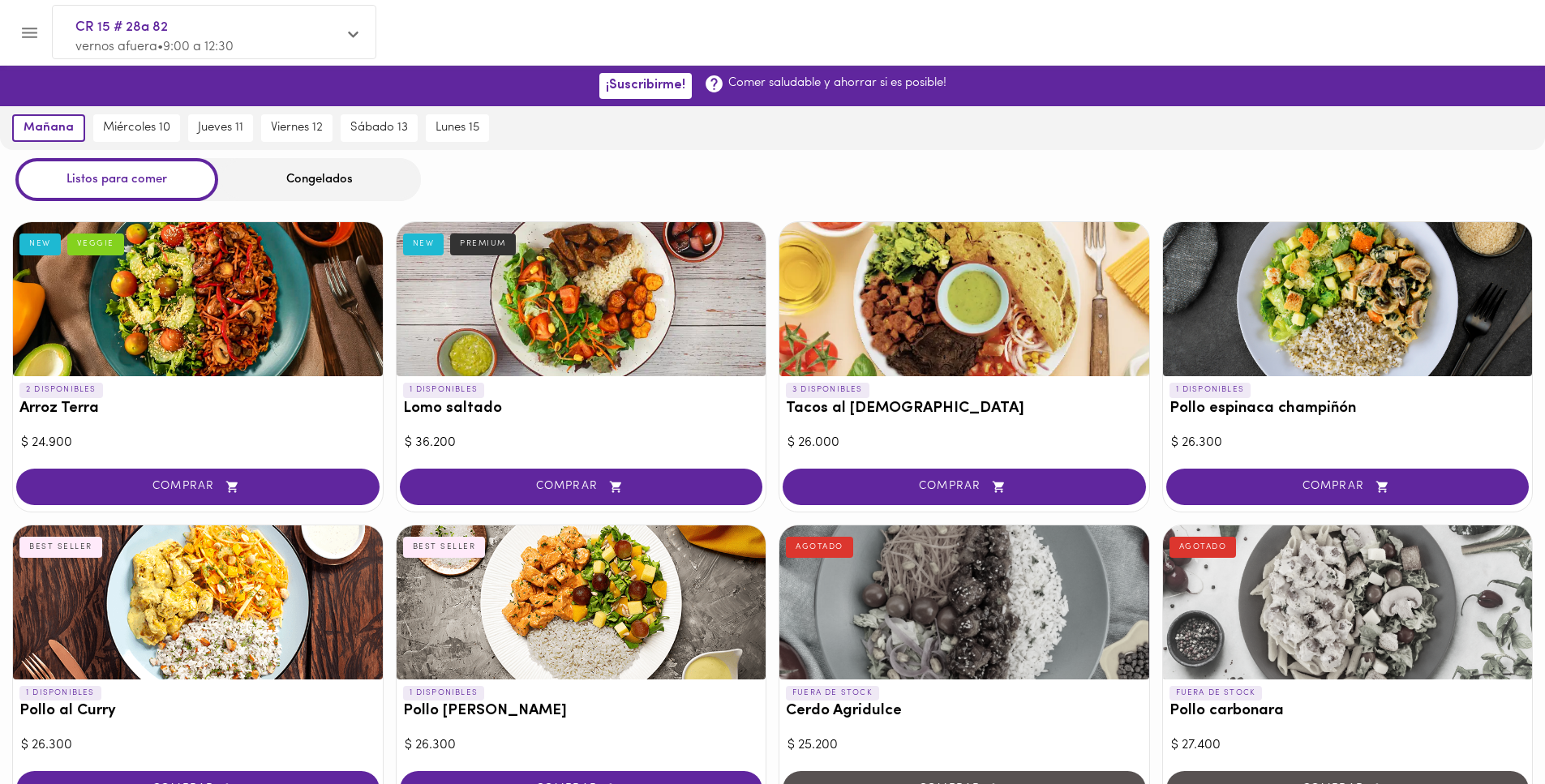
click at [297, 174] on div "Congelados" at bounding box center [319, 179] width 203 height 43
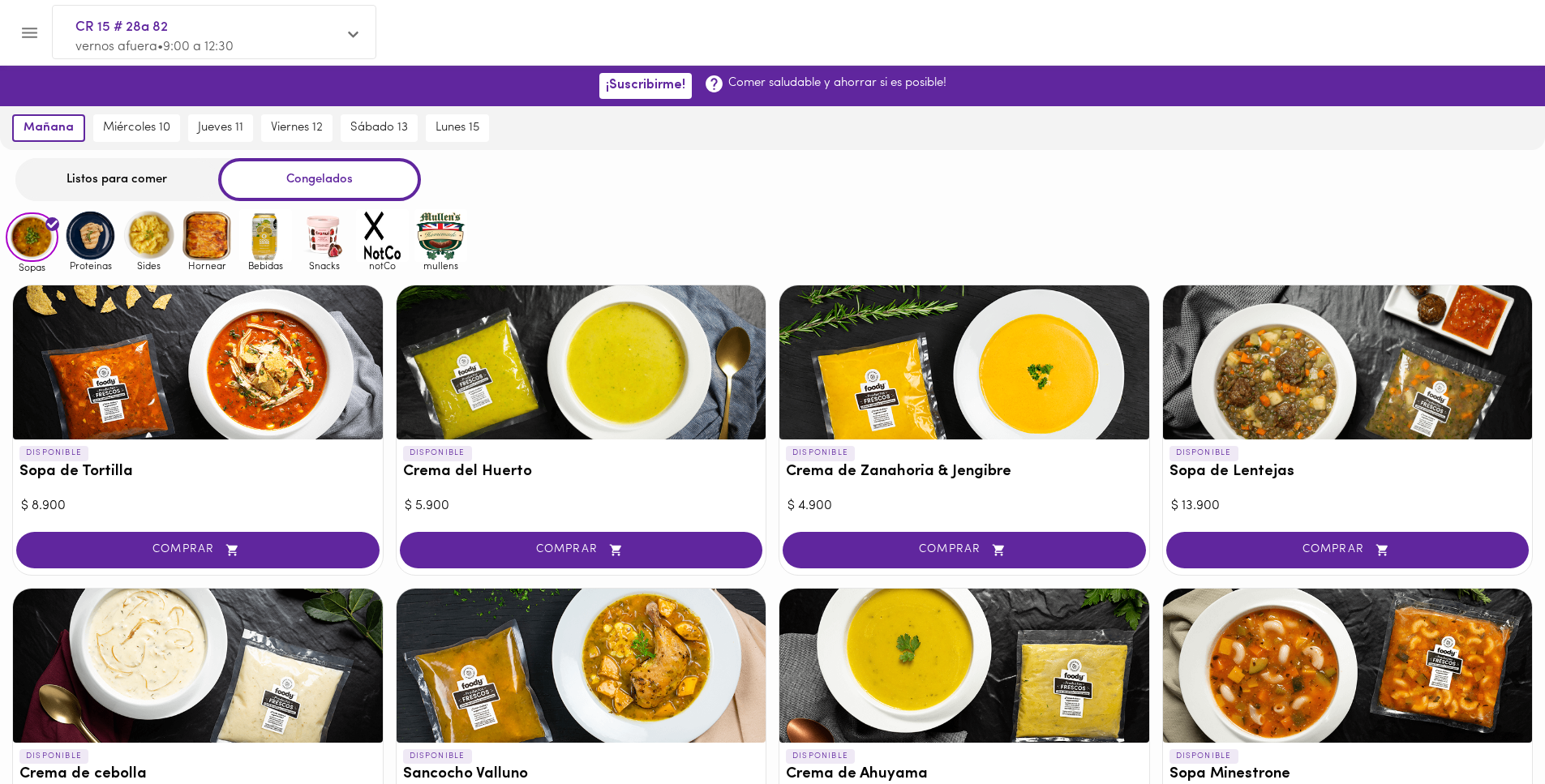
click at [98, 233] on img at bounding box center [90, 235] width 53 height 53
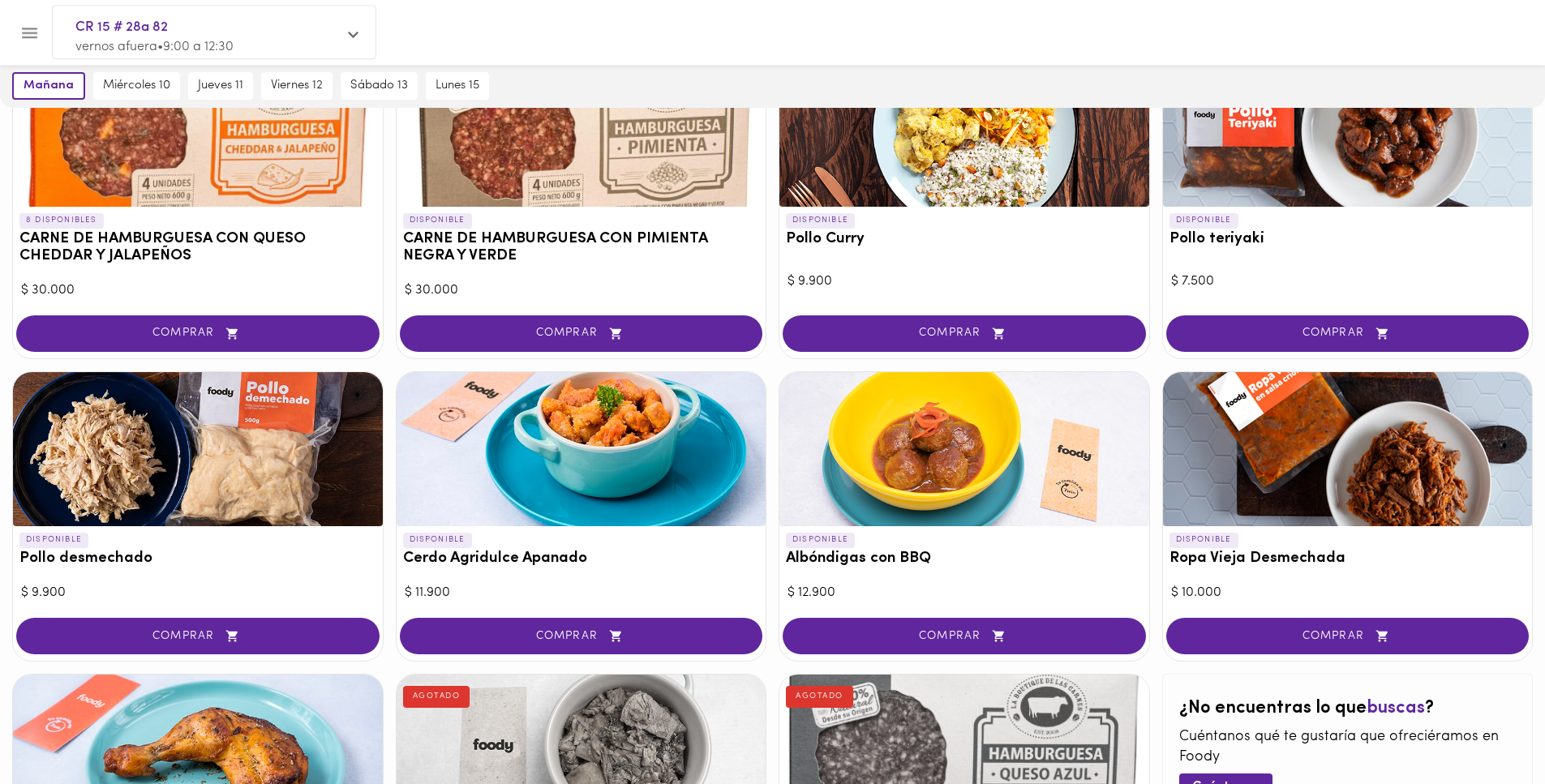
scroll to position [247, 0]
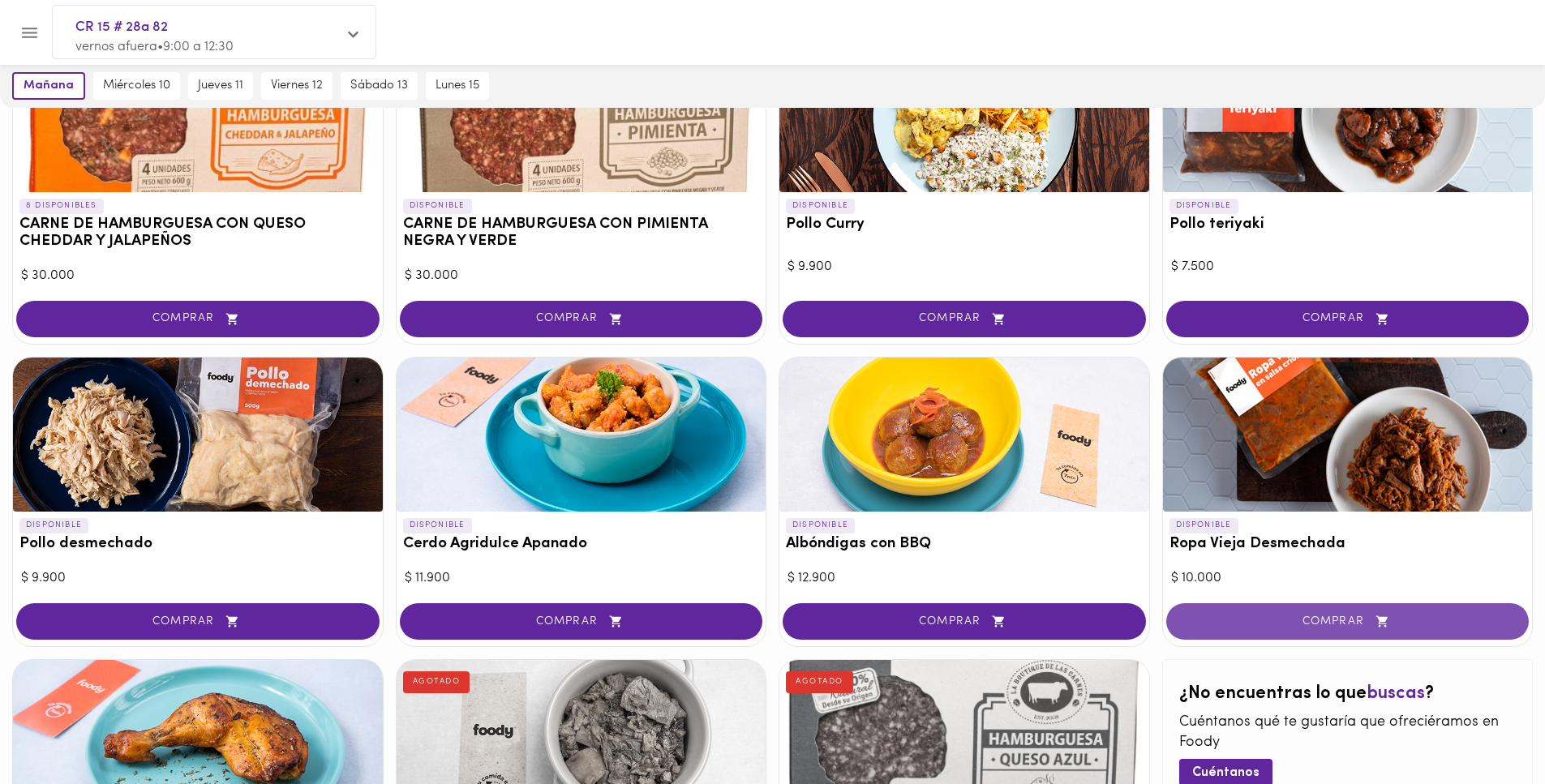
click at [1485, 610] on button "COMPRAR" at bounding box center [1347, 621] width 363 height 36
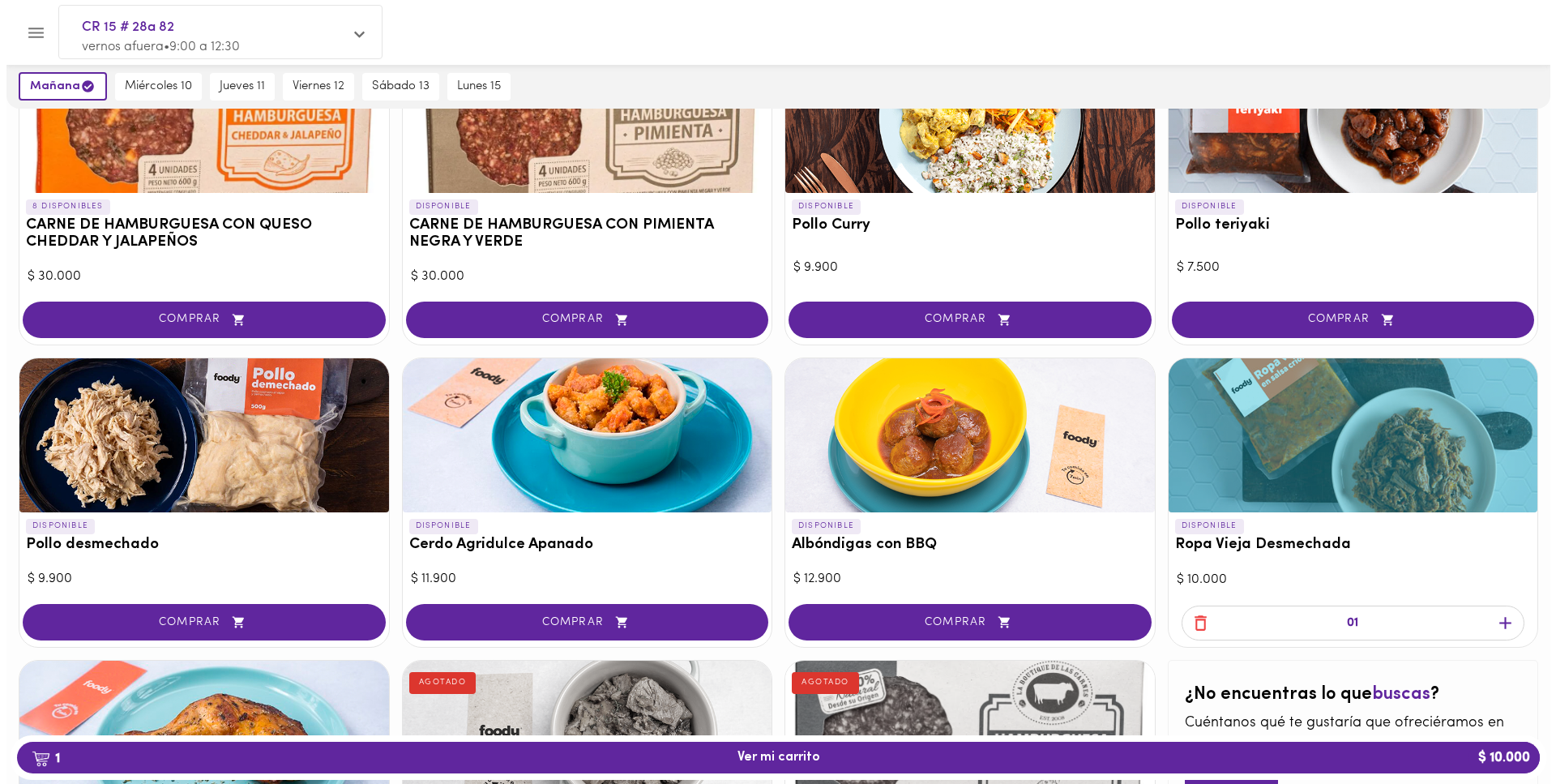
scroll to position [248, 0]
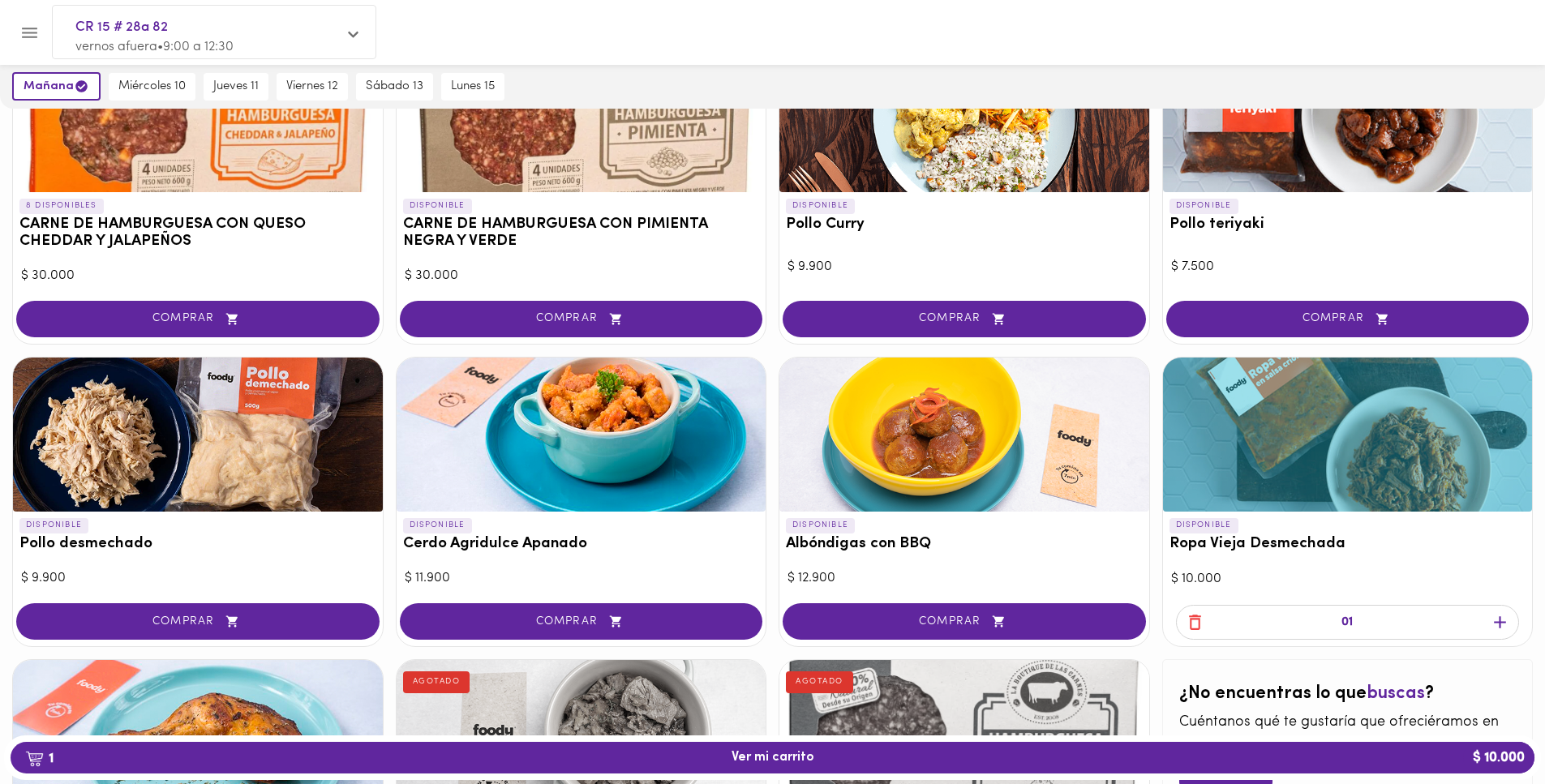
click at [1496, 624] on icon "button" at bounding box center [1500, 622] width 21 height 21
click at [21, 31] on icon "Menu" at bounding box center [30, 32] width 21 height 21
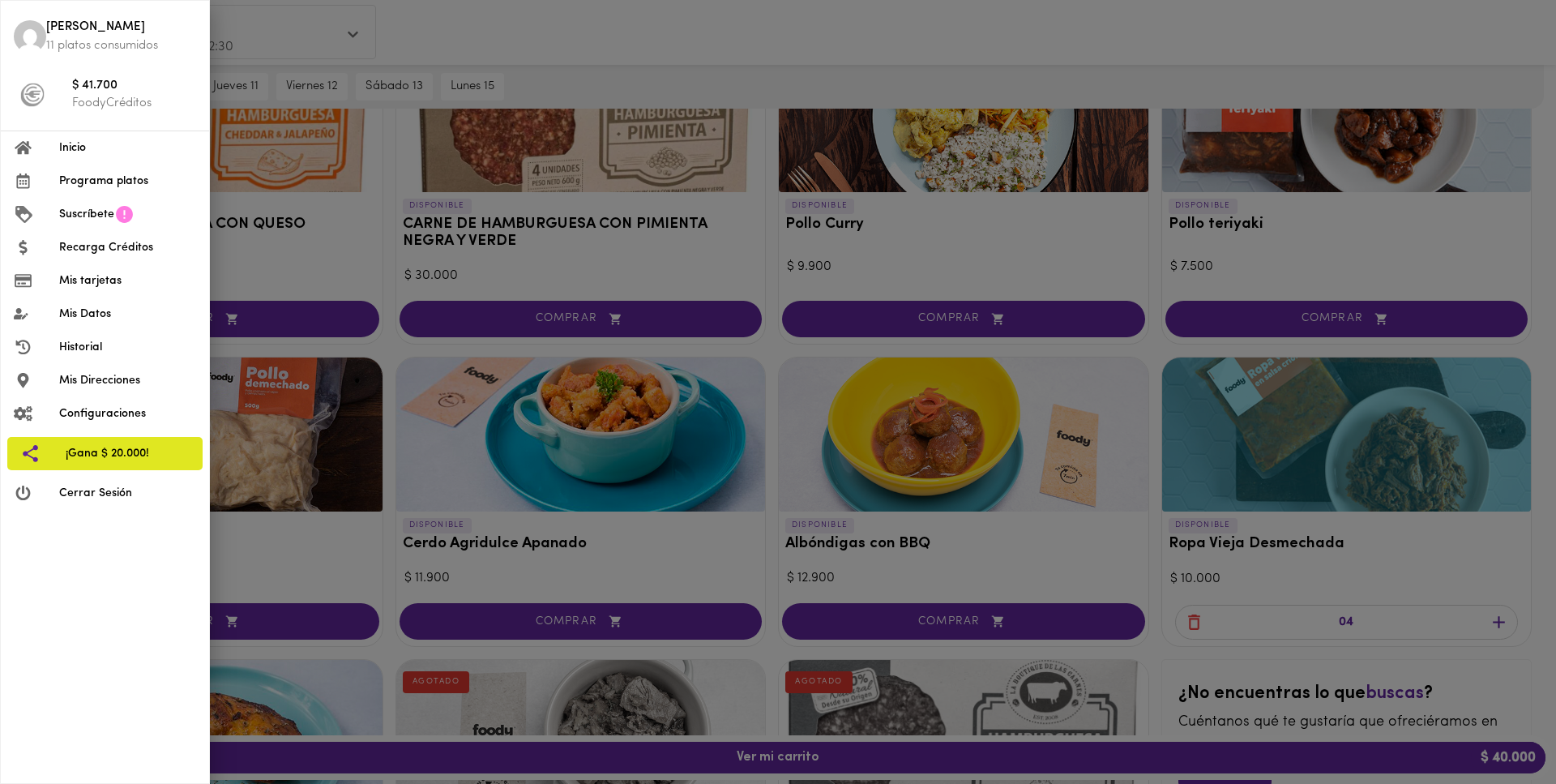
click at [379, 188] on div at bounding box center [778, 392] width 1556 height 784
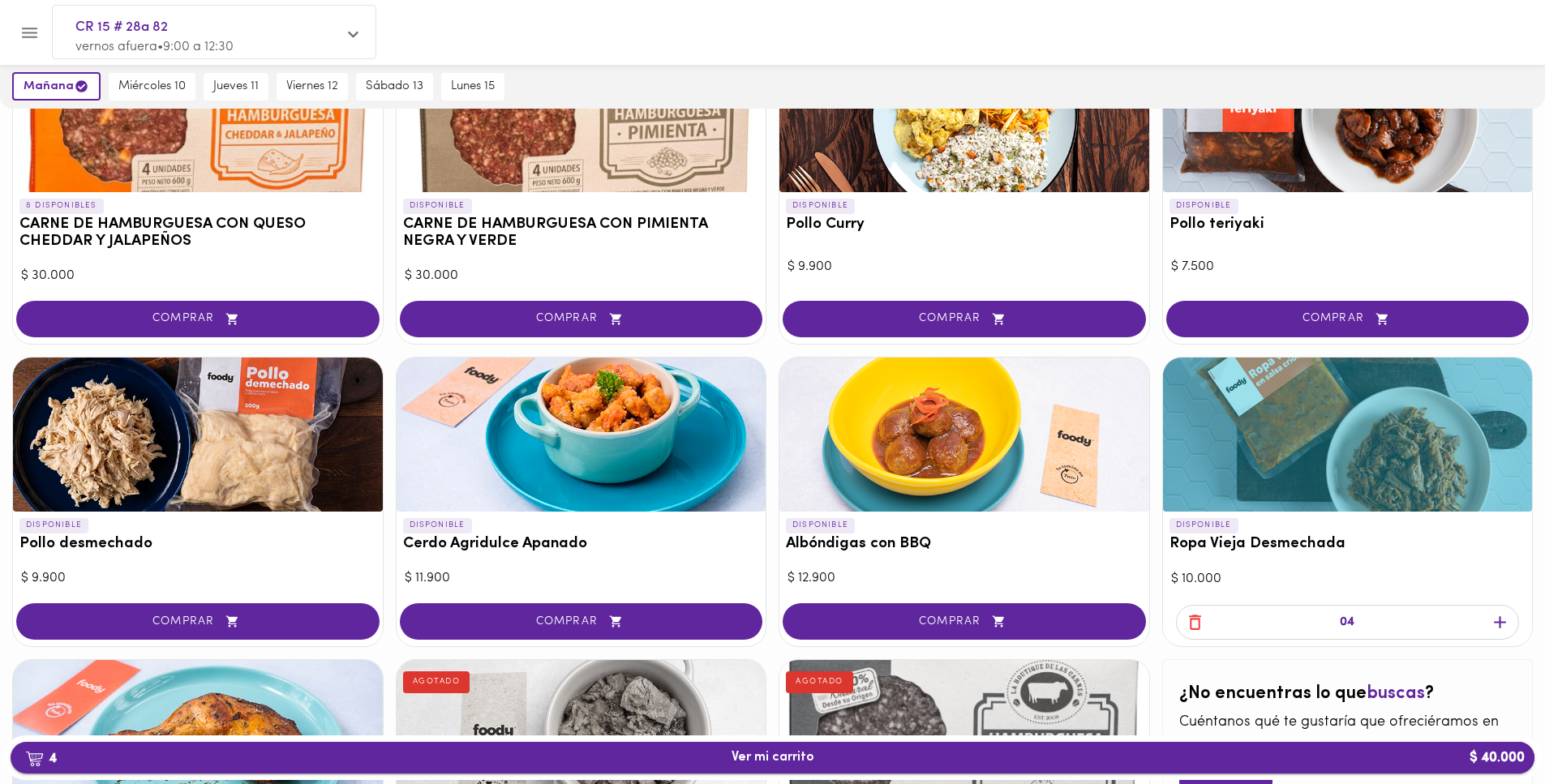
click at [838, 762] on span "4 Ver mi carrito $ 40.000" at bounding box center [772, 757] width 1498 height 16
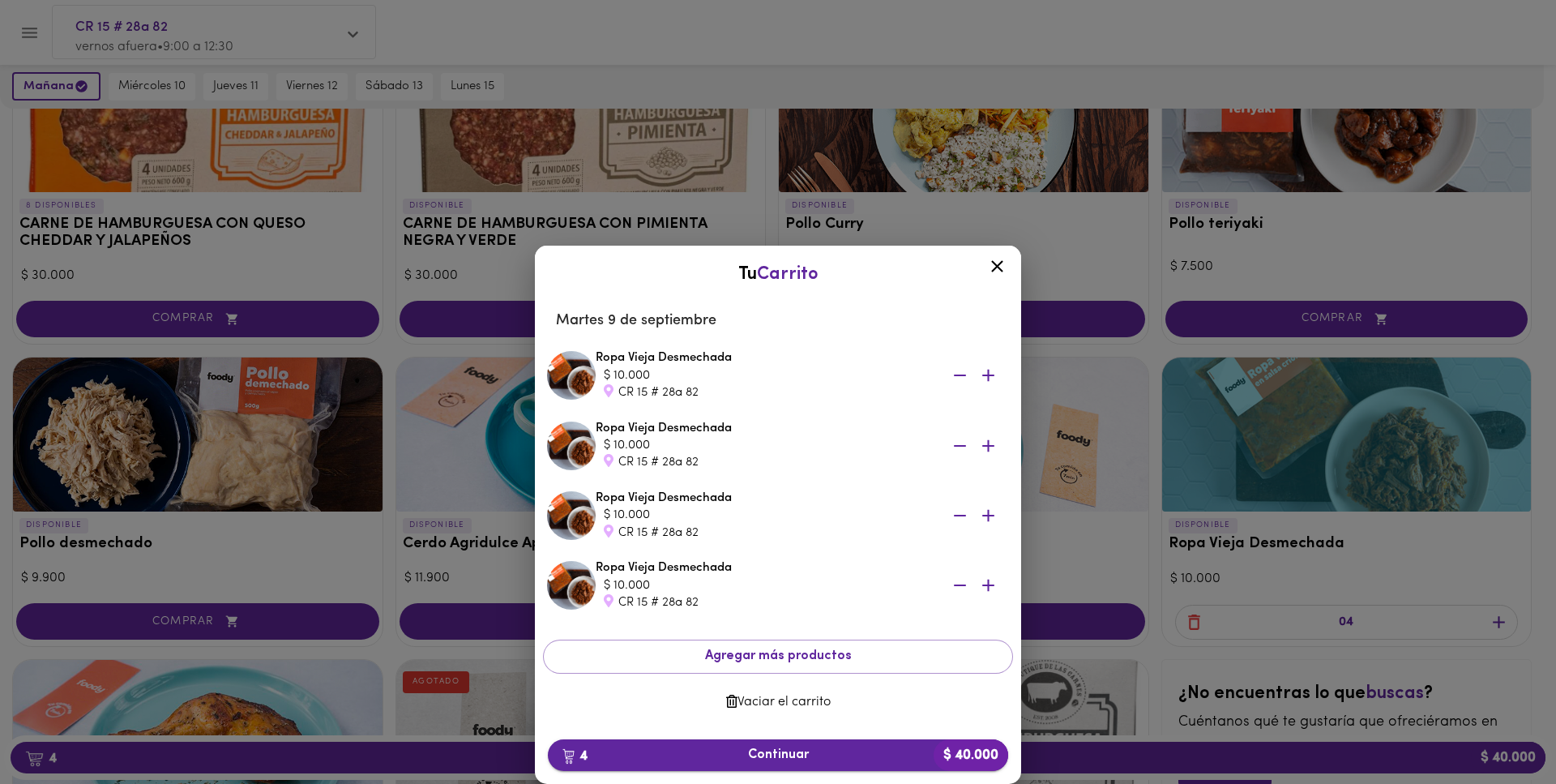
click at [846, 758] on span "4 Continuar $ 40.000" at bounding box center [778, 754] width 435 height 16
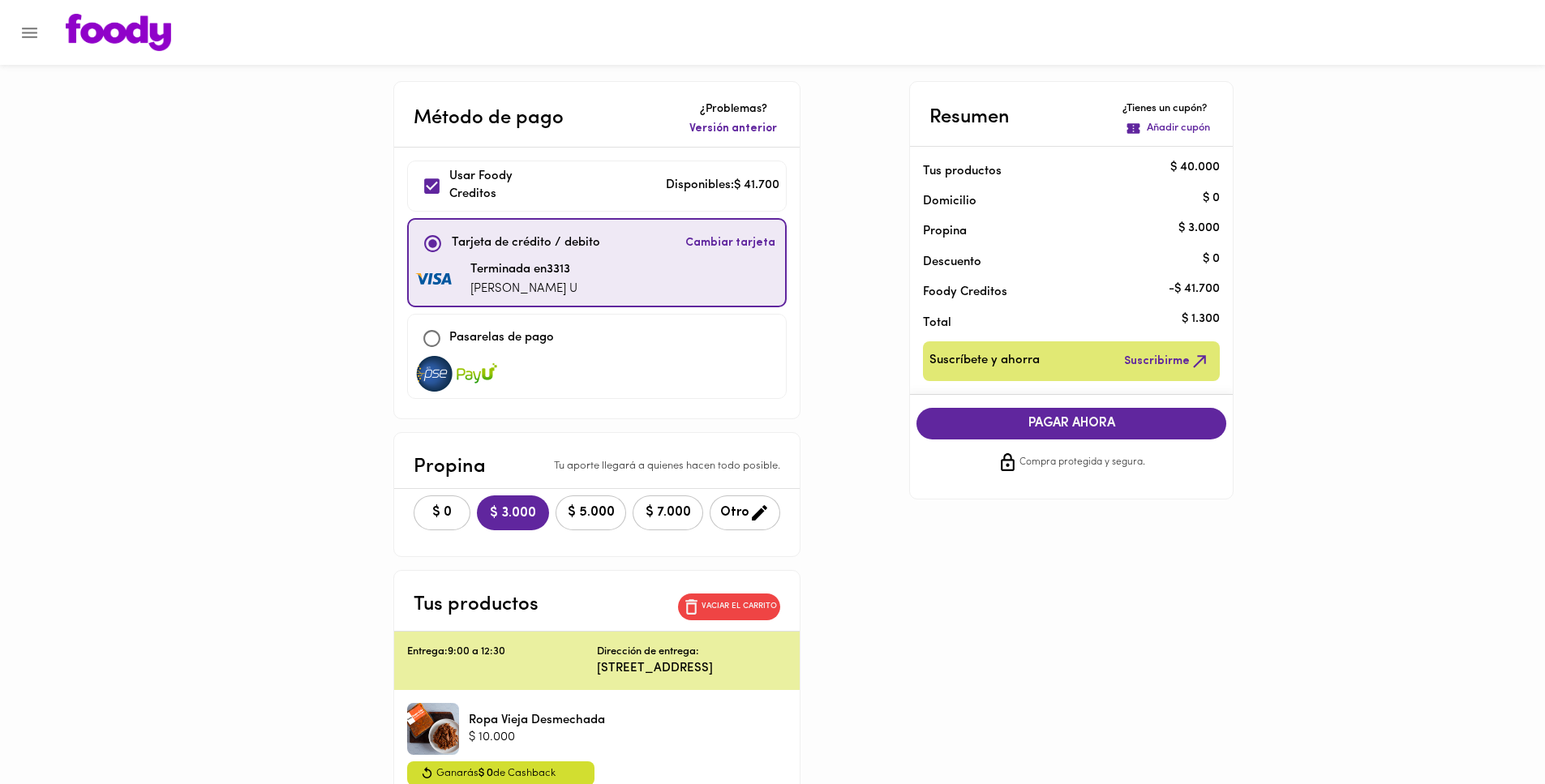
click at [1085, 430] on span "PAGAR AHORA" at bounding box center [1071, 423] width 277 height 16
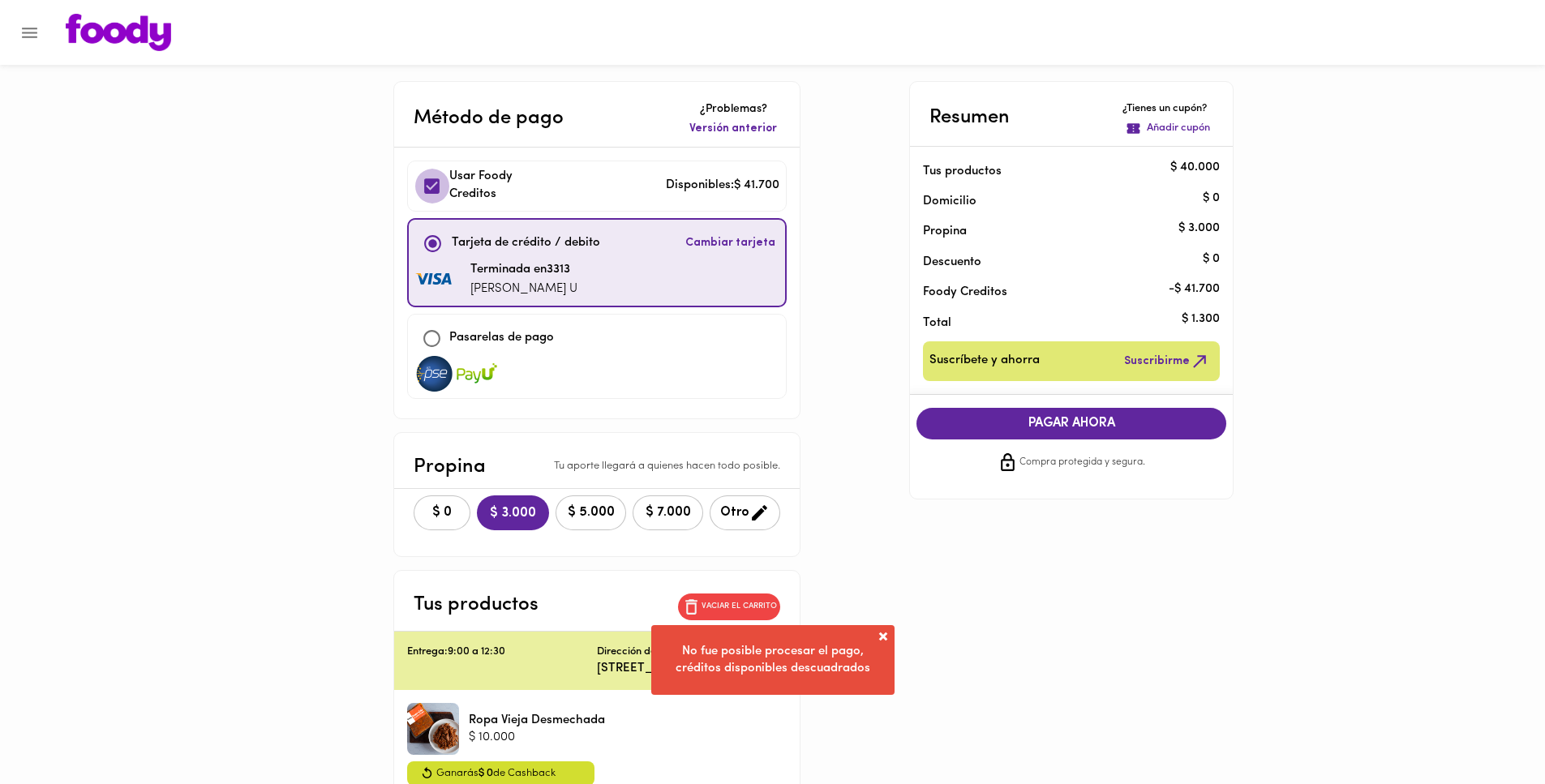
click at [436, 187] on input "checkbox" at bounding box center [432, 186] width 35 height 35
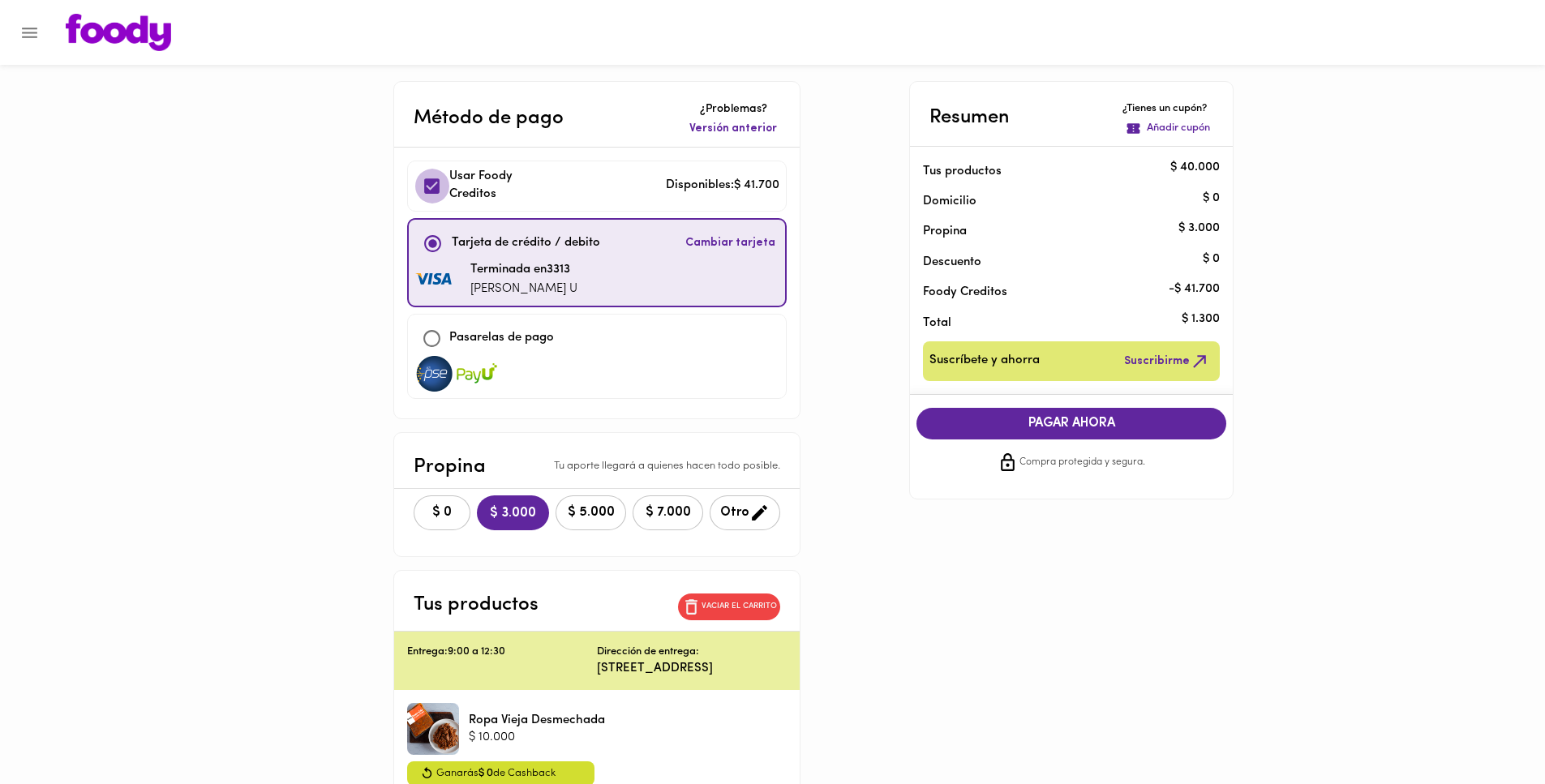
click at [436, 187] on input "checkbox" at bounding box center [432, 186] width 35 height 35
checkbox input "true"
click at [1036, 415] on button "PAGAR AHORA" at bounding box center [1071, 423] width 310 height 31
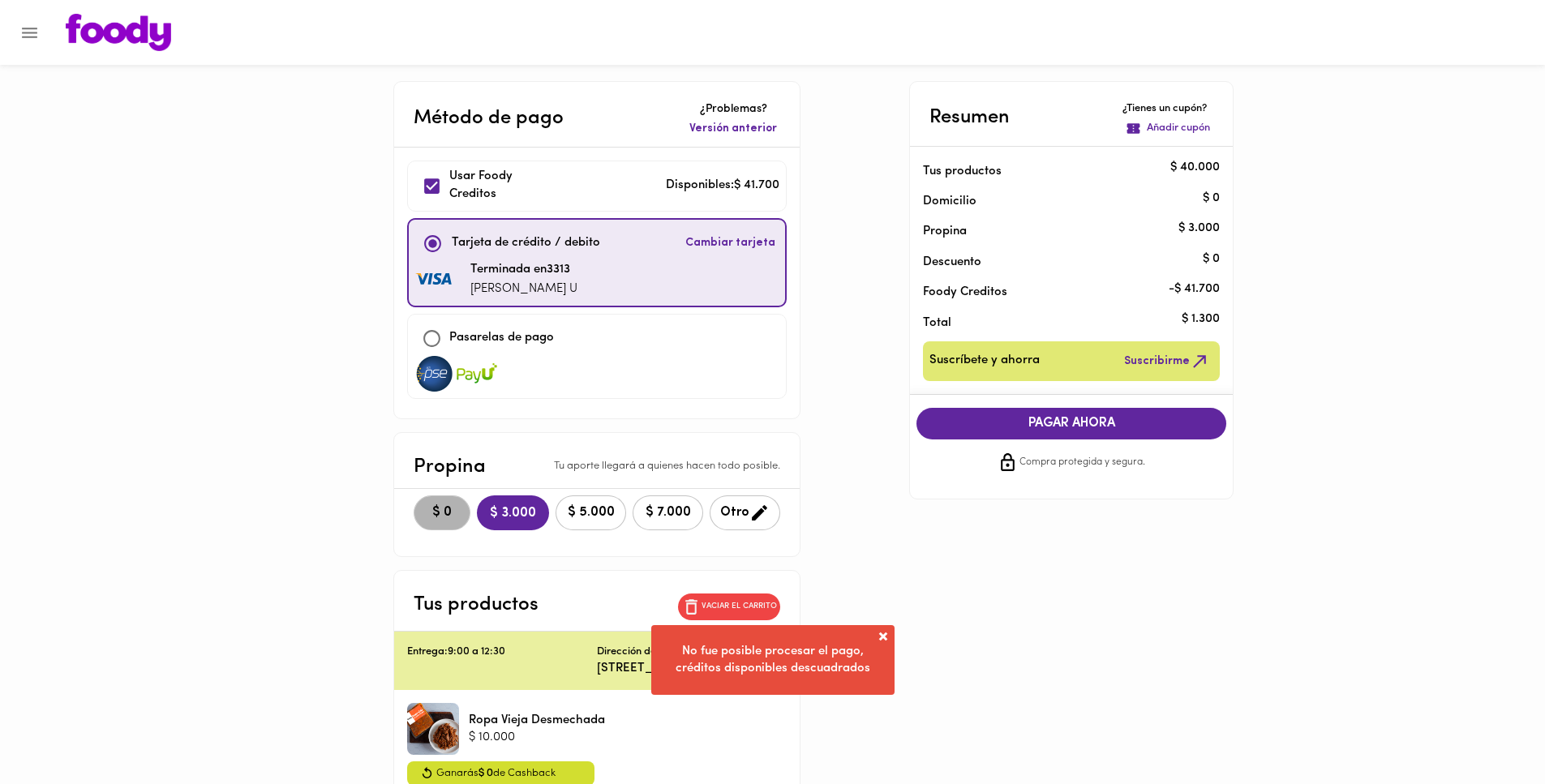
click at [455, 520] on span "$ 0" at bounding box center [441, 512] width 36 height 16
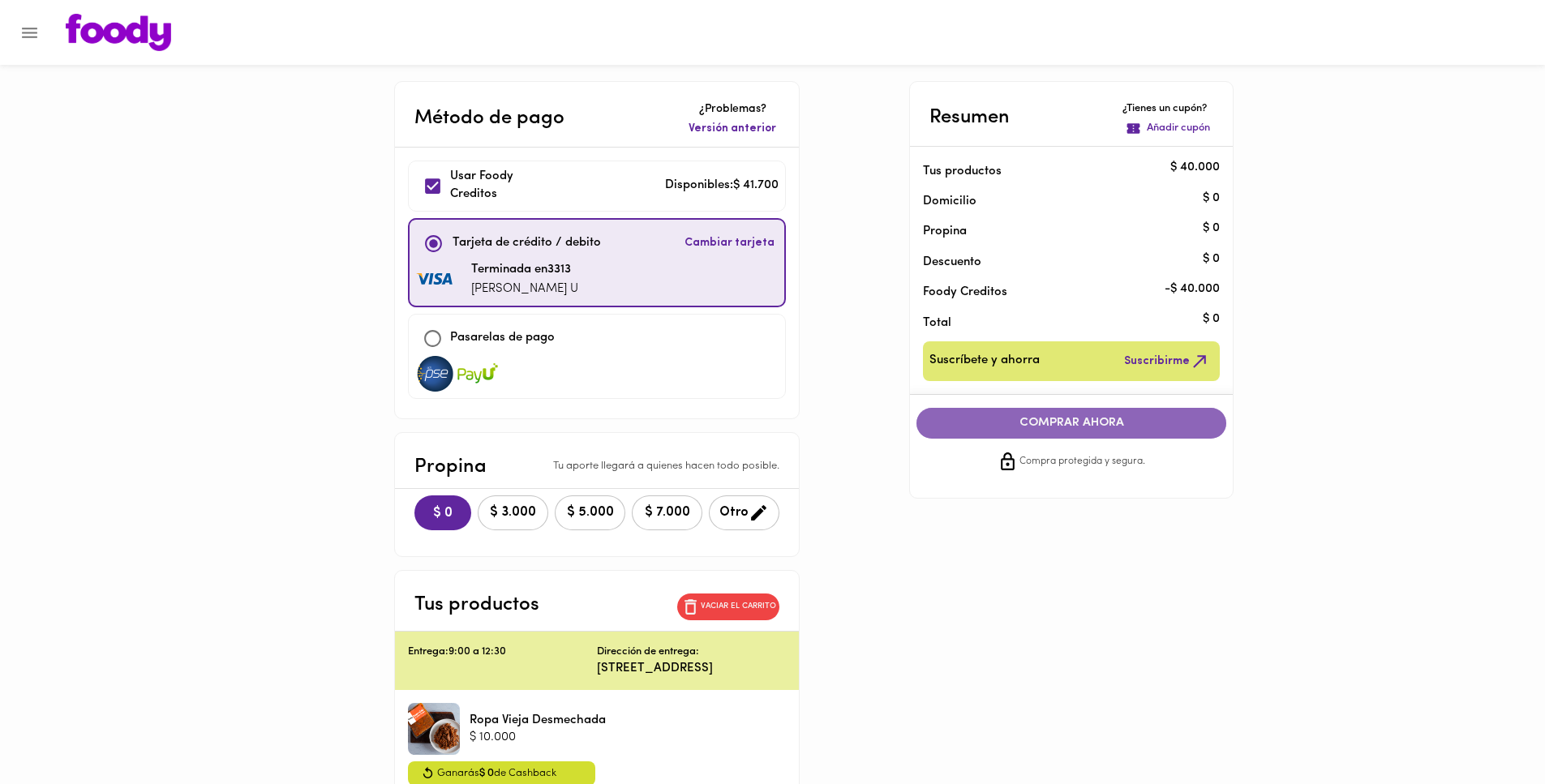
click at [1078, 420] on span "COMPRAR AHORA" at bounding box center [1071, 423] width 277 height 15
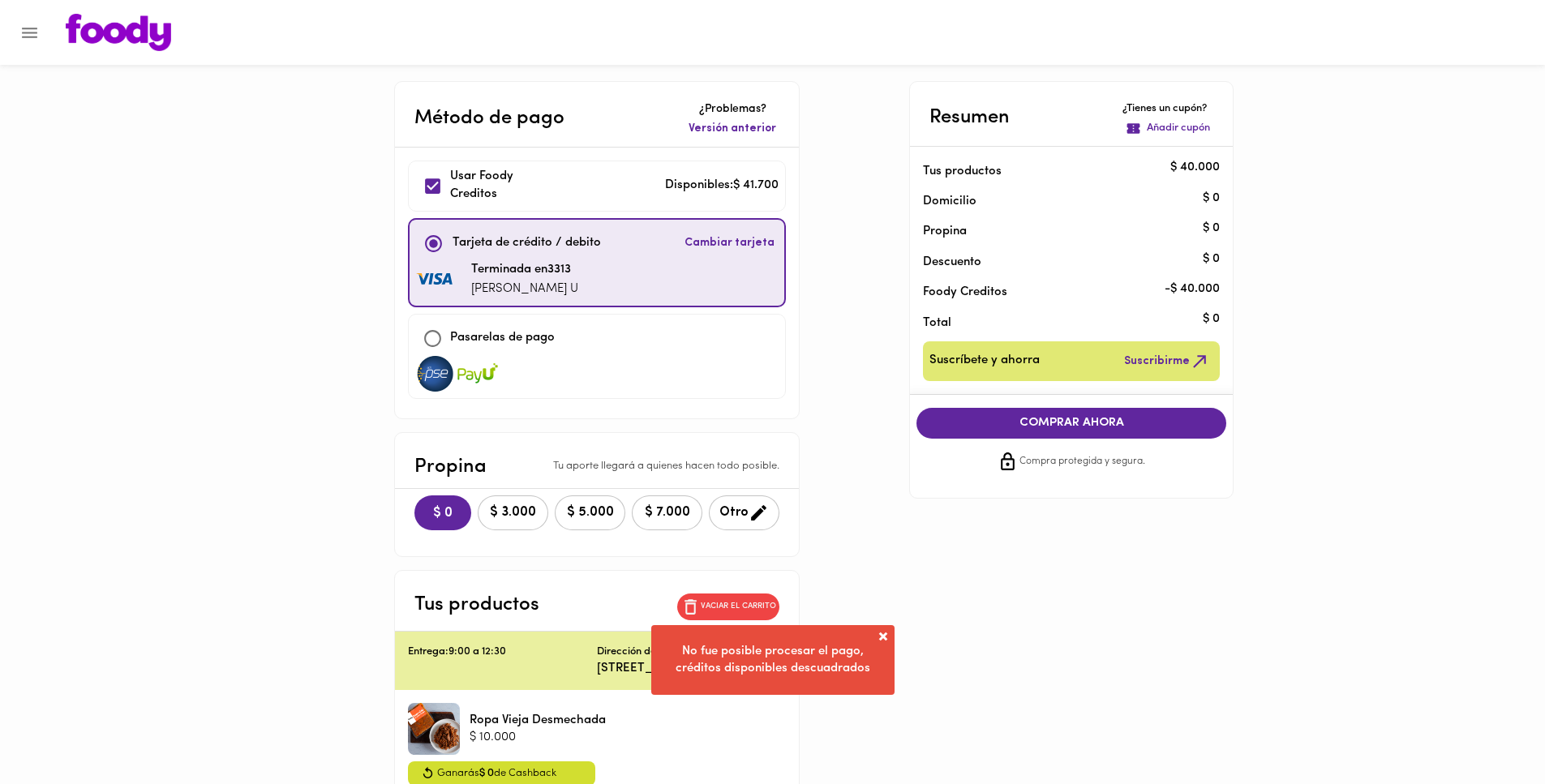
click at [886, 632] on span at bounding box center [883, 636] width 17 height 17
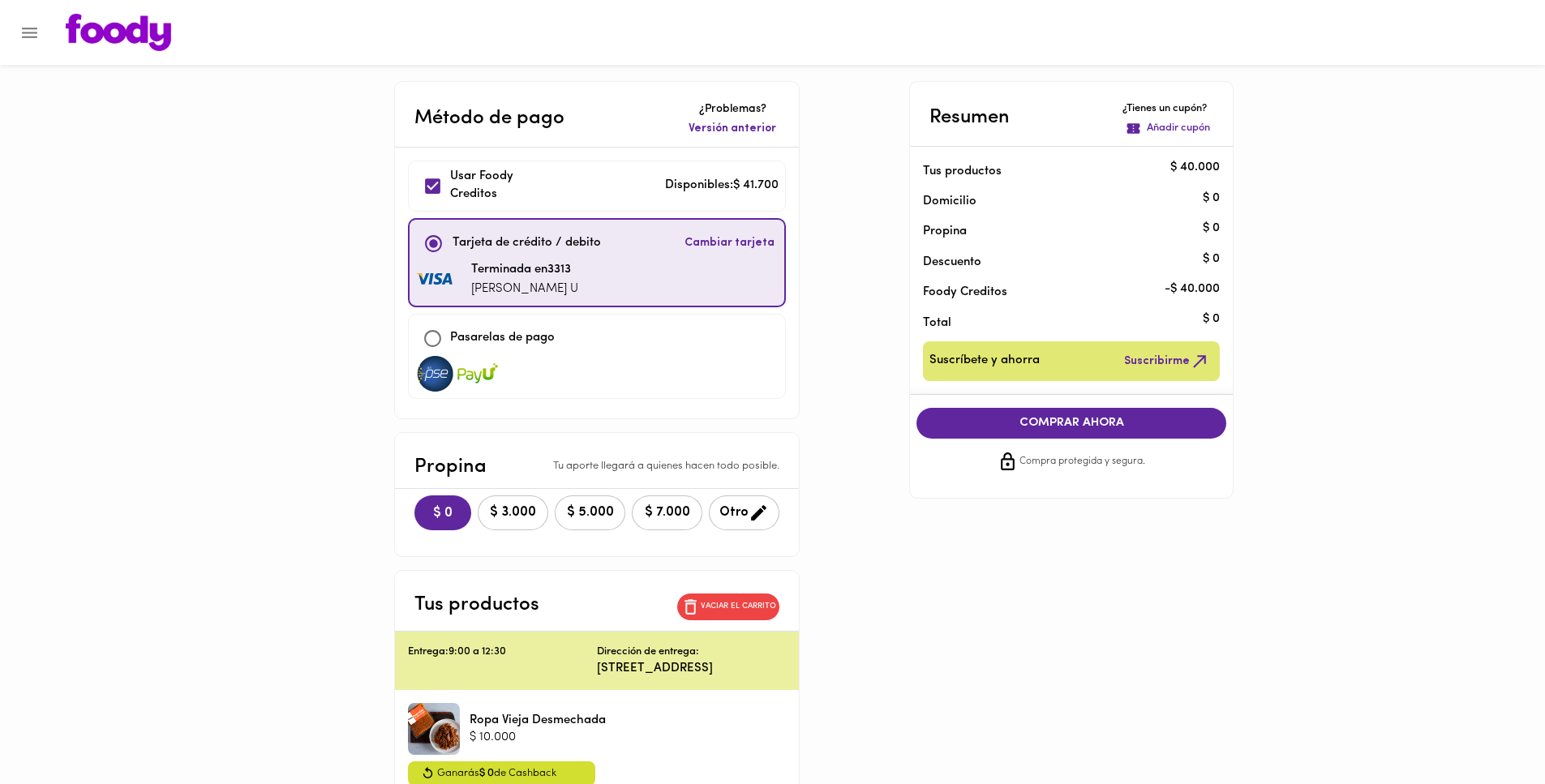
click at [143, 36] on img at bounding box center [118, 32] width 106 height 37
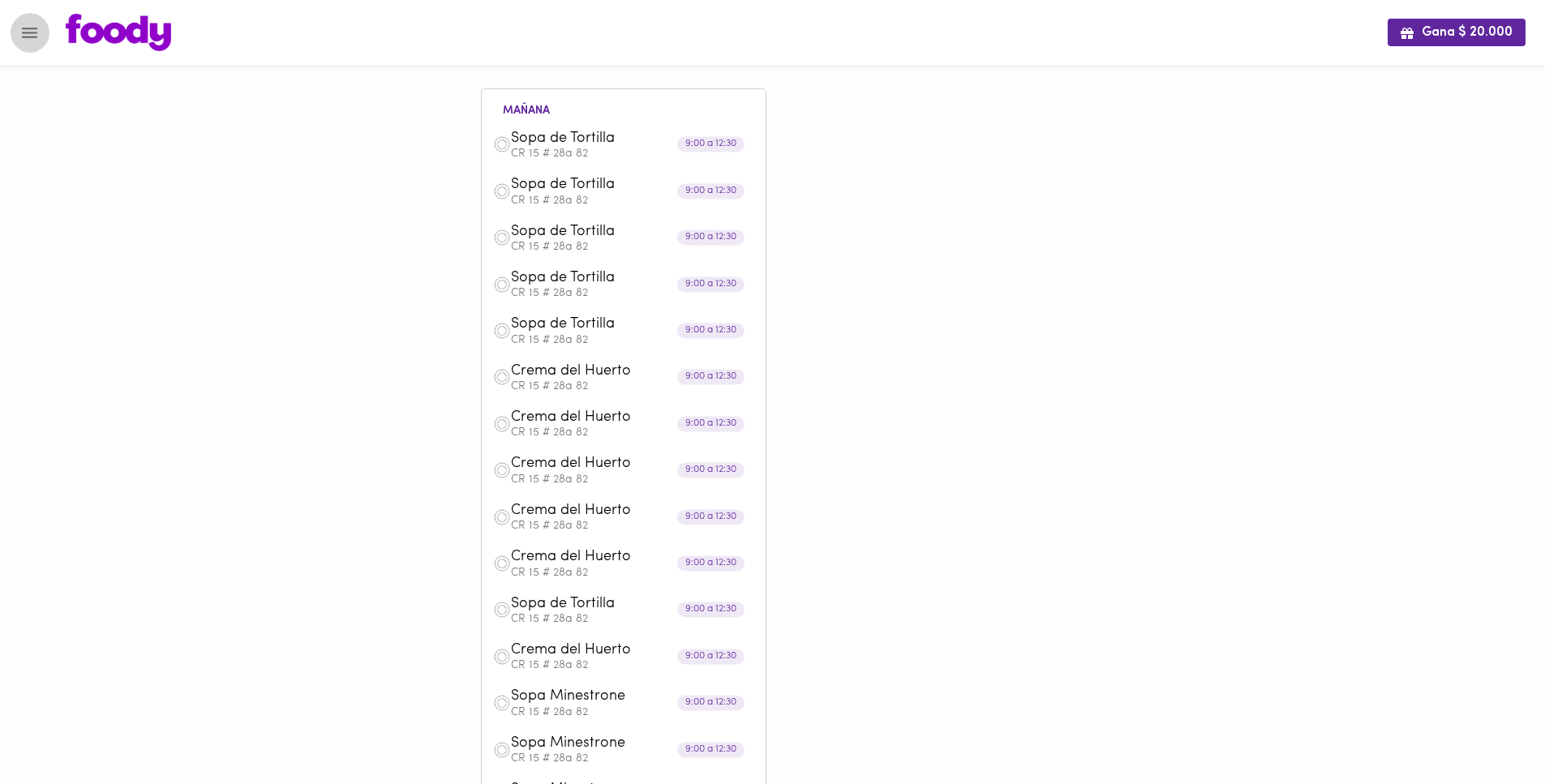
click at [33, 43] on button "Menu" at bounding box center [30, 33] width 40 height 40
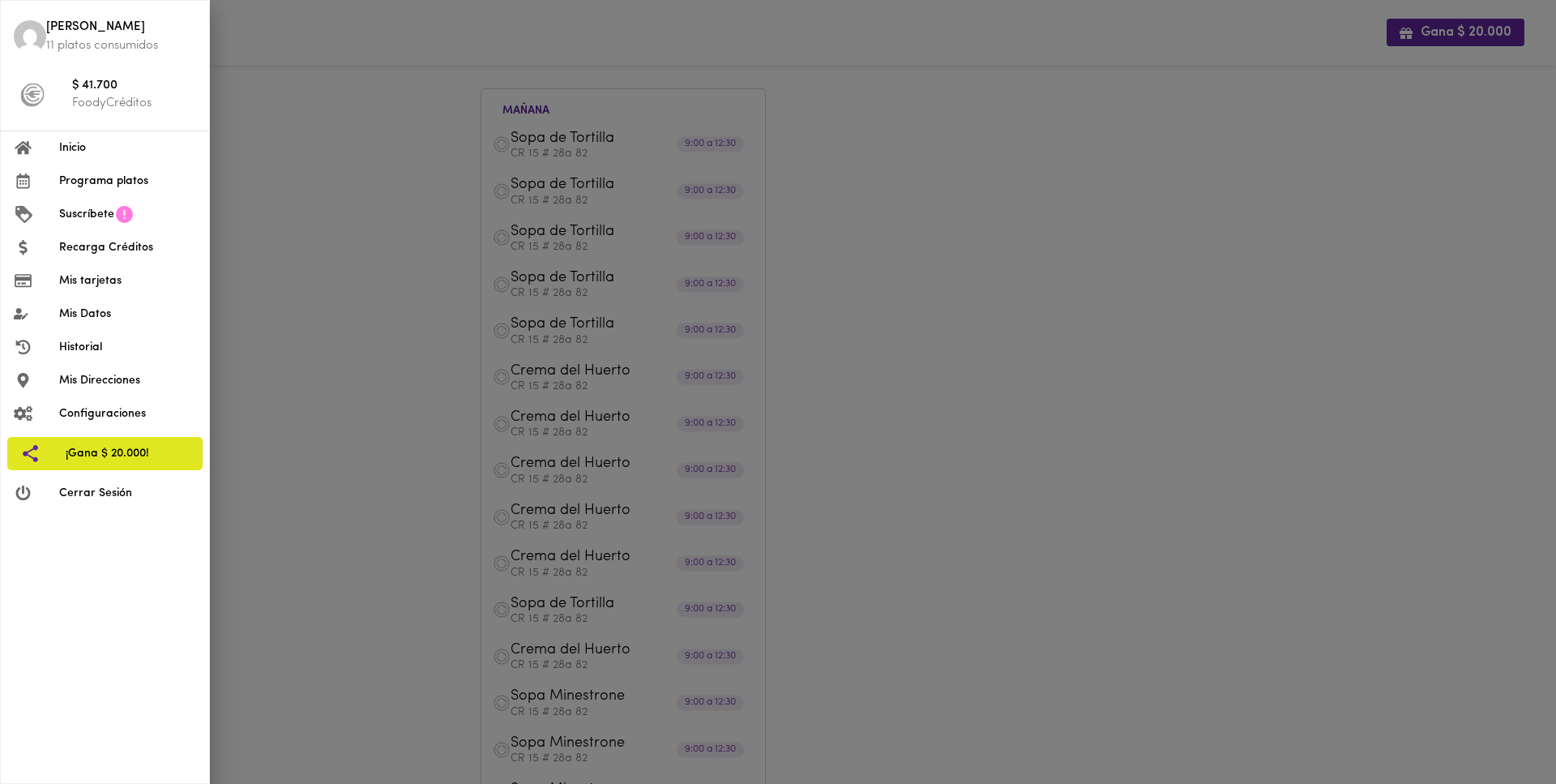
click at [89, 140] on span "Inicio" at bounding box center [128, 148] width 137 height 17
